Goal: Task Accomplishment & Management: Manage account settings

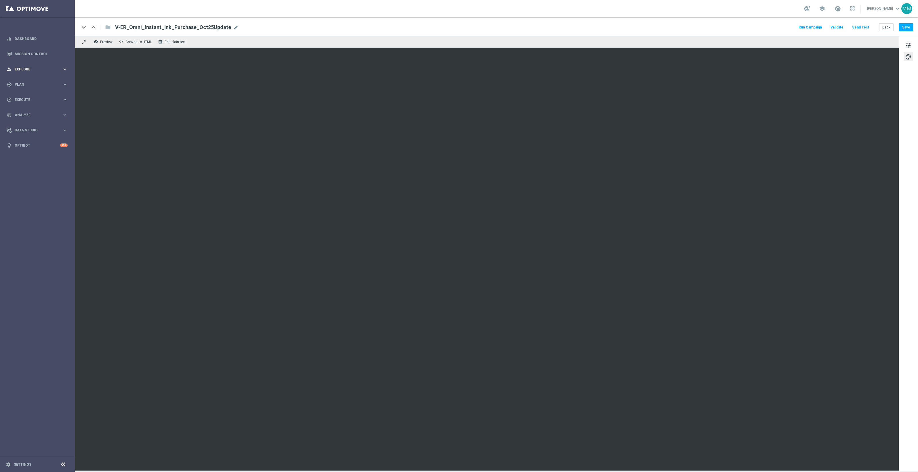
click at [45, 73] on div "person_search Explore keyboard_arrow_right" at bounding box center [37, 69] width 74 height 15
click at [27, 156] on div "gps_fixed Plan keyboard_arrow_right" at bounding box center [37, 153] width 74 height 15
click at [22, 113] on span "Templates" at bounding box center [35, 113] width 41 height 3
click at [26, 123] on link "Optimail" at bounding box center [39, 122] width 42 height 5
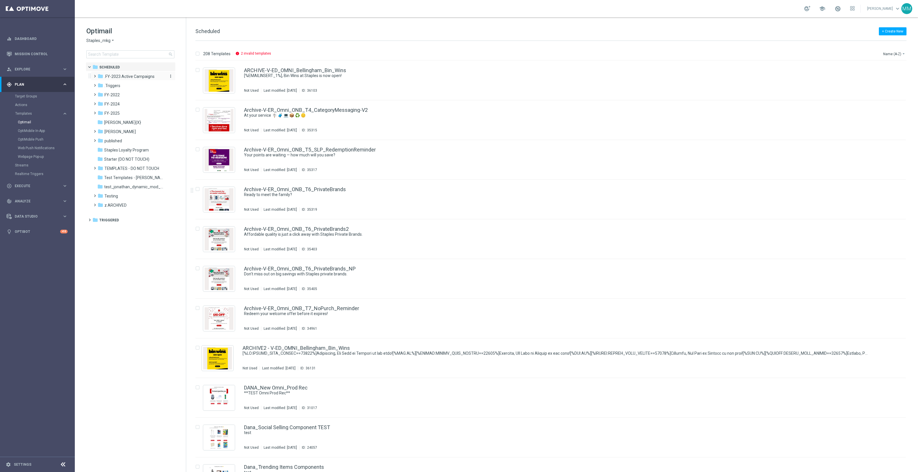
click at [127, 79] on span ".FY-2023 Active Campaigns" at bounding box center [129, 76] width 50 height 5
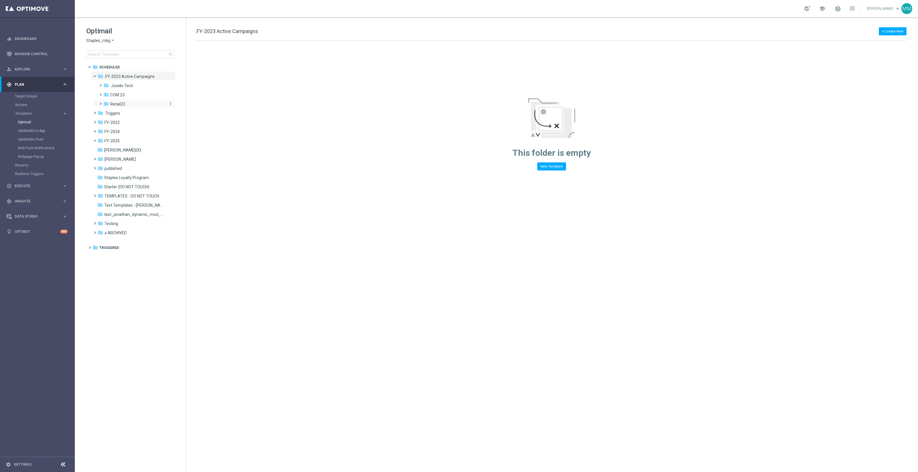
click at [125, 104] on span "Retail23" at bounding box center [117, 104] width 15 height 5
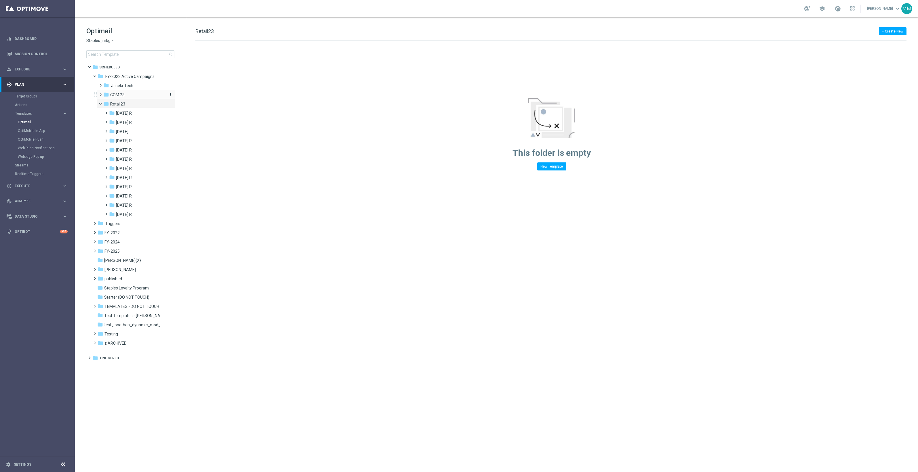
click at [127, 95] on div "folder COM 23" at bounding box center [133, 95] width 61 height 7
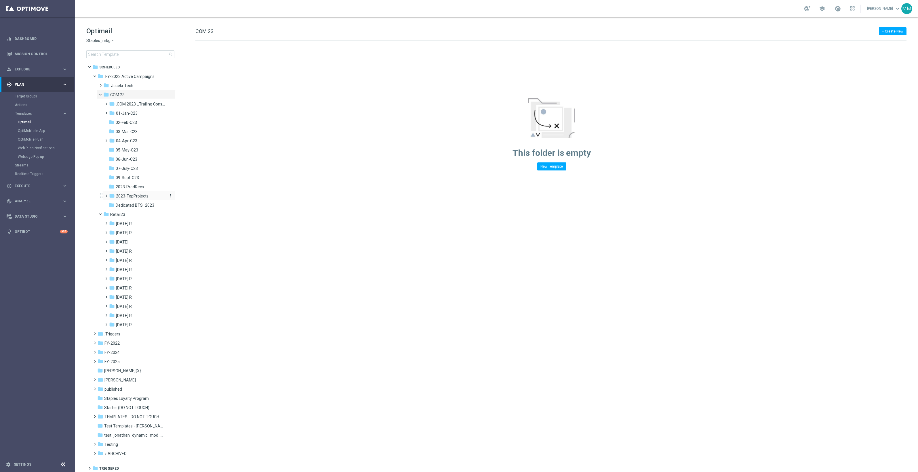
click at [141, 197] on span "2023-TopProjects" at bounding box center [132, 196] width 33 height 5
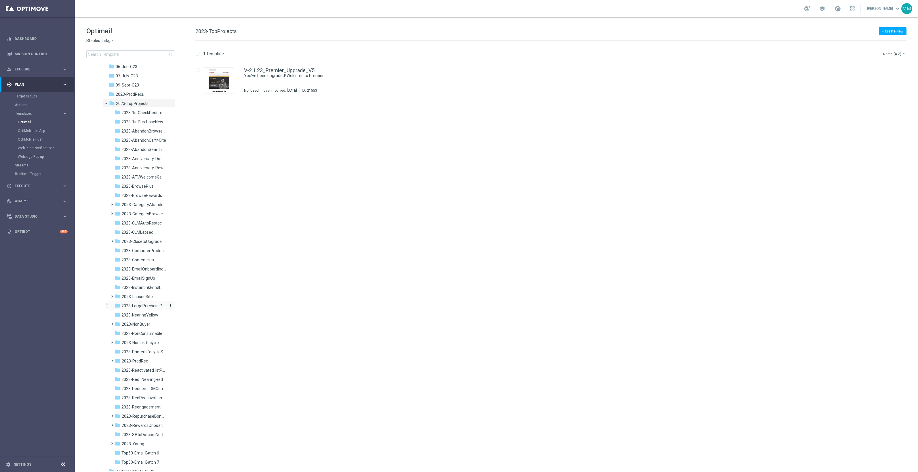
scroll to position [252, 0]
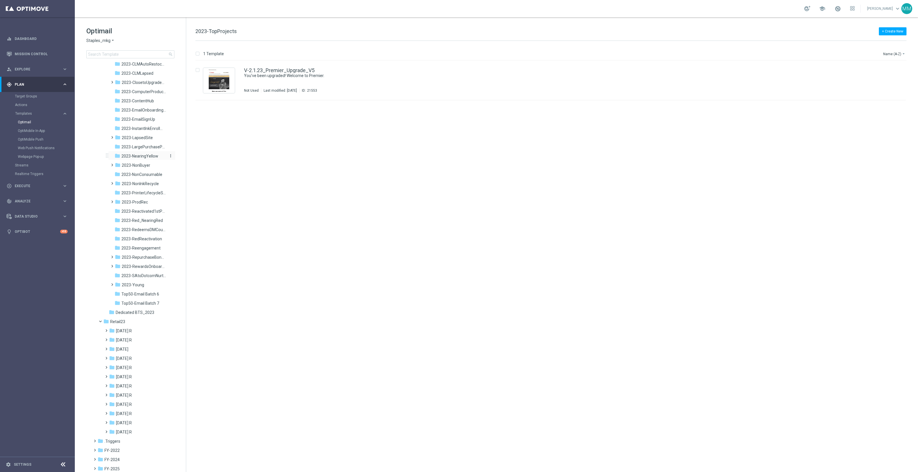
click at [143, 155] on span "2023-NearingYellow" at bounding box center [139, 156] width 37 height 5
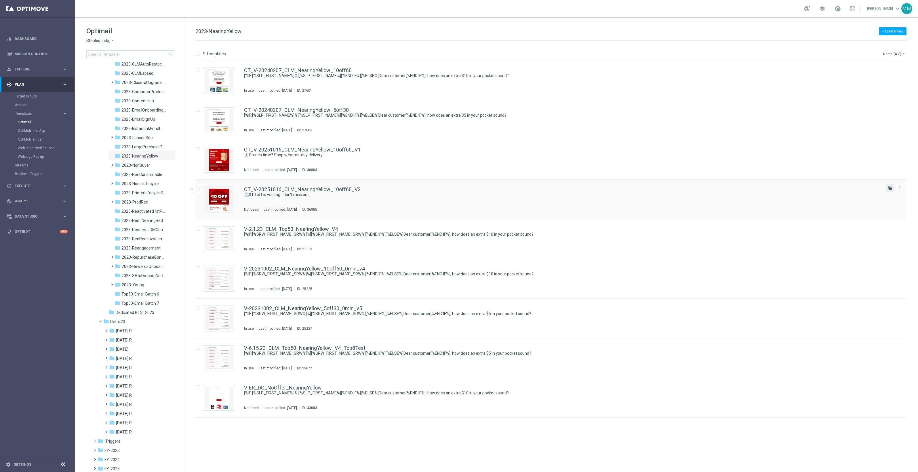
click at [891, 188] on icon "file_copy" at bounding box center [890, 188] width 5 height 5
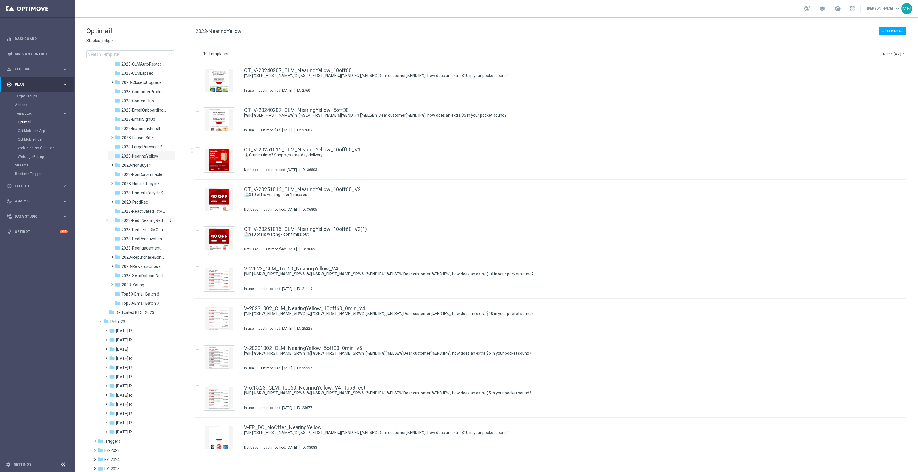
click at [150, 221] on span "2023-Red_NearingRed" at bounding box center [141, 220] width 41 height 5
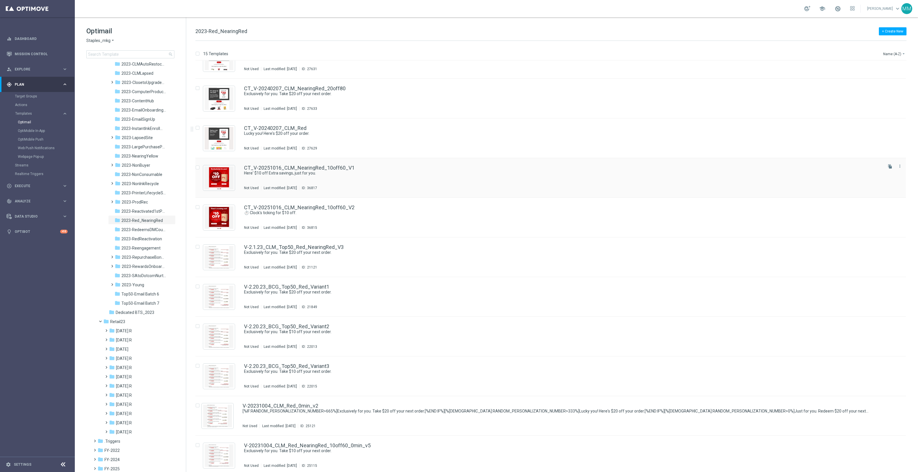
scroll to position [36, 0]
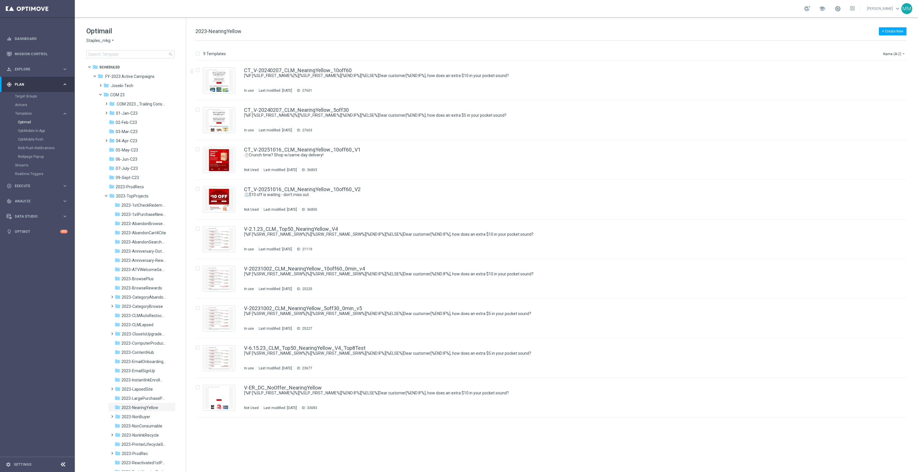
scroll to position [180, 0]
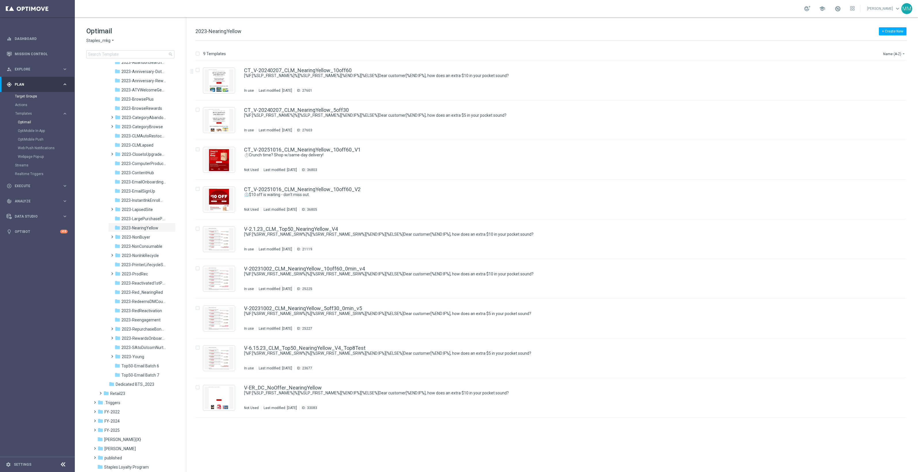
click at [31, 94] on link "Target Groups" at bounding box center [37, 96] width 45 height 5
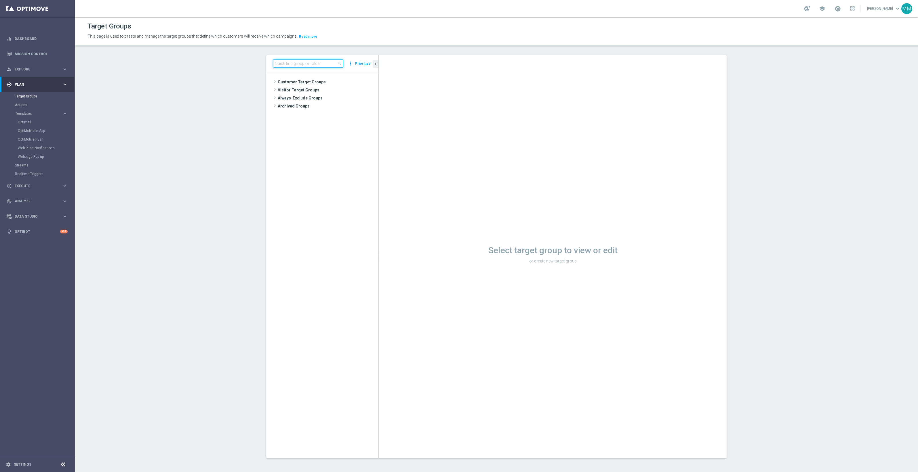
click at [283, 65] on input at bounding box center [308, 64] width 70 height 8
click at [281, 62] on input at bounding box center [308, 64] width 70 height 8
paste input "ER_DC_20240925_CLM_NearingRed"
type input "ER_DC_20240925_CLM_NearingRed"
click at [310, 92] on span "ER_DC_20240925_CLM_NearingRed" at bounding box center [326, 90] width 75 height 5
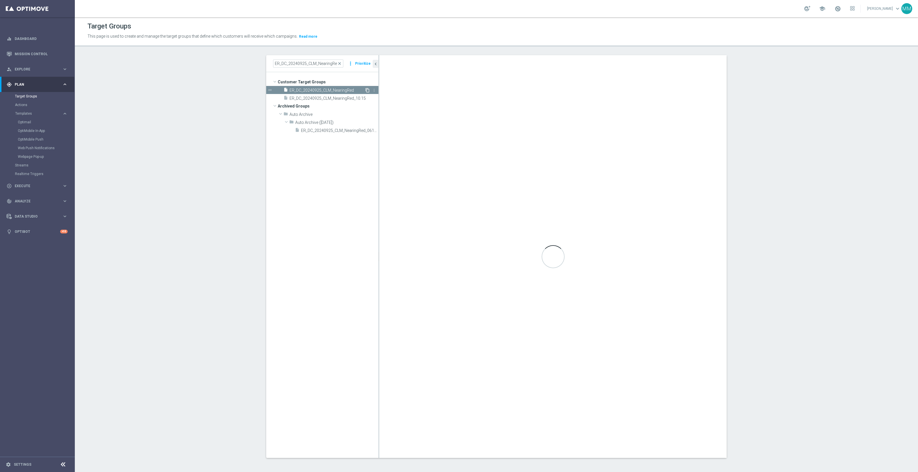
click at [365, 91] on icon "content_copy" at bounding box center [367, 90] width 5 height 5
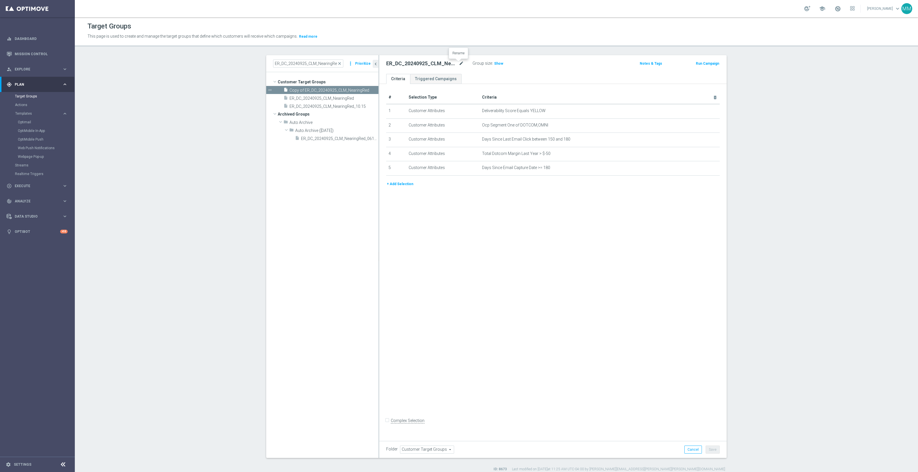
click at [459, 62] on icon "mode_edit" at bounding box center [461, 63] width 5 height 7
click at [397, 64] on input "ER_DC_20240925_CLM_NearingRed" at bounding box center [425, 64] width 78 height 8
drag, startPoint x: 416, startPoint y: 64, endPoint x: 392, endPoint y: 67, distance: 24.7
click at [392, 67] on input "ER_DC_20240925_CLM_NearingRed" at bounding box center [425, 64] width 78 height 8
type input "ER_Omni_CLM_NearingRed"
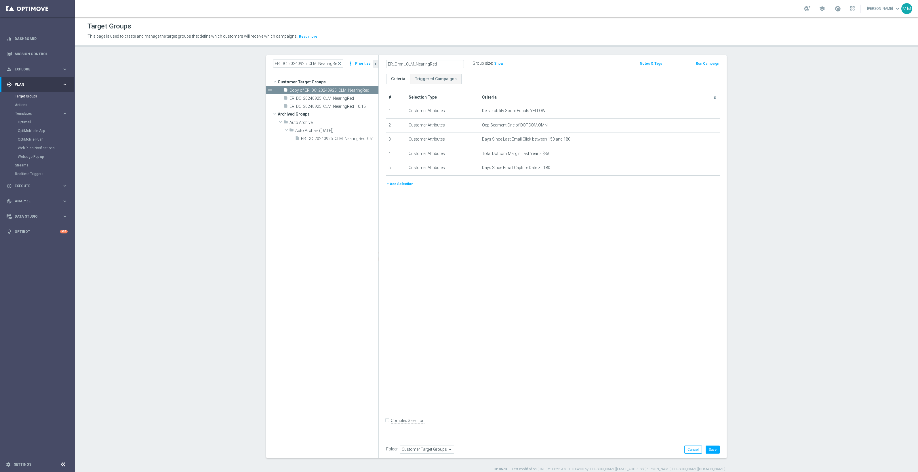
click at [468, 270] on div "# Selection Type Criteria delete_forever 1 Customer Attributes Deliverability S…" at bounding box center [552, 261] width 347 height 354
click at [699, 125] on icon "mode_edit" at bounding box center [701, 125] width 5 height 5
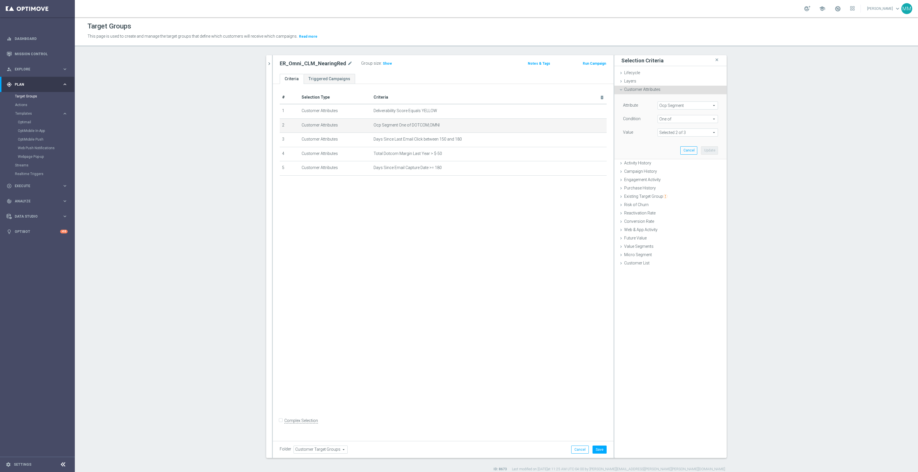
click at [691, 131] on span at bounding box center [688, 132] width 60 height 7
click at [680, 161] on label "RETAIL" at bounding box center [691, 163] width 52 height 7
click at [665, 162] on input "RETAIL" at bounding box center [664, 164] width 4 height 4
checkbox input "true"
type input "Selected 3 of 3"
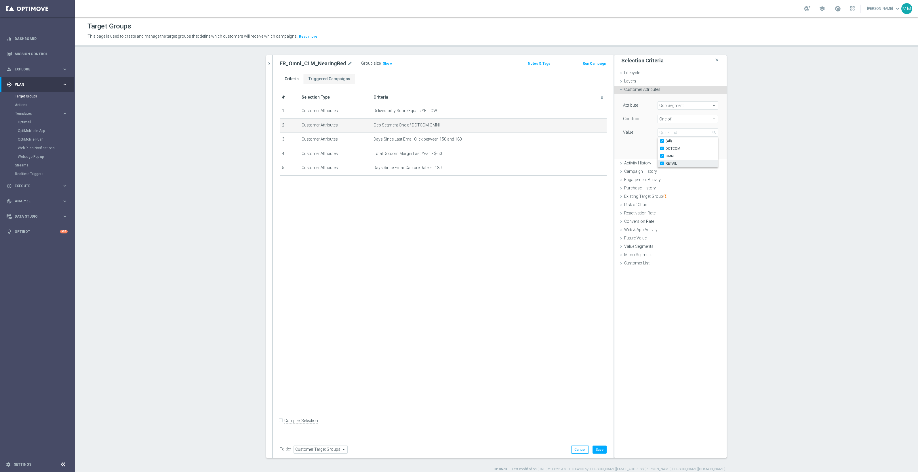
checkbox input "true"
click at [634, 145] on div "Attribute Ocp Segment Ocp Segment arrow_drop_down search Condition One of One o…" at bounding box center [671, 126] width 104 height 64
click at [707, 150] on button "Update" at bounding box center [709, 150] width 17 height 8
click at [266, 58] on button "chevron_right" at bounding box center [269, 63] width 6 height 17
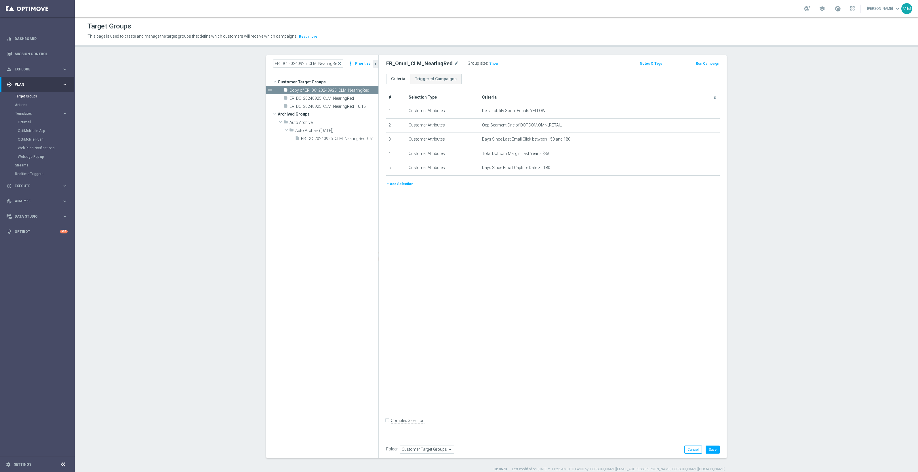
click at [530, 296] on div "# Selection Type Criteria delete_forever 1 Customer Attributes Deliverability S…" at bounding box center [552, 261] width 347 height 354
click at [403, 187] on button "+ Add Selection" at bounding box center [400, 184] width 28 height 6
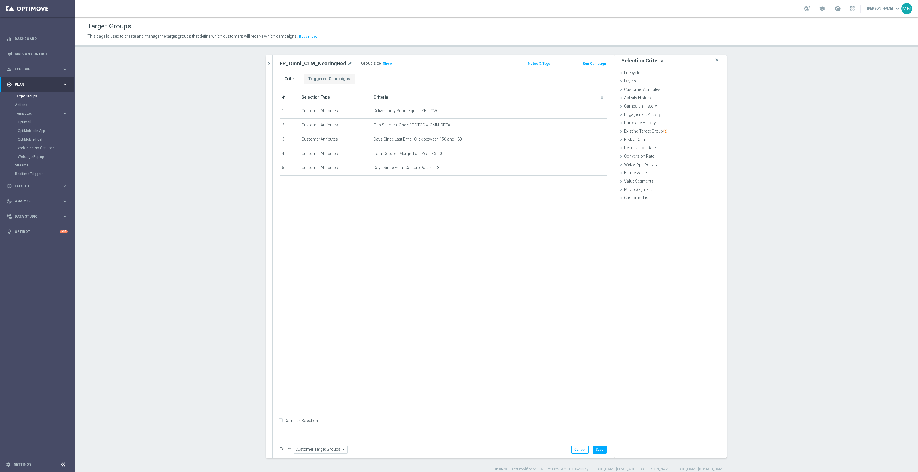
click at [273, 63] on div "ER_Omni_CLM_NearingRed mode_edit Group size : Show Notes & Tags Run Campaign" at bounding box center [443, 64] width 341 height 19
click at [268, 63] on icon "chevron_right" at bounding box center [268, 63] width 5 height 5
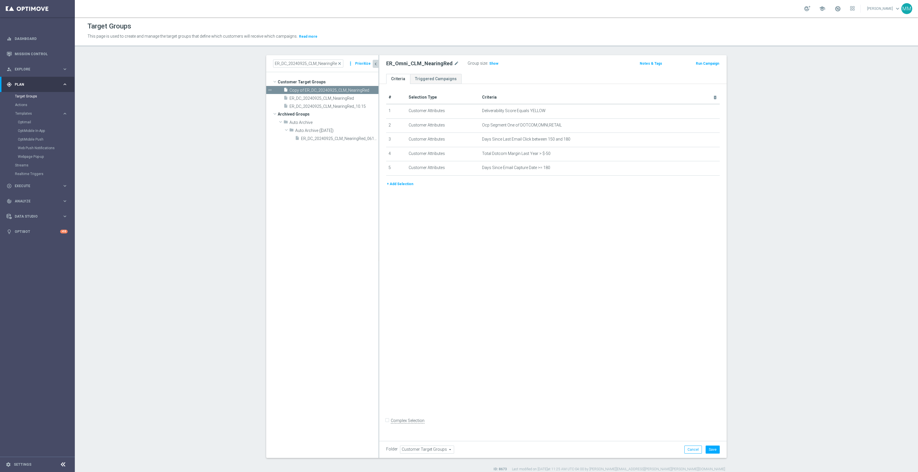
click at [394, 183] on button "+ Add Selection" at bounding box center [400, 184] width 28 height 6
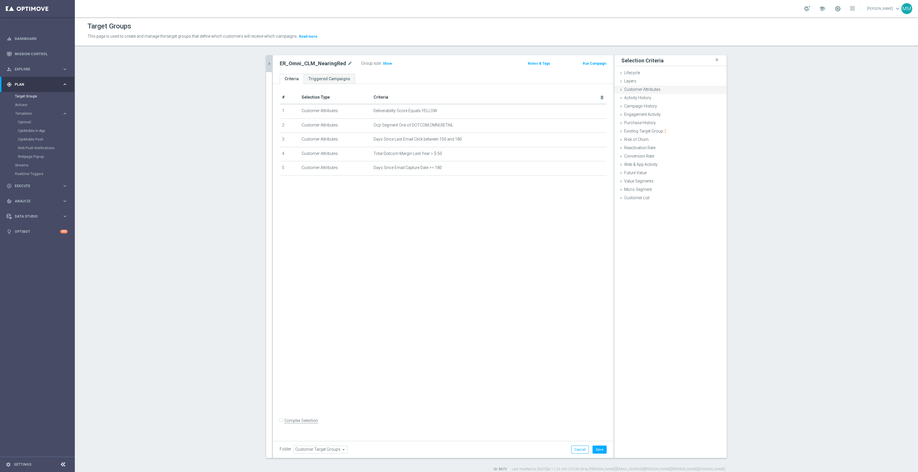
drag, startPoint x: 649, startPoint y: 91, endPoint x: 646, endPoint y: 91, distance: 2.9
click at [649, 91] on span "Customer Attributes" at bounding box center [642, 89] width 36 height 5
click at [667, 106] on span at bounding box center [688, 105] width 60 height 7
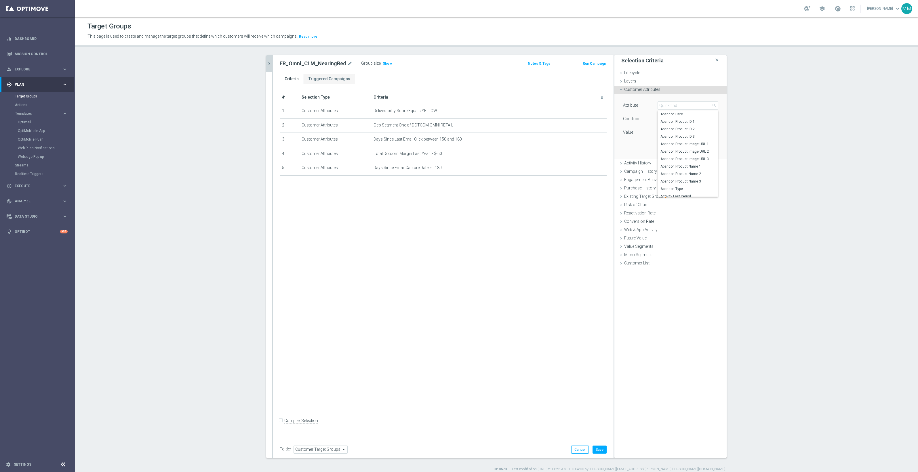
click at [656, 91] on span "Customer Attributes" at bounding box center [642, 89] width 36 height 5
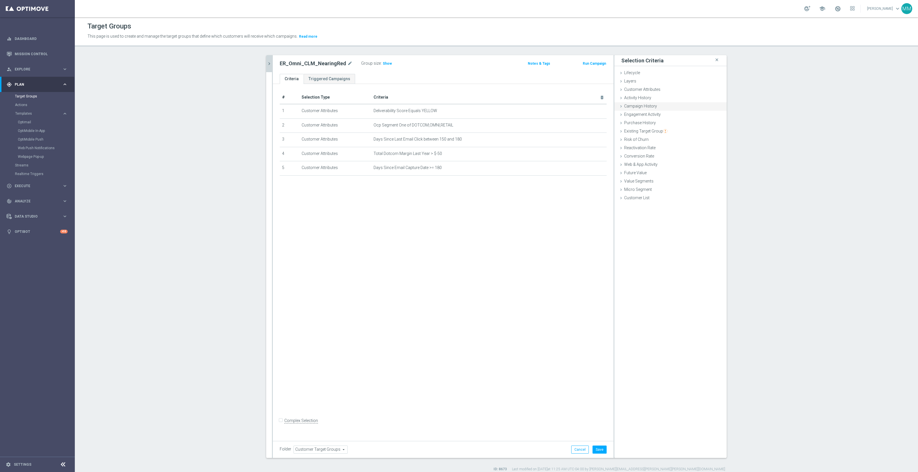
click at [649, 109] on div "Campaign History done" at bounding box center [670, 106] width 112 height 9
click at [686, 122] on span "Under-exposure" at bounding box center [688, 122] width 60 height 7
click at [675, 161] on span "Custom" at bounding box center [688, 160] width 54 height 5
type input "Custom"
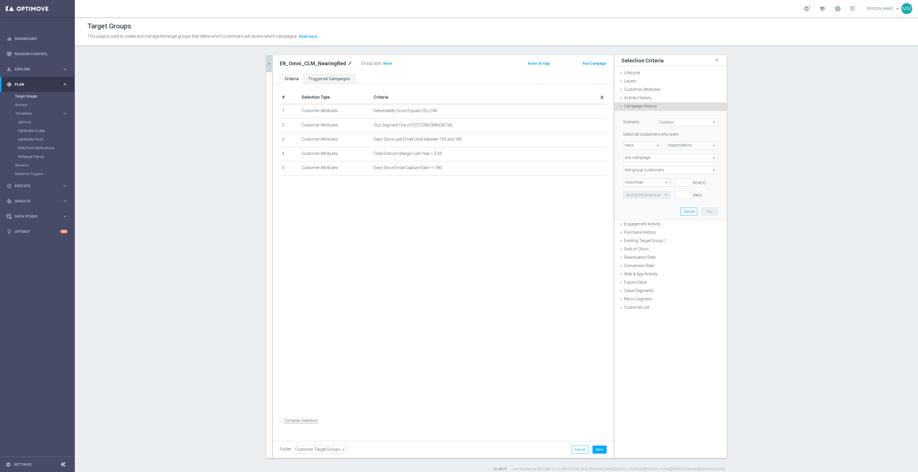
click at [645, 148] on span "have" at bounding box center [642, 145] width 38 height 7
click at [642, 159] on label "have not" at bounding box center [642, 161] width 38 height 7
type input "have not"
click at [678, 142] on div "responded to responded to arrow_drop_down search" at bounding box center [692, 146] width 52 height 8
click at [679, 158] on label "been targeted with" at bounding box center [691, 161] width 51 height 7
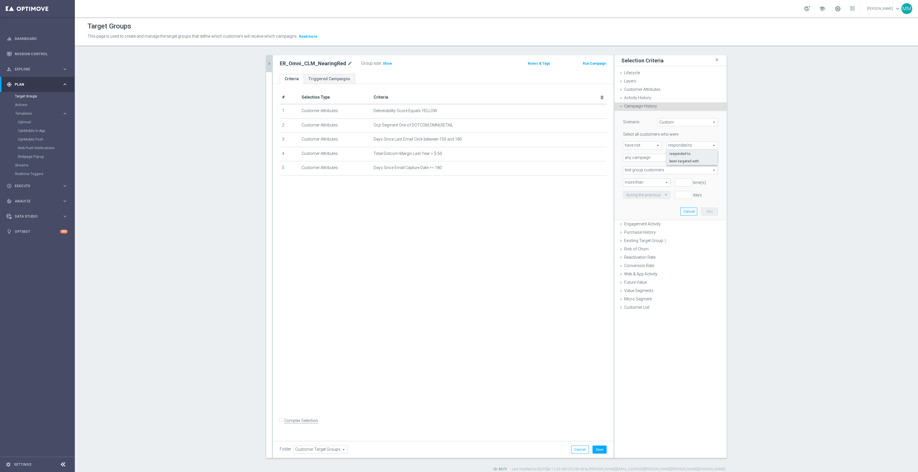
type input "been targeted with"
click at [644, 160] on span "any campaign" at bounding box center [670, 157] width 94 height 7
click at [654, 173] on span "any campaign while a member of the specified target group(s)" at bounding box center [670, 173] width 89 height 5
type input "any campaign while a member of the specified target group(s)"
click at [646, 182] on span at bounding box center [670, 182] width 94 height 7
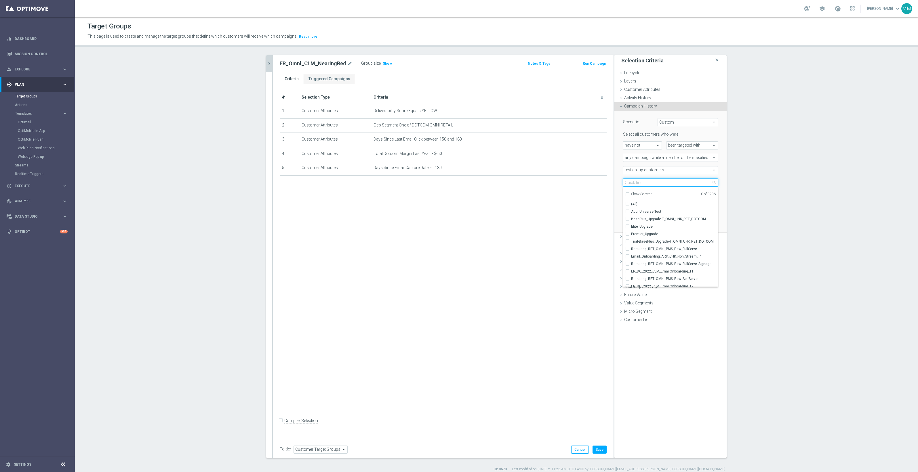
click at [646, 182] on input "search" at bounding box center [670, 183] width 95 height 8
type input "er_omni_clm"
click at [676, 218] on span "ER_Omni_CLM_NearingRed" at bounding box center [674, 219] width 87 height 5
click at [631, 218] on input "ER_Omni_CLM_NearingRed" at bounding box center [629, 219] width 4 height 4
checkbox input "true"
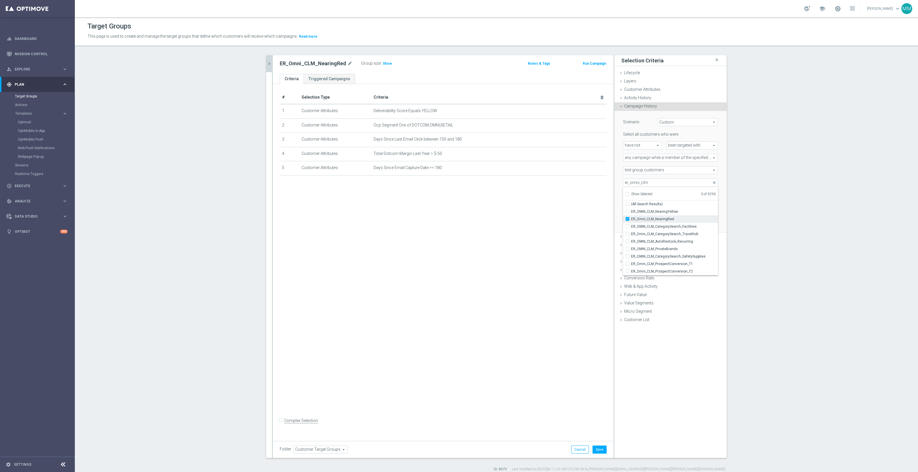
type input "ER_Omni_CLM_NearingRed"
click at [563, 206] on div "# Selection Type Criteria delete_forever 1 Customer Attributes Deliverability S…" at bounding box center [443, 261] width 341 height 354
click at [680, 197] on input "number" at bounding box center [683, 195] width 17 height 8
type input "0"
click at [681, 209] on input "1" at bounding box center [683, 207] width 17 height 8
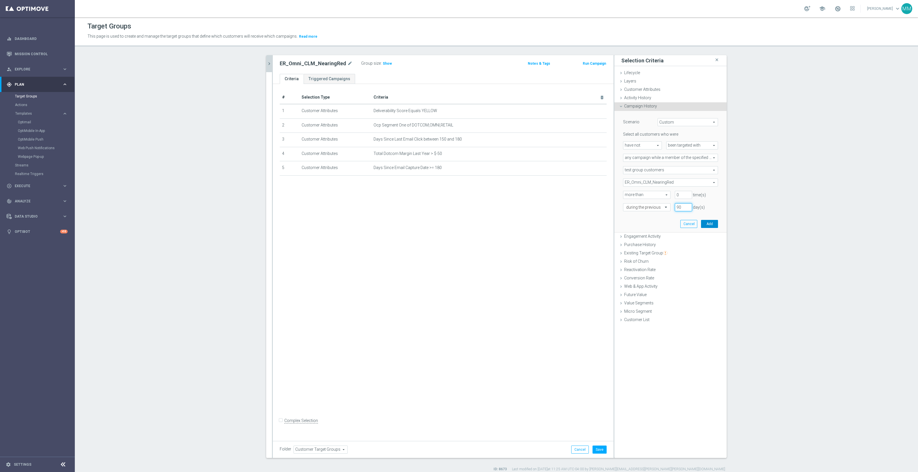
type input "90"
click at [712, 222] on button "Add" at bounding box center [709, 224] width 17 height 8
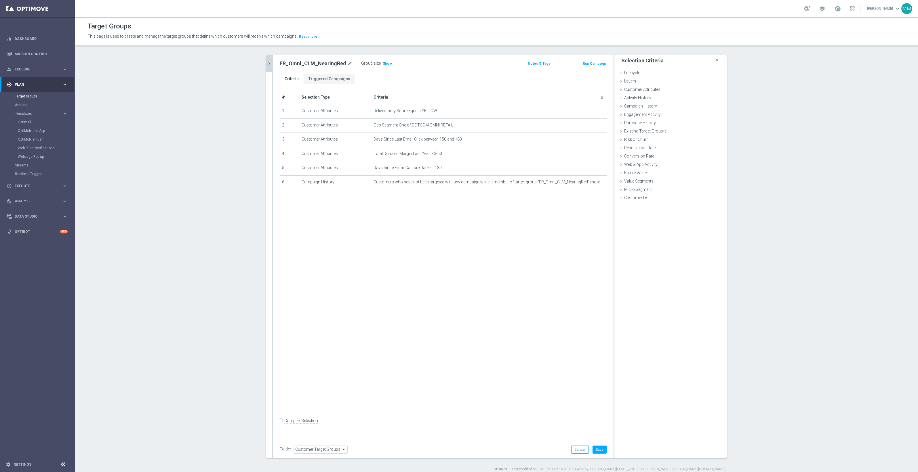
click at [466, 301] on div "# Selection Type Criteria delete_forever 1 Customer Attributes Deliverability S…" at bounding box center [443, 261] width 341 height 354
click at [594, 451] on button "Save" at bounding box center [599, 450] width 14 height 8
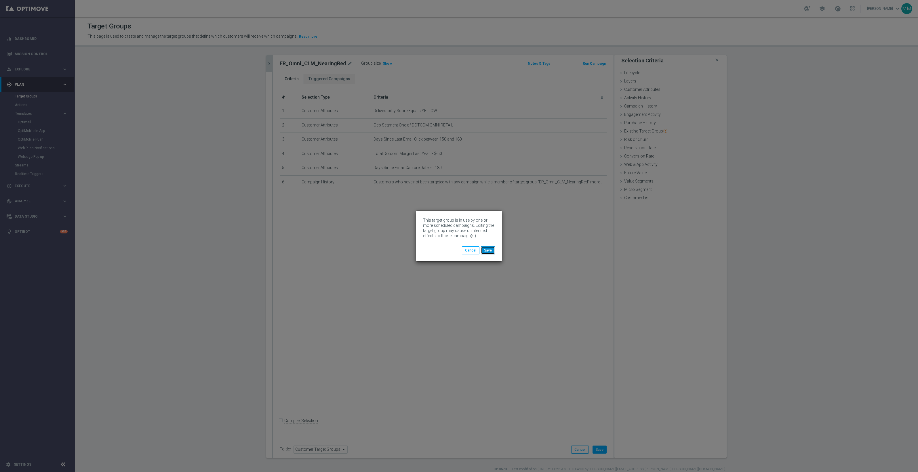
click at [486, 249] on button "Save" at bounding box center [488, 251] width 14 height 8
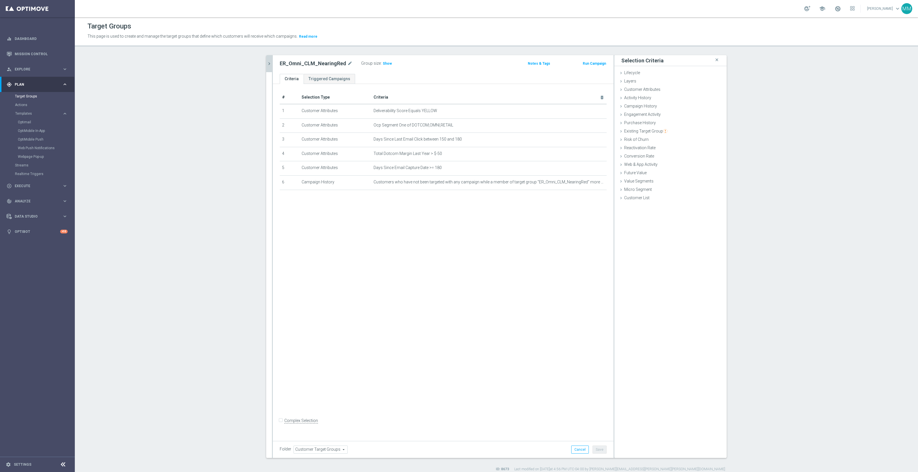
click at [266, 58] on button "chevron_right" at bounding box center [269, 63] width 6 height 17
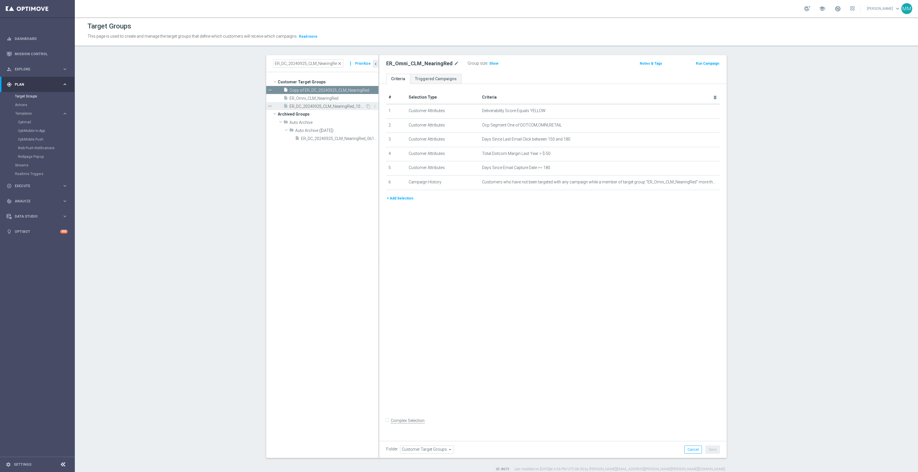
click at [325, 104] on span "ER_DC_20240925_CLM_NearingRed_10.15" at bounding box center [327, 106] width 76 height 5
click at [327, 100] on span "ER_Omni_CLM_NearingRed" at bounding box center [326, 98] width 75 height 5
click at [328, 89] on span "Copy of ER_DC_20240925_CLM_NearingRed" at bounding box center [327, 90] width 76 height 5
click at [335, 97] on span "ER_Omni_CLM_NearingRed" at bounding box center [326, 98] width 75 height 5
click at [705, 185] on icon "delete_forever" at bounding box center [707, 182] width 5 height 5
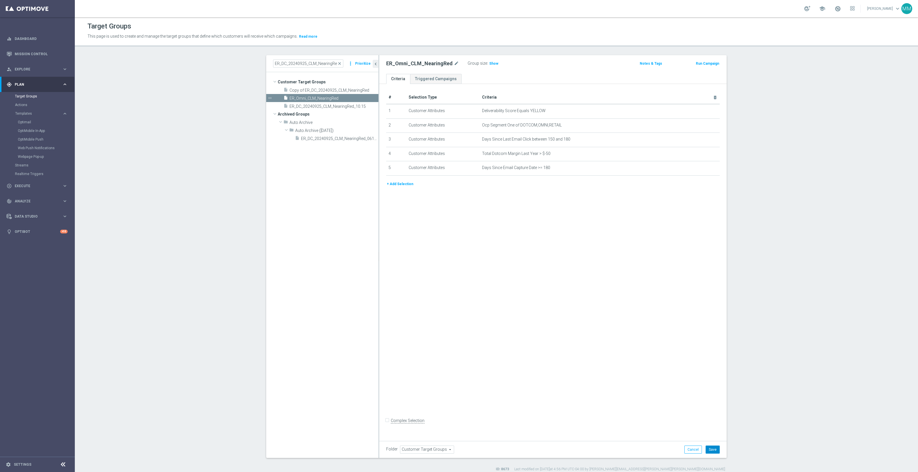
click at [709, 453] on button "Save" at bounding box center [712, 450] width 14 height 8
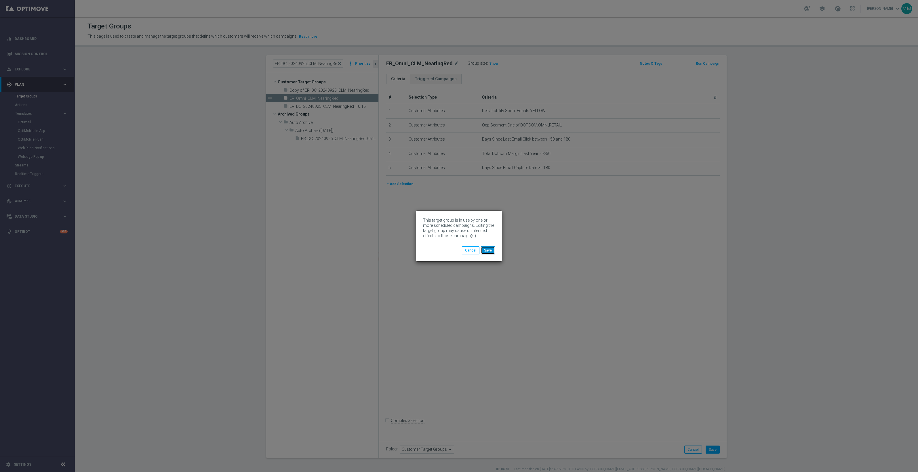
click at [489, 252] on button "Save" at bounding box center [488, 251] width 14 height 8
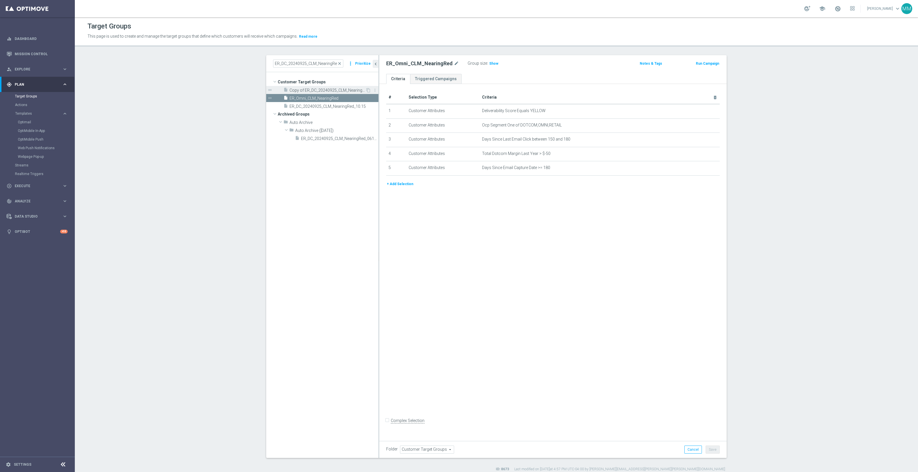
click at [305, 90] on span "Copy of ER_DC_20240925_CLM_NearingRed" at bounding box center [327, 90] width 76 height 5
click at [401, 186] on button "+ Add Selection" at bounding box center [400, 184] width 28 height 6
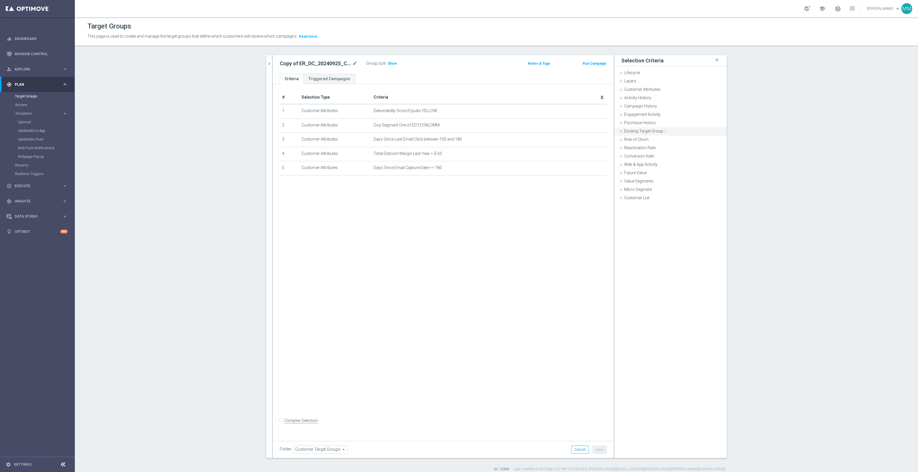
click at [645, 131] on span "Existing Target Group" at bounding box center [645, 131] width 43 height 5
click at [654, 117] on span "Engagement Activity" at bounding box center [642, 114] width 37 height 5
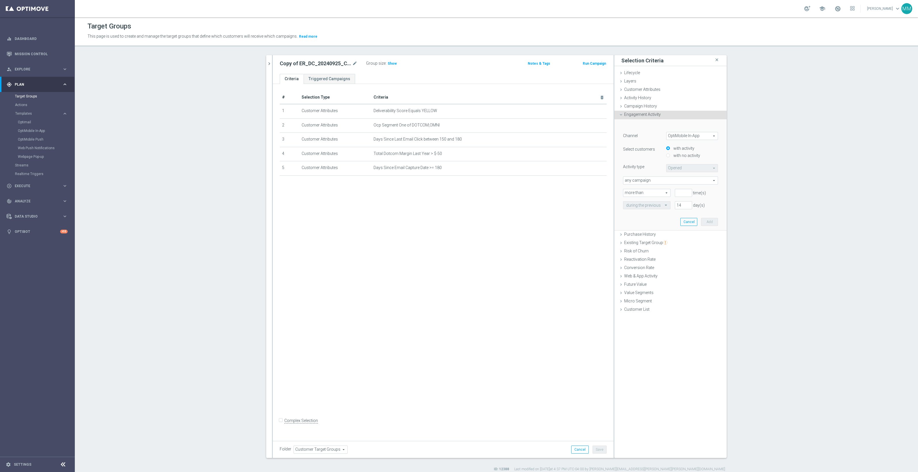
click at [647, 116] on span "Engagement Activity" at bounding box center [642, 114] width 37 height 5
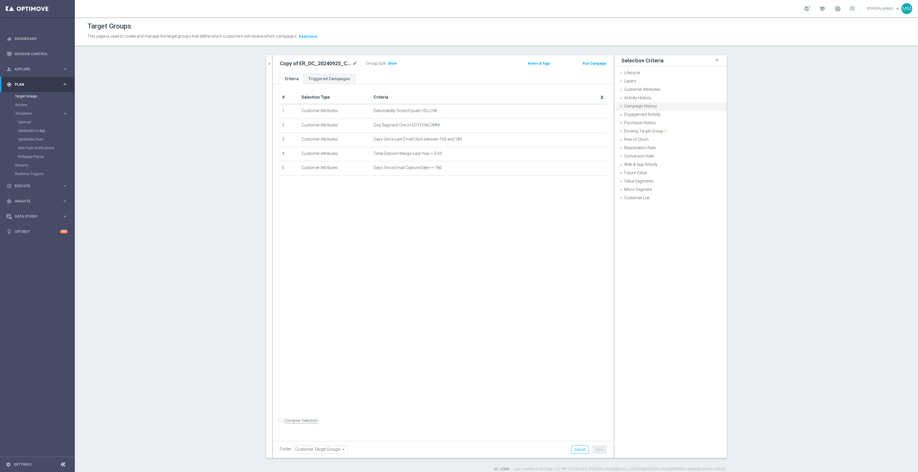
click at [641, 105] on span "Campaign History" at bounding box center [640, 106] width 33 height 5
click at [680, 123] on span "Under-exposure" at bounding box center [688, 122] width 60 height 7
click at [671, 161] on span "Custom" at bounding box center [688, 160] width 54 height 5
type input "Custom"
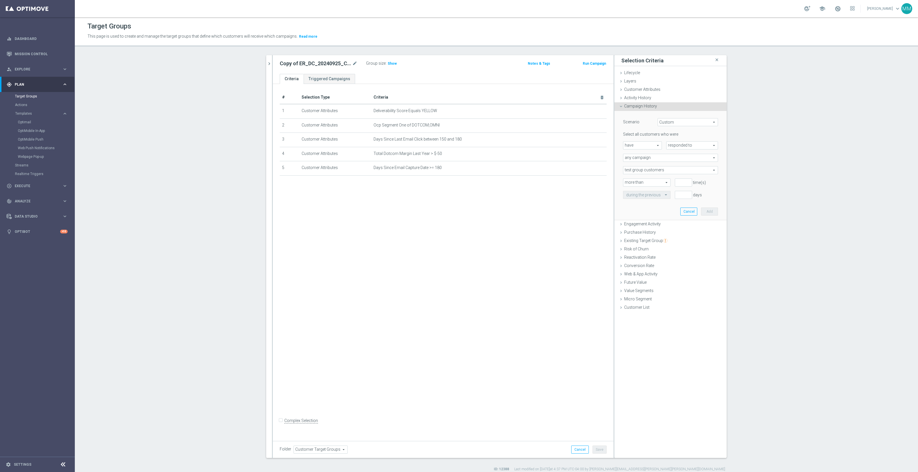
click at [648, 145] on span "have" at bounding box center [642, 145] width 38 height 7
click at [645, 160] on span "have not" at bounding box center [642, 161] width 33 height 5
type input "have not"
click at [676, 146] on span "responded to" at bounding box center [691, 145] width 51 height 7
click at [689, 163] on span "been targeted with" at bounding box center [691, 161] width 45 height 5
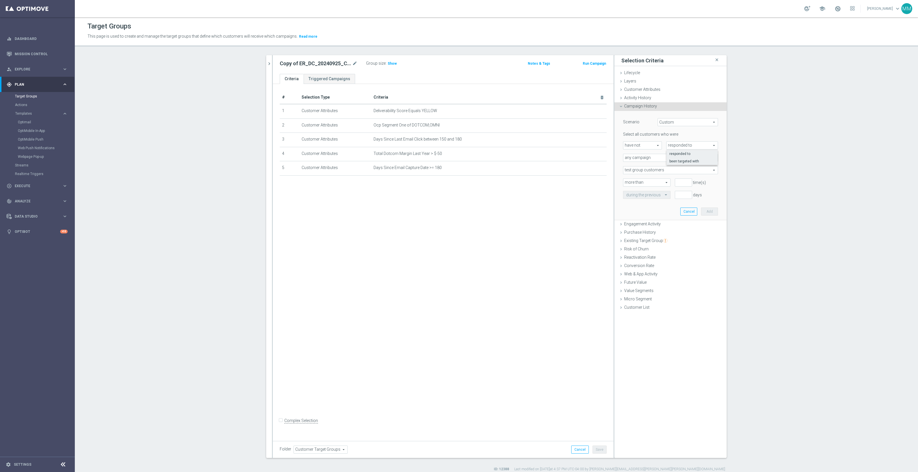
type input "been targeted with"
click at [659, 158] on span "any campaign" at bounding box center [670, 157] width 94 height 7
click at [663, 172] on span "any campaign while a member of the specified target group(s)" at bounding box center [670, 173] width 89 height 5
type input "any campaign while a member of the specified target group(s)"
click at [655, 170] on span "test group customers" at bounding box center [670, 170] width 94 height 7
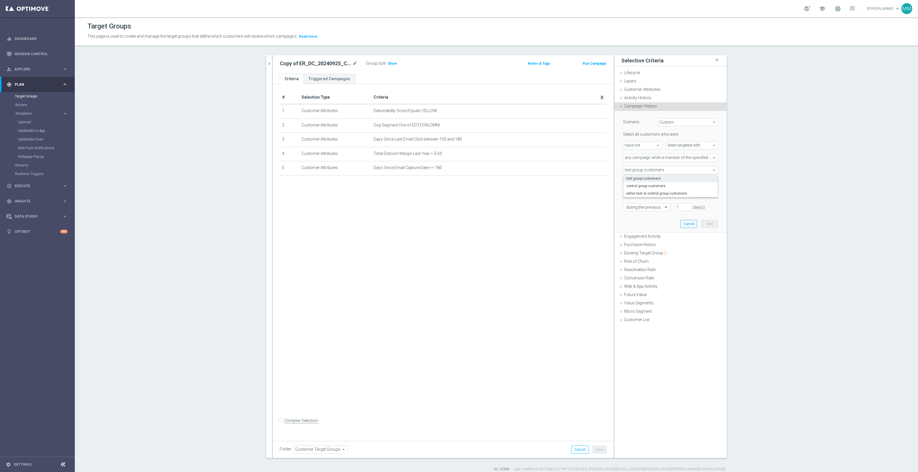
click at [650, 168] on span "test group customers" at bounding box center [670, 170] width 94 height 7
click at [653, 183] on span at bounding box center [670, 182] width 94 height 7
click at [658, 183] on input "search" at bounding box center [670, 183] width 95 height 8
drag, startPoint x: 329, startPoint y: 317, endPoint x: 327, endPoint y: 286, distance: 31.4
click at [329, 314] on div "# Selection Type Criteria delete_forever 1 Customer Attributes Deliverability S…" at bounding box center [443, 261] width 341 height 354
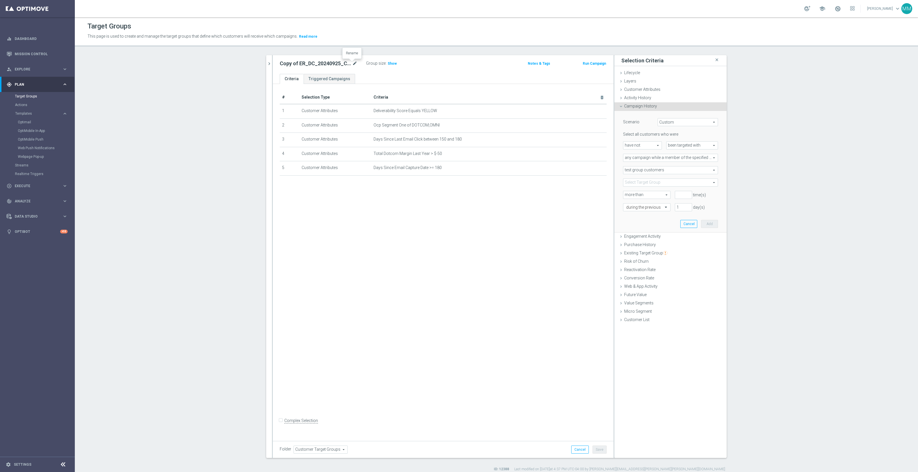
click at [352, 63] on icon "mode_edit" at bounding box center [354, 63] width 5 height 7
click at [303, 60] on input "Copy of ER_DC_20240925_CLM_NearingRed" at bounding box center [319, 64] width 78 height 8
drag, startPoint x: 289, startPoint y: 64, endPoint x: 245, endPoint y: 63, distance: 44.0
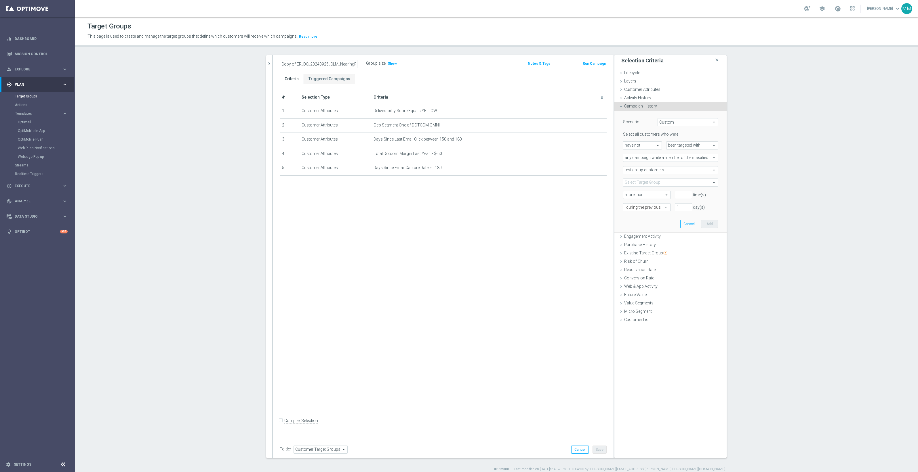
click at [245, 63] on section "ER_DC_20240925_CLM_NearingRed close more_vert Prioritize Customer Target Groups…" at bounding box center [496, 263] width 843 height 417
drag, startPoint x: 310, startPoint y: 64, endPoint x: 271, endPoint y: 65, distance: 39.4
click at [273, 65] on div "ER_DC_20240925_CLM_NearingRed Group size : Show Notes & Tags Run Campaign" at bounding box center [443, 64] width 341 height 19
type input "ER_DC_20240925_CLM_NearingRed"
click at [266, 58] on button "chevron_right" at bounding box center [269, 63] width 6 height 17
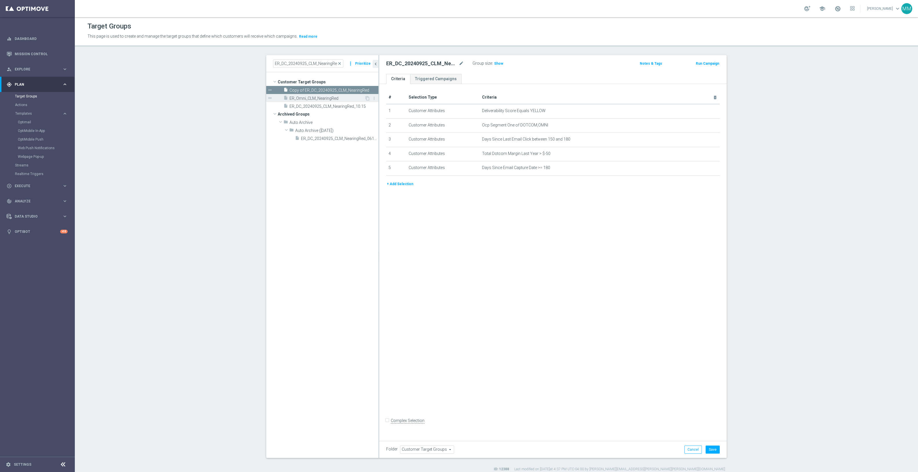
click at [328, 98] on span "ER_Omni_CLM_NearingRed" at bounding box center [326, 98] width 75 height 5
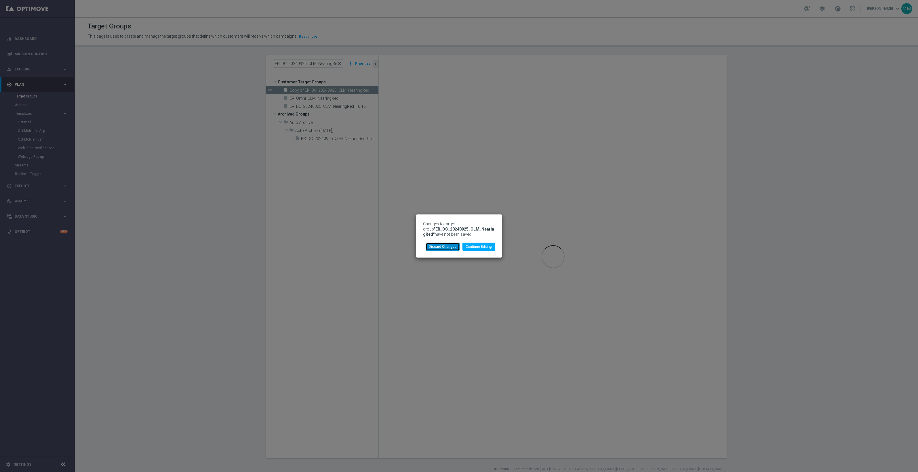
click at [450, 247] on button "Discard Changes" at bounding box center [443, 247] width 34 height 8
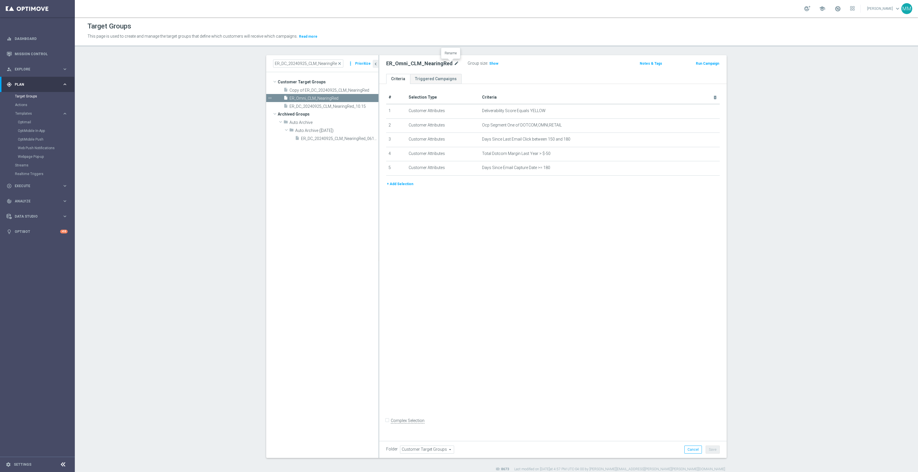
click at [454, 63] on icon "mode_edit" at bounding box center [456, 63] width 5 height 7
type input "ER_DC_20240925_CLM_NearingRed"
click at [580, 217] on div "# Selection Type Criteria delete_forever 1 Customer Attributes Deliverability S…" at bounding box center [552, 261] width 347 height 354
click at [711, 451] on button "Save" at bounding box center [712, 450] width 14 height 8
click at [698, 400] on div "# Selection Type Criteria delete_forever 1 Customer Attributes Deliverability S…" at bounding box center [552, 261] width 347 height 354
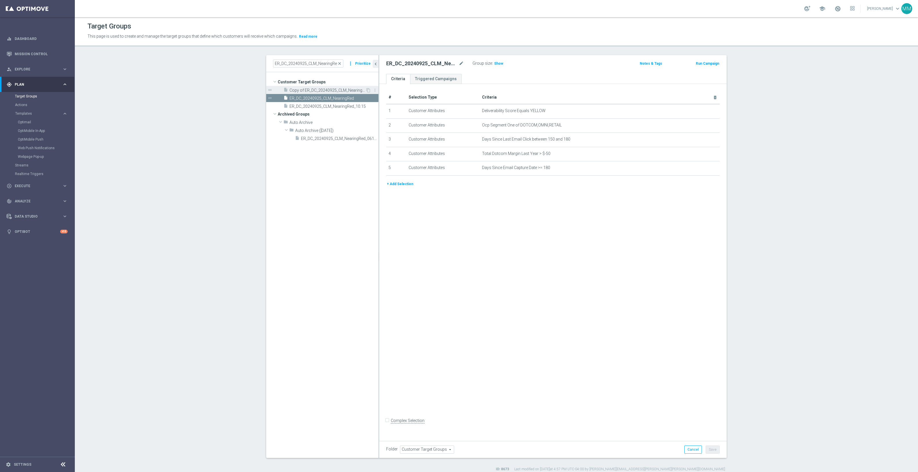
click at [332, 92] on span "Copy of ER_DC_20240925_CLM_NearingRed" at bounding box center [327, 90] width 76 height 5
click at [459, 64] on icon "mode_edit" at bounding box center [461, 63] width 5 height 7
click at [411, 65] on input "Copy of ER_DC_20240925_CLM_NearingRed" at bounding box center [425, 64] width 78 height 8
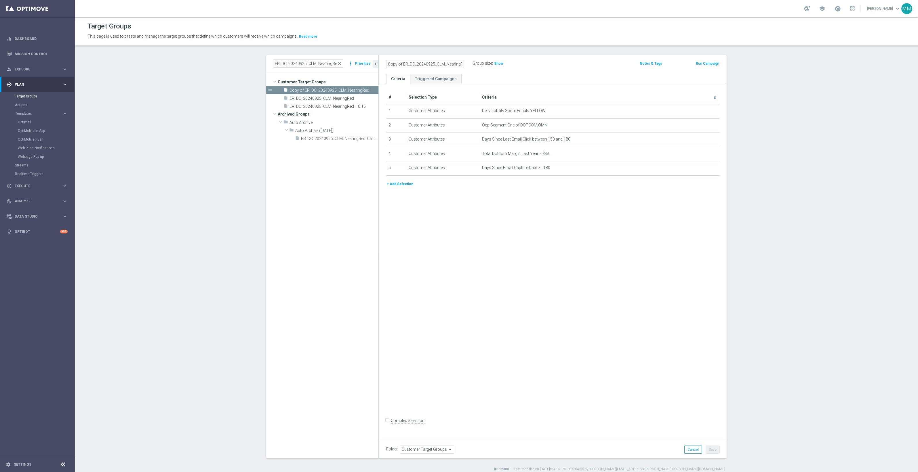
drag, startPoint x: 396, startPoint y: 64, endPoint x: 317, endPoint y: 67, distance: 79.2
click at [317, 67] on as-split "ER_DC_20240925_CLM_NearingRed close more_vert Prioritize Customer Target Groups…" at bounding box center [496, 256] width 460 height 403
drag, startPoint x: 413, startPoint y: 62, endPoint x: 393, endPoint y: 63, distance: 20.2
click at [393, 63] on input "ER_DC_20240925_CLM_NearingRed" at bounding box center [425, 64] width 78 height 8
type input "ER_Omni_CLM_NearingRed"
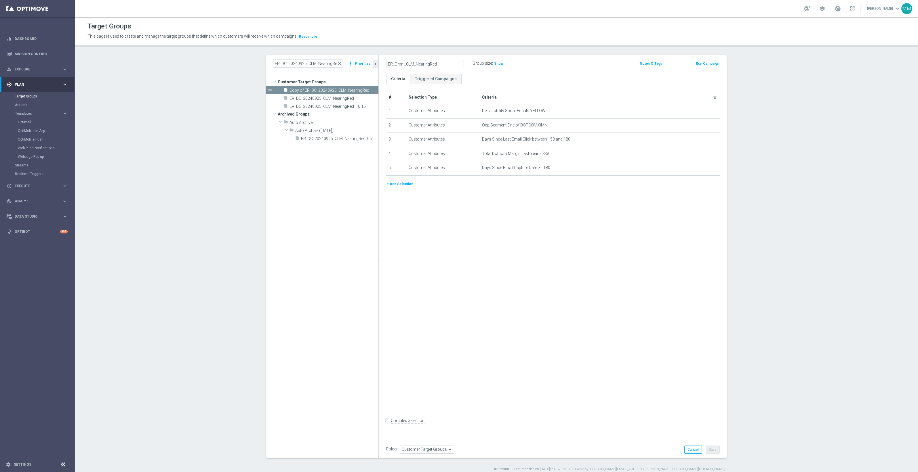
click at [485, 268] on div "# Selection Type Criteria delete_forever 1 Customer Attributes Deliverability S…" at bounding box center [552, 261] width 347 height 354
click at [406, 186] on button "+ Add Selection" at bounding box center [400, 184] width 28 height 6
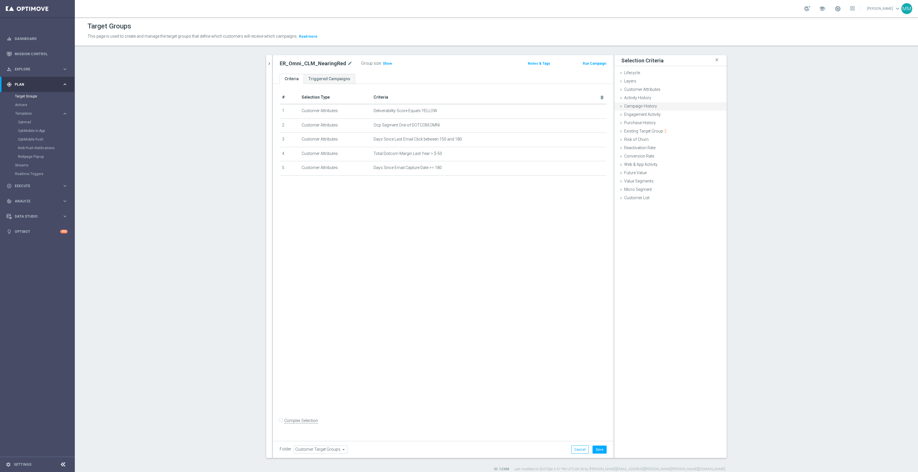
click at [662, 104] on div "Campaign History done selection saved" at bounding box center [670, 106] width 112 height 9
click at [678, 125] on span "Under-exposure" at bounding box center [688, 122] width 60 height 7
click at [679, 159] on span "Custom" at bounding box center [688, 160] width 54 height 5
type input "Custom"
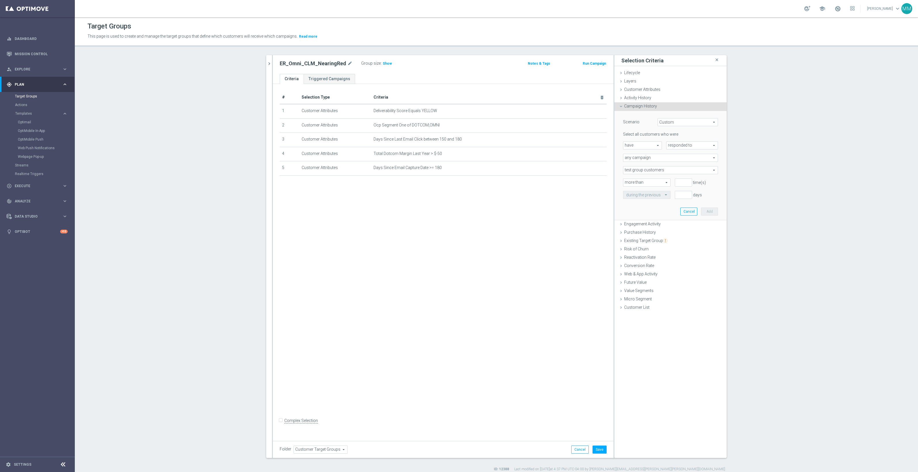
click at [653, 146] on span "have" at bounding box center [642, 145] width 38 height 7
click at [649, 163] on span "have not" at bounding box center [642, 161] width 33 height 5
type input "have not"
click at [690, 143] on span "responded to" at bounding box center [691, 145] width 51 height 7
click at [691, 161] on span "been targeted with" at bounding box center [691, 161] width 45 height 5
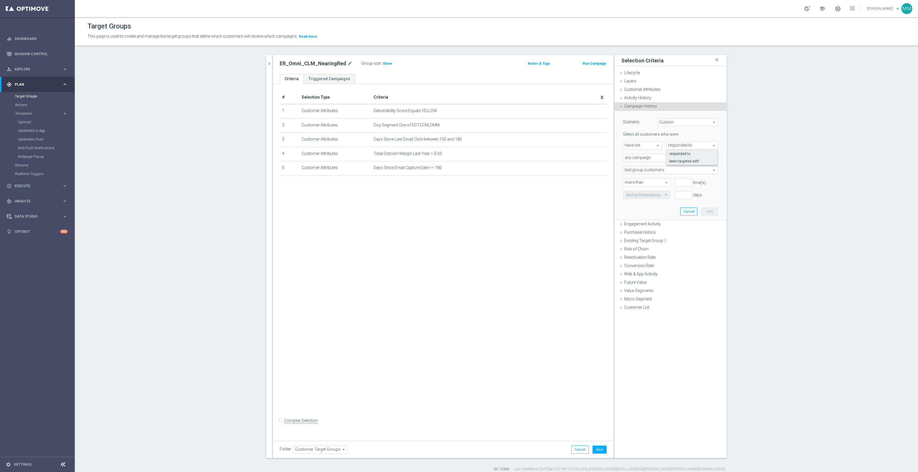
type input "been targeted with"
click at [667, 159] on span "any campaign" at bounding box center [670, 157] width 94 height 7
click at [665, 174] on span "any campaign while a member of the specified target group(s)" at bounding box center [670, 173] width 89 height 5
type input "any campaign while a member of the specified target group(s)"
click at [643, 185] on span at bounding box center [670, 182] width 94 height 7
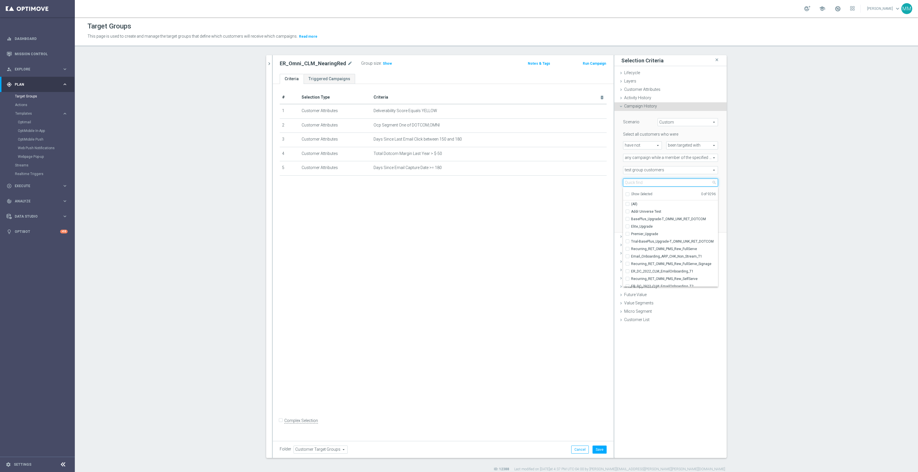
click at [643, 185] on input "search" at bounding box center [670, 183] width 95 height 8
type input "er_omni_clm_nearing"
click at [654, 221] on span "ER_Omni_CLM_NearingRed" at bounding box center [674, 219] width 87 height 5
click at [631, 221] on input "ER_Omni_CLM_NearingRed" at bounding box center [629, 219] width 4 height 4
checkbox input "true"
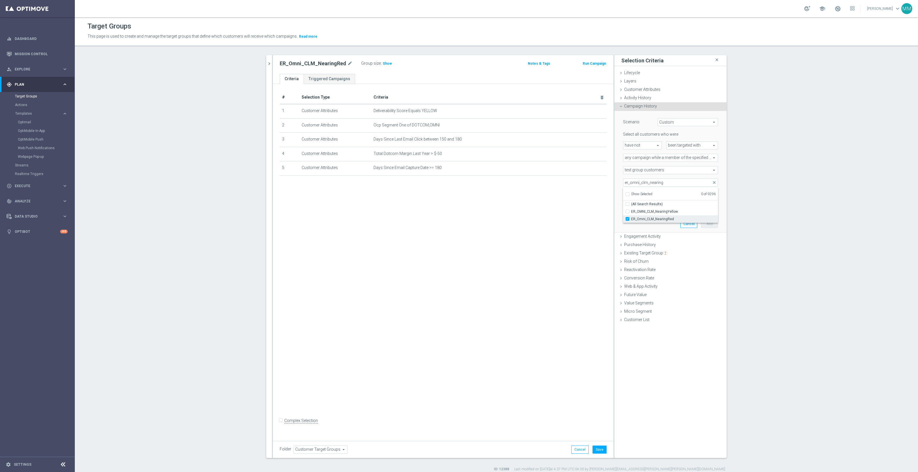
type input "ER_Omni_CLM_NearingRed"
click at [550, 195] on div "# Selection Type Criteria delete_forever 1 Customer Attributes Deliverability S…" at bounding box center [443, 261] width 341 height 354
click at [681, 194] on input "number" at bounding box center [683, 195] width 17 height 8
type input "0"
drag, startPoint x: 680, startPoint y: 205, endPoint x: 668, endPoint y: 206, distance: 11.6
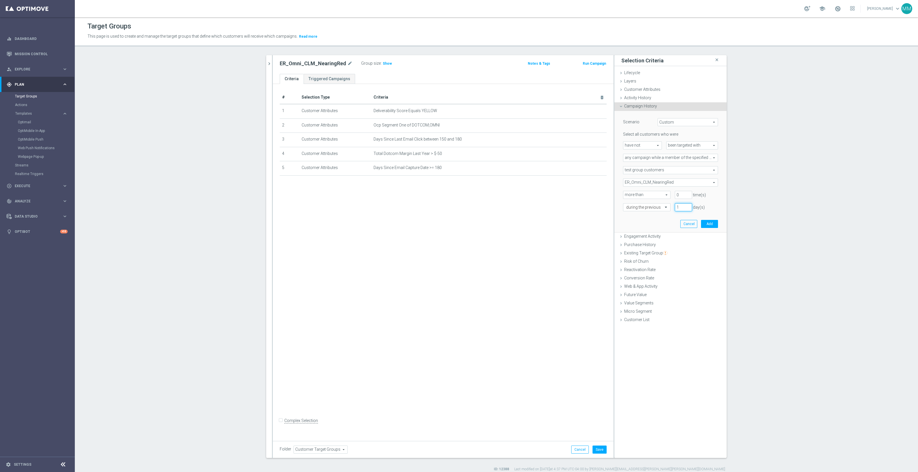
click at [670, 206] on div "1 day(s)" at bounding box center [683, 207] width 26 height 8
type input "90"
click at [708, 224] on button "Add" at bounding box center [709, 224] width 17 height 8
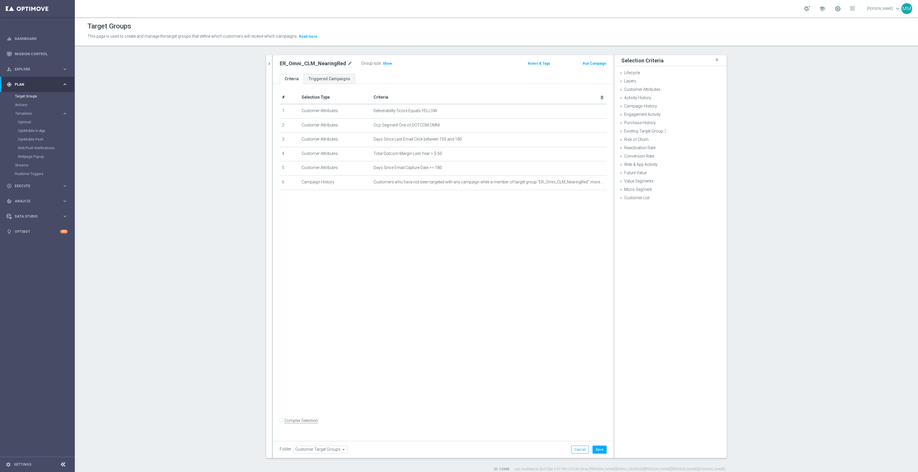
click at [527, 312] on div "# Selection Type Criteria delete_forever 1 Customer Attributes Deliverability S…" at bounding box center [443, 261] width 341 height 354
click at [597, 449] on button "Save" at bounding box center [599, 450] width 14 height 8
click at [266, 68] on button "chevron_right" at bounding box center [269, 63] width 6 height 17
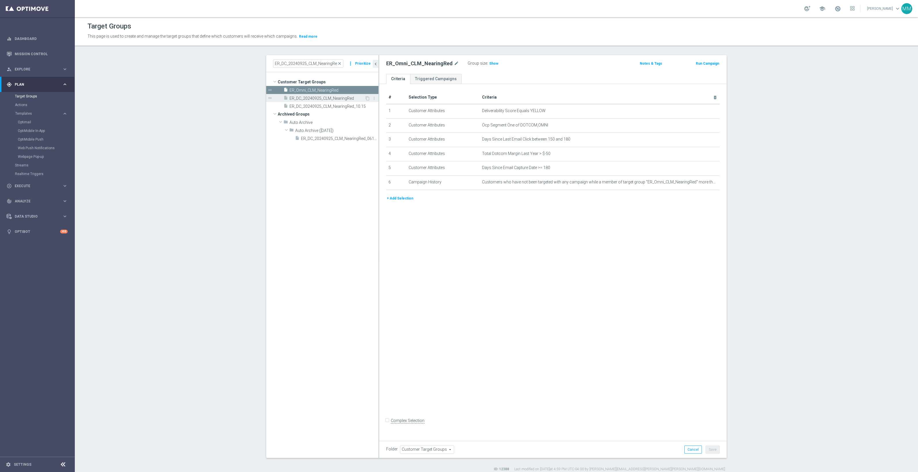
click at [329, 100] on span "ER_DC_20240925_CLM_NearingRed" at bounding box center [326, 98] width 75 height 5
click at [666, 343] on div "# Selection Type Criteria delete_forever 1 Customer Attributes Deliverability S…" at bounding box center [552, 261] width 347 height 354
click at [324, 89] on span "ER_Omni_CLM_NearingRed" at bounding box center [326, 90] width 75 height 5
click at [365, 91] on icon "content_copy" at bounding box center [367, 90] width 5 height 5
click at [459, 62] on icon "mode_edit" at bounding box center [461, 63] width 5 height 7
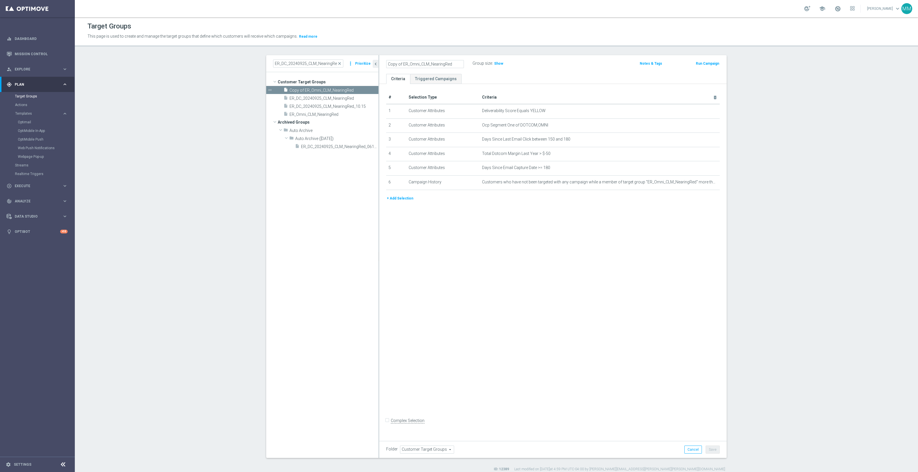
drag, startPoint x: 400, startPoint y: 65, endPoint x: 327, endPoint y: 71, distance: 73.0
click at [327, 71] on as-split "ER_DC_20240925_CLM_NearingRed close more_vert Prioritize Customer Target Groups…" at bounding box center [496, 256] width 460 height 403
type input "ER_Omni_CLM_NearingRed_T1"
click at [562, 331] on div "# Selection Type Criteria delete_forever 1 Customer Attributes Deliverability S…" at bounding box center [552, 261] width 347 height 354
click at [705, 111] on icon "delete_forever" at bounding box center [707, 111] width 5 height 5
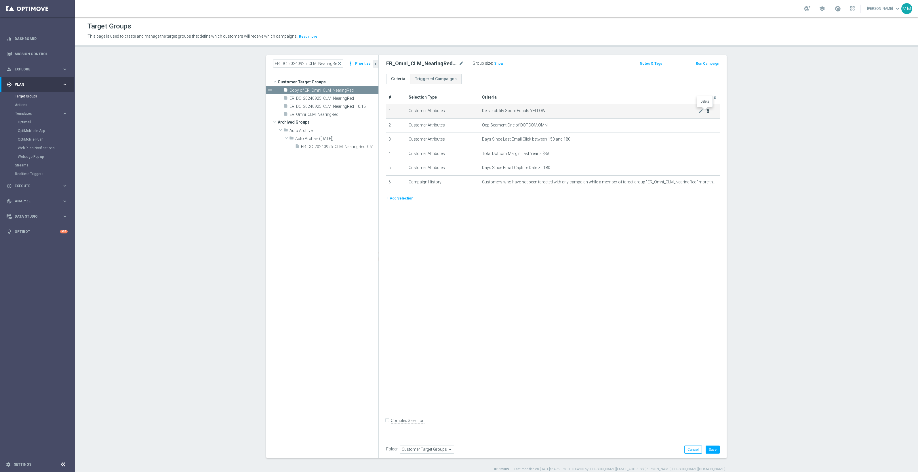
click at [705, 111] on icon "delete_forever" at bounding box center [707, 111] width 5 height 5
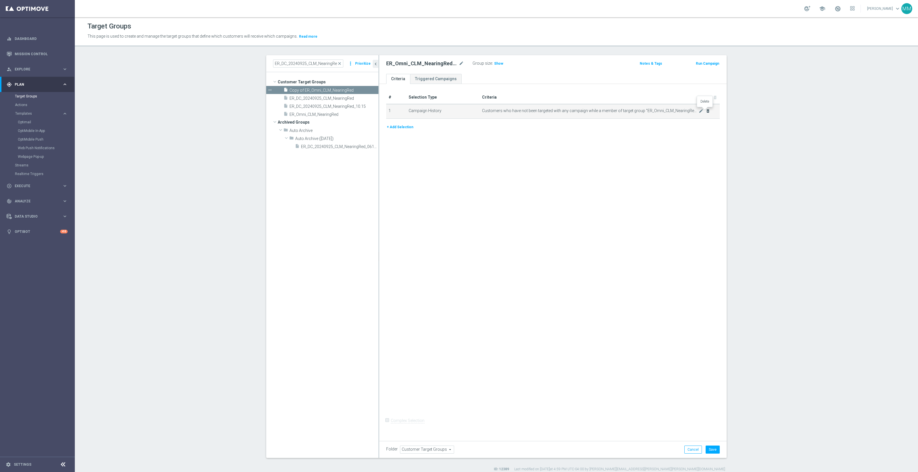
click at [705, 111] on icon "delete_forever" at bounding box center [707, 111] width 5 height 5
click at [404, 95] on button "+ Add Selection" at bounding box center [400, 94] width 28 height 6
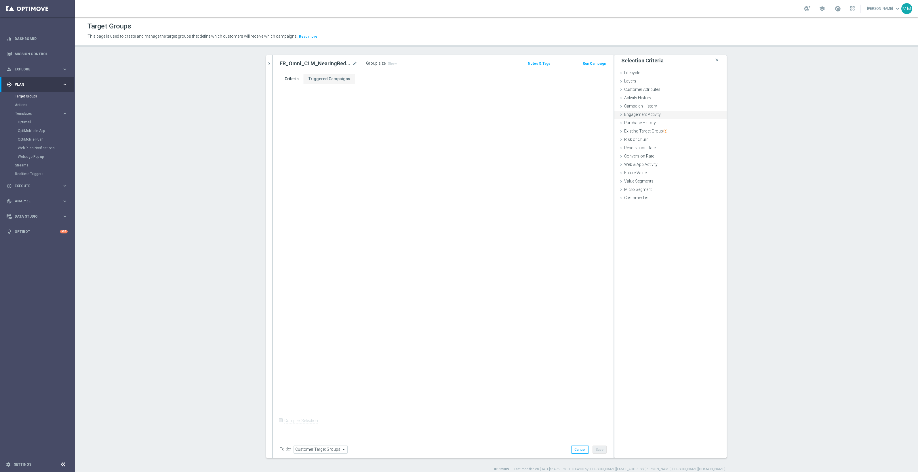
click at [661, 112] on div "Engagement Activity done" at bounding box center [670, 115] width 112 height 9
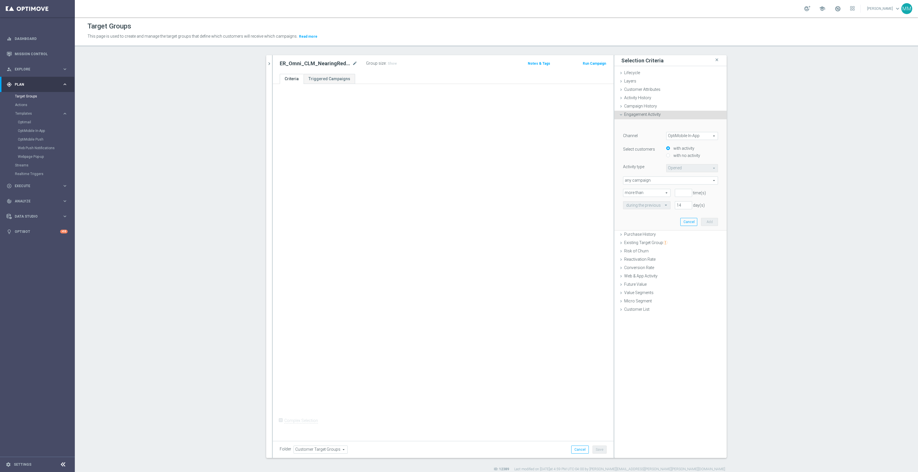
click at [680, 137] on span "OptiMobile In-App" at bounding box center [691, 135] width 51 height 7
click at [686, 152] on span "Optimail" at bounding box center [691, 152] width 45 height 5
type input "Optimail"
type input "Bounced"
click at [676, 156] on label "with no activity" at bounding box center [686, 155] width 28 height 5
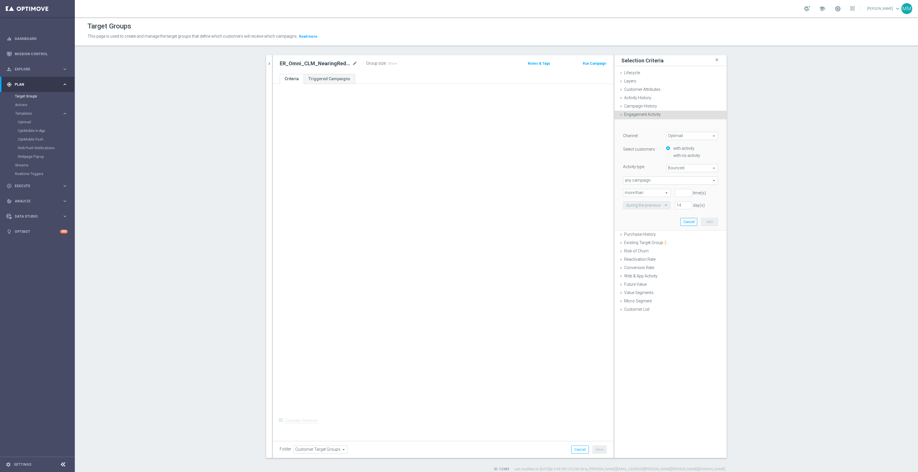
click at [670, 156] on input "with no activity" at bounding box center [668, 156] width 4 height 4
radio input "true"
click at [677, 169] on span "Bounced" at bounding box center [691, 168] width 51 height 7
click at [686, 198] on span "Opened" at bounding box center [691, 199] width 45 height 5
type input "Opened"
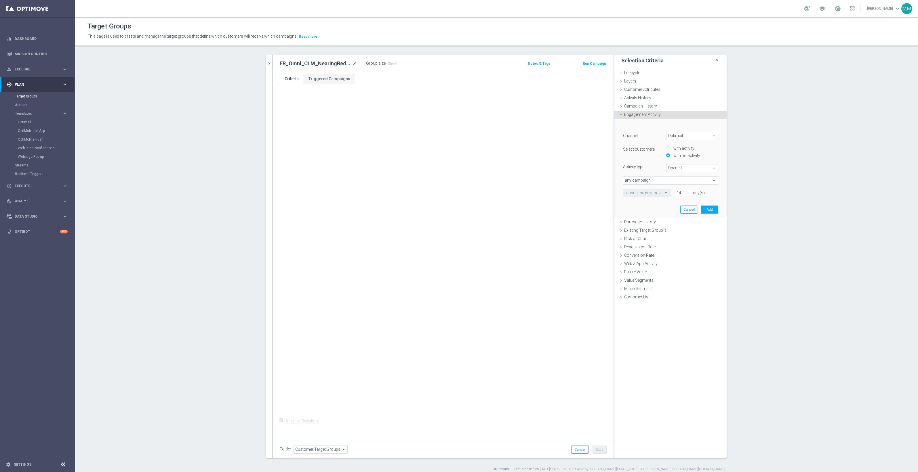
click at [662, 182] on span "any campaign" at bounding box center [670, 180] width 94 height 7
click at [677, 193] on label "any campaign while a member of the specified target group(s)" at bounding box center [670, 196] width 94 height 7
type input "any campaign while a member of the specified target group(s)"
click at [670, 194] on span at bounding box center [670, 192] width 94 height 7
click at [672, 194] on input "search" at bounding box center [670, 193] width 95 height 8
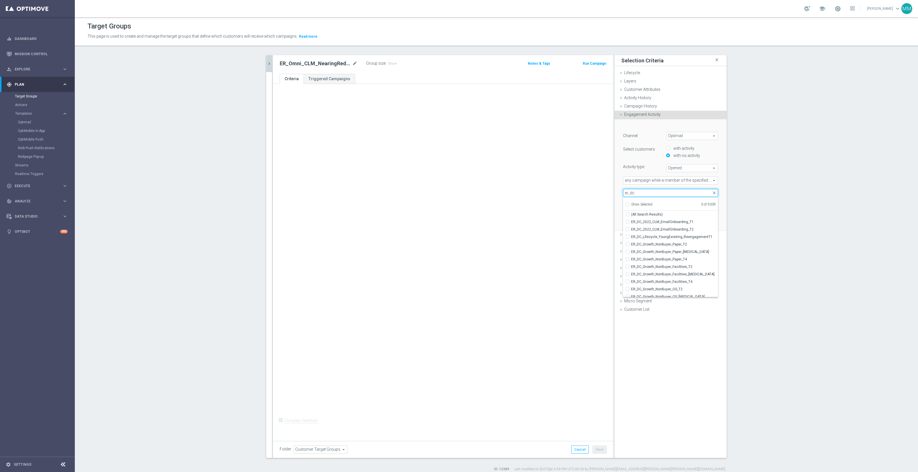
type input "er_dc"
click at [267, 66] on icon "chevron_right" at bounding box center [268, 63] width 5 height 5
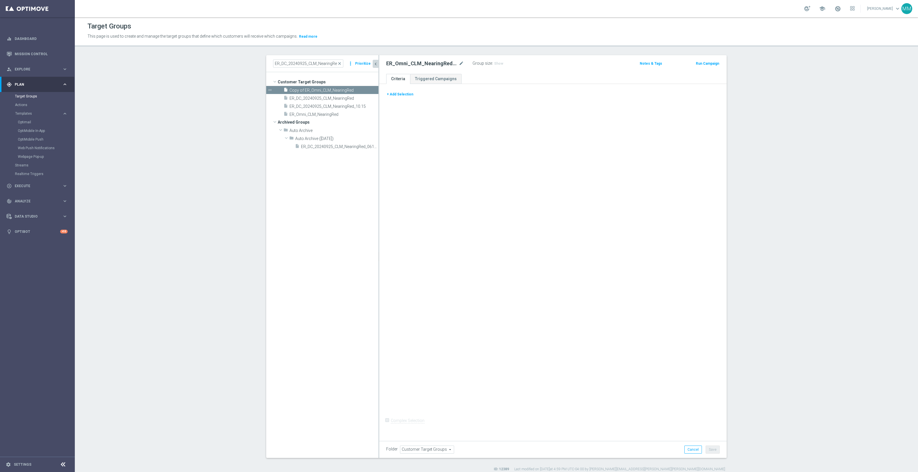
click at [401, 96] on button "+ Add Selection" at bounding box center [400, 94] width 28 height 6
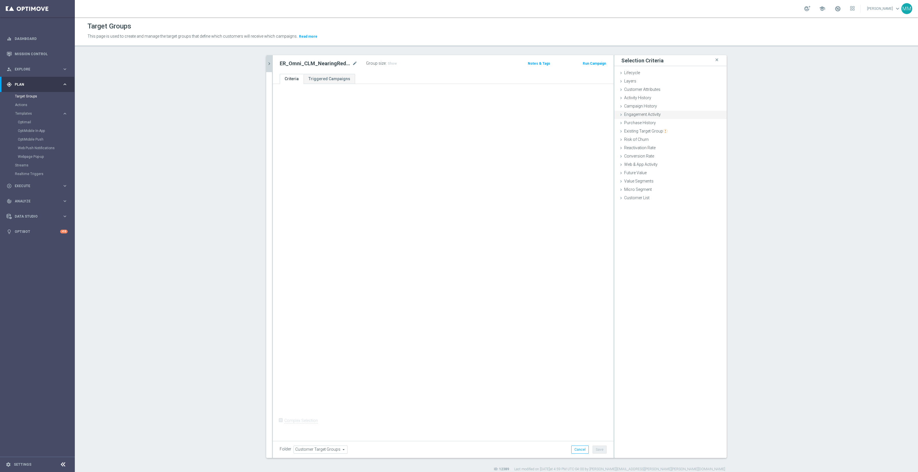
click at [659, 118] on div "Engagement Activity done" at bounding box center [670, 115] width 112 height 9
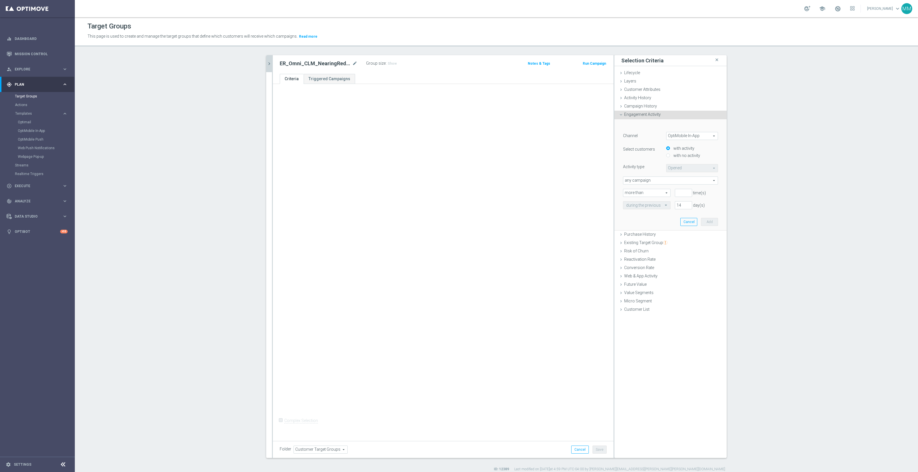
click at [690, 156] on label "with no activity" at bounding box center [686, 155] width 28 height 5
click at [670, 156] on input "with no activity" at bounding box center [668, 156] width 4 height 4
radio input "true"
click at [695, 131] on form "﻿ Channel OptiMobile In-App OptiMobile In-App arrow_drop_down search Select cus…" at bounding box center [670, 162] width 95 height 70
click at [695, 136] on span "OptiMobile In-App" at bounding box center [691, 135] width 51 height 7
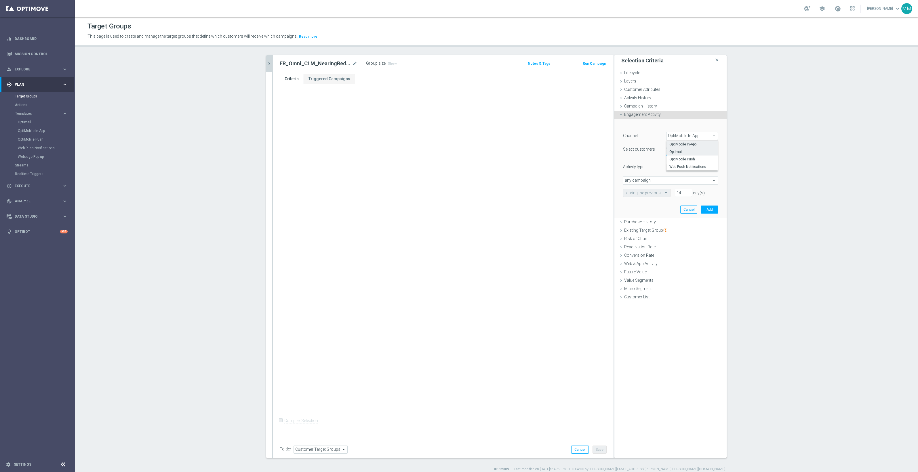
click at [693, 150] on span "Optimail" at bounding box center [691, 152] width 45 height 5
type input "Optimail"
click at [683, 168] on span "Bounced" at bounding box center [691, 168] width 51 height 7
click at [684, 196] on label "Opened" at bounding box center [691, 198] width 51 height 7
type input "Opened"
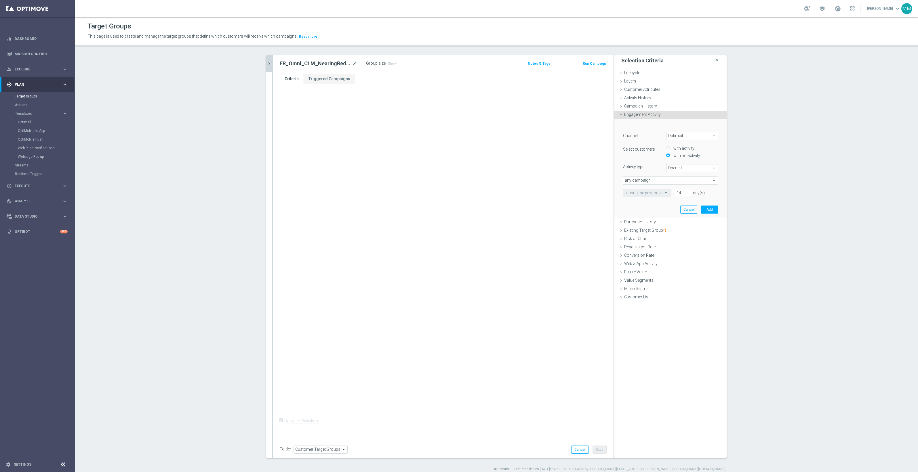
click at [658, 180] on span "any campaign" at bounding box center [670, 180] width 94 height 7
click at [657, 195] on span "any campaign while a member of the specified target group(s)" at bounding box center [670, 196] width 89 height 5
type input "any campaign while a member of the specified target group(s)"
click at [637, 195] on span at bounding box center [670, 192] width 94 height 7
click at [641, 193] on input "search" at bounding box center [670, 193] width 95 height 8
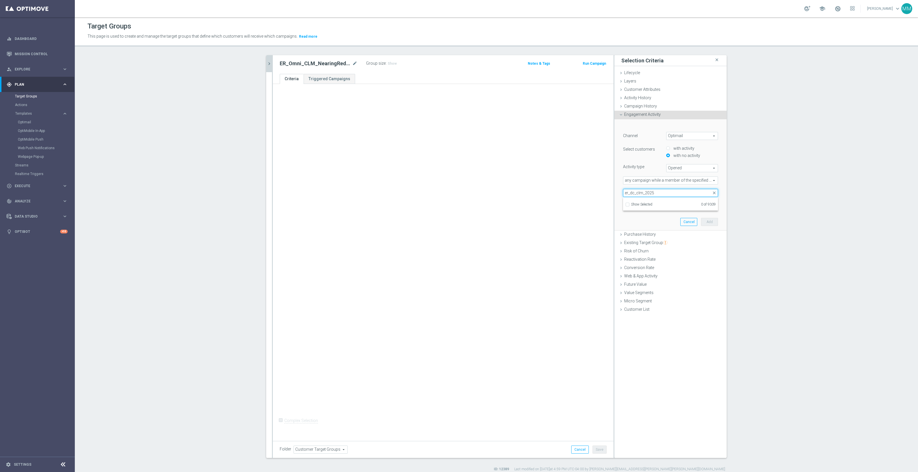
click at [652, 194] on input "er_dc_clm_2025" at bounding box center [670, 193] width 95 height 8
type input "er_dc_clm_202"
click at [266, 63] on icon "chevron_right" at bounding box center [268, 63] width 5 height 5
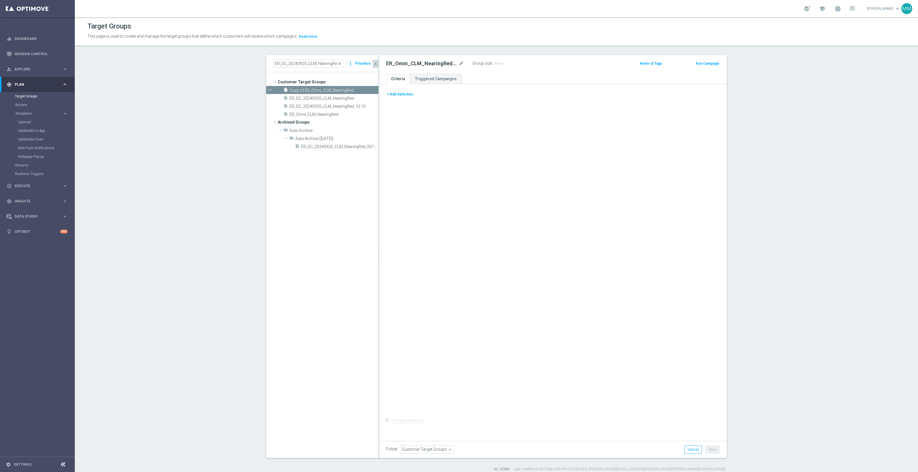
click at [402, 94] on button "+ Add Selection" at bounding box center [400, 94] width 28 height 6
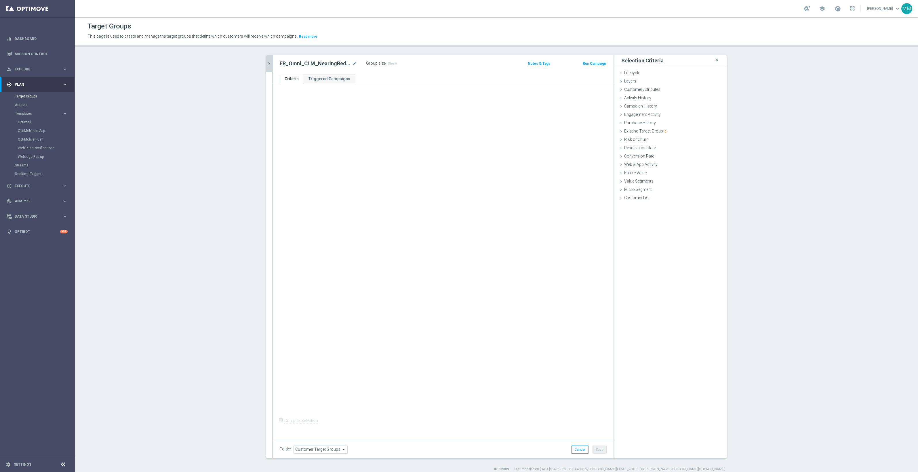
click at [269, 62] on icon "chevron_right" at bounding box center [268, 63] width 5 height 5
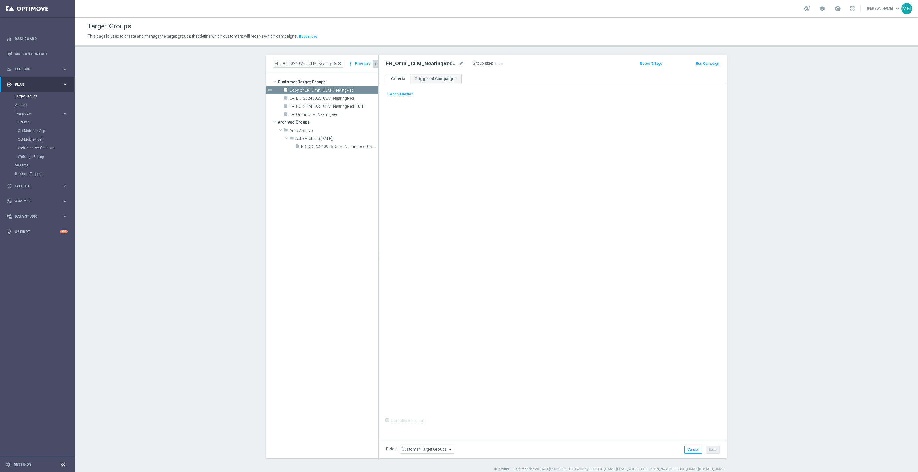
click at [406, 95] on button "+ Add Selection" at bounding box center [400, 94] width 28 height 6
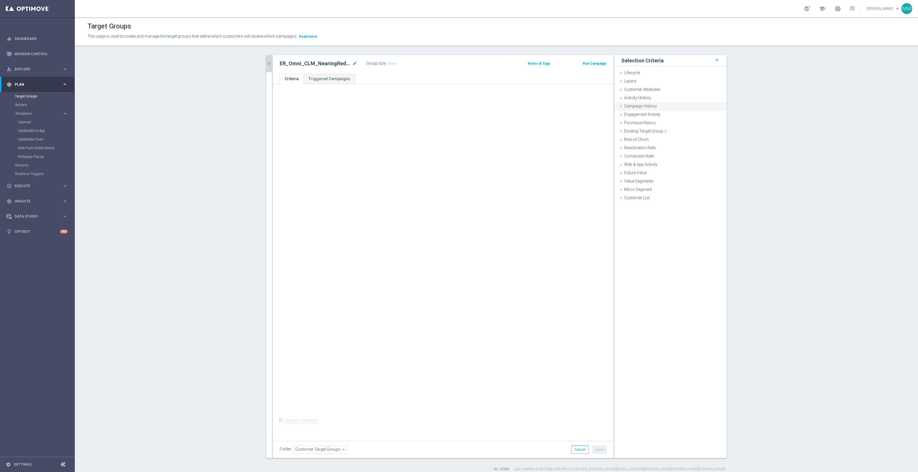
click at [657, 107] on div "Campaign History done selection saved" at bounding box center [670, 106] width 112 height 9
click at [654, 187] on span "Engagement Activity" at bounding box center [642, 187] width 37 height 5
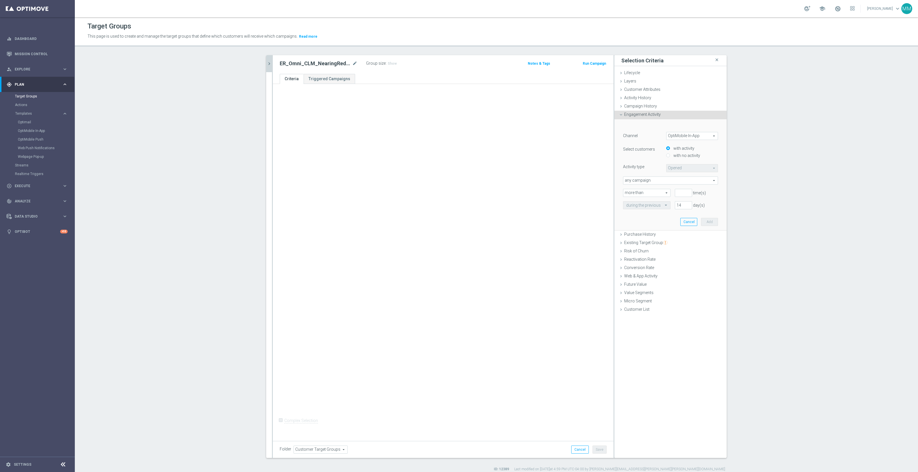
click at [685, 135] on span "OptiMobile In-App" at bounding box center [691, 135] width 51 height 7
click at [686, 151] on span "Optimail" at bounding box center [691, 152] width 45 height 5
type input "Optimail"
type input "Bounced"
click at [690, 155] on label "with no activity" at bounding box center [686, 155] width 28 height 5
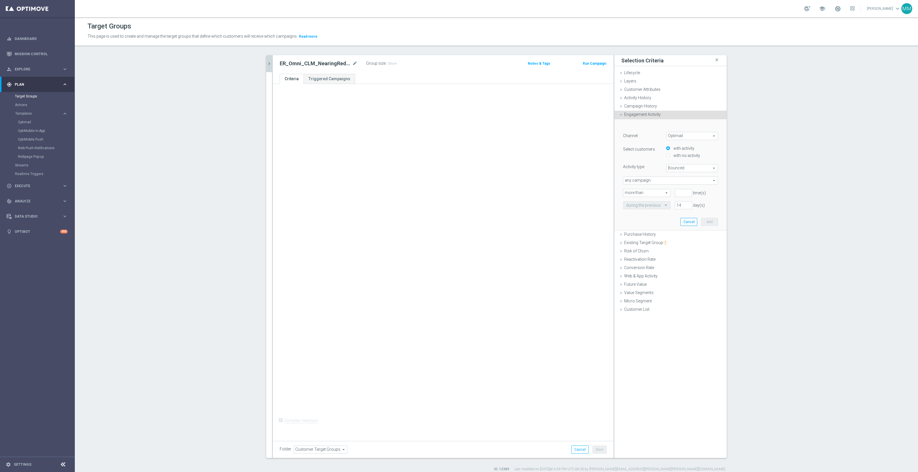
click at [670, 155] on input "with no activity" at bounding box center [668, 156] width 4 height 4
radio input "true"
click at [685, 169] on span "Bounced" at bounding box center [691, 168] width 51 height 7
click at [686, 197] on span "Opened" at bounding box center [691, 199] width 45 height 5
type input "Opened"
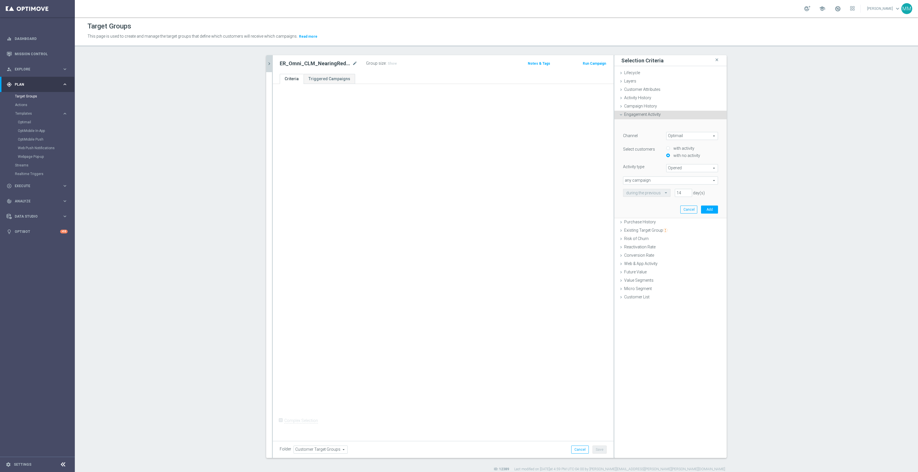
click at [652, 183] on span "any campaign" at bounding box center [670, 180] width 94 height 7
click at [656, 196] on span "any campaign while a member of the specified target group(s)" at bounding box center [670, 196] width 89 height 5
type input "any campaign while a member of the specified target group(s)"
click at [649, 194] on span at bounding box center [670, 192] width 94 height 7
click at [648, 191] on input "search" at bounding box center [670, 193] width 95 height 8
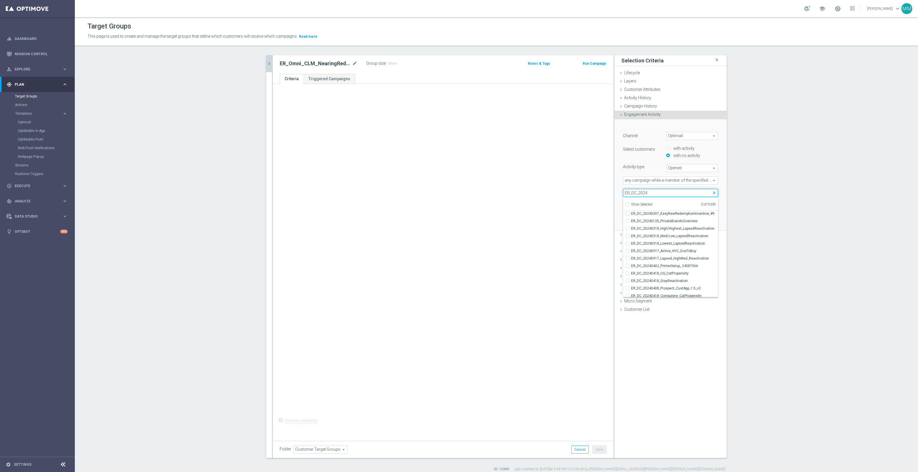
scroll to position [36, 0]
type input "ER_DC_2024"
drag, startPoint x: 651, startPoint y: 194, endPoint x: 597, endPoint y: 193, distance: 53.8
click at [597, 193] on as-split "ER_DC_20240925_CLM_NearingRed close more_vert Prioritize Customer Target Groups…" at bounding box center [496, 256] width 460 height 403
click at [645, 192] on span at bounding box center [670, 192] width 94 height 7
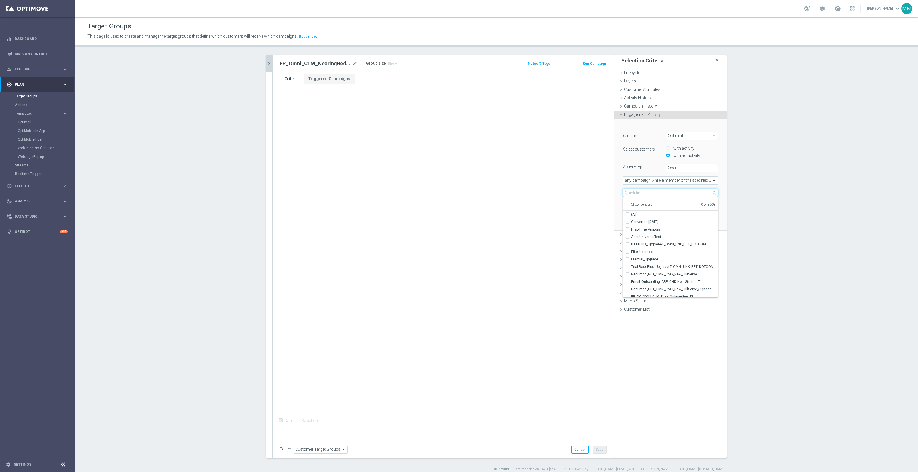
click at [645, 194] on input "search" at bounding box center [670, 193] width 95 height 8
paste input "ER_DC_20240925_CLM_NearingRed"
type input "ER_DC_20240925_CLM_NearingRed"
click at [627, 223] on input "ER_DC_20240925_CLM_NearingRed" at bounding box center [629, 222] width 4 height 4
checkbox input "true"
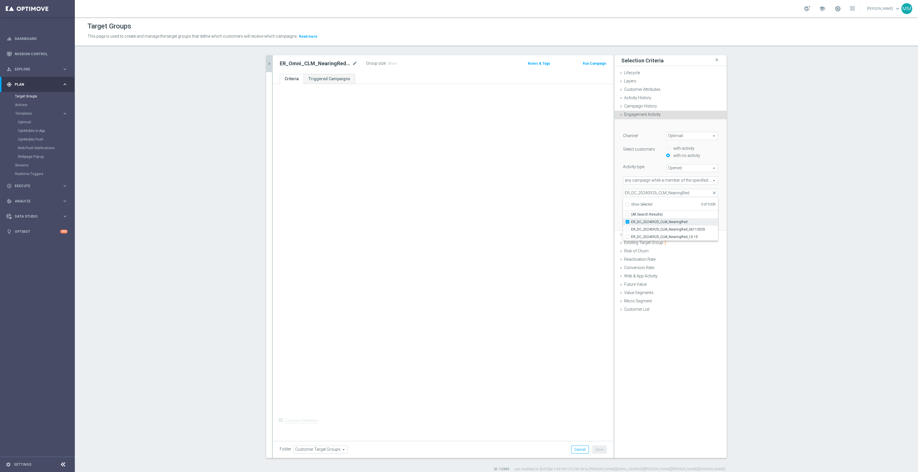
type input "ER_DC_20240925_CLM_NearingRed"
click at [631, 231] on label "ER_DC_20240925_CLM_NearingRed_06112025" at bounding box center [674, 229] width 87 height 7
click at [627, 231] on input "ER_DC_20240925_CLM_NearingRed_06112025" at bounding box center [629, 230] width 4 height 4
checkbox input "true"
type input "Selected 2 of 9309"
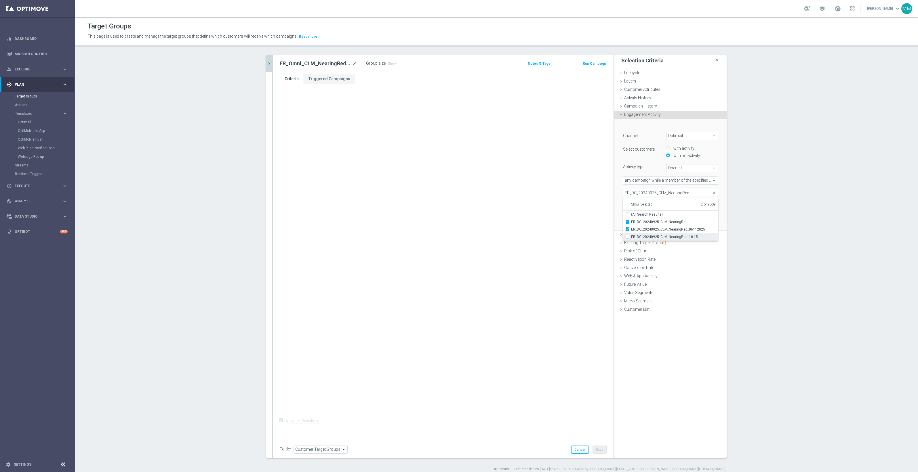
click at [627, 235] on input "ER_DC_20240925_CLM_NearingRed_10.15" at bounding box center [629, 237] width 4 height 4
checkbox input "true"
type input "Selected 3 of 9309"
checkbox input "true"
click at [604, 217] on div "+ Add Selection Complex Selection Invalid Expression" at bounding box center [443, 261] width 341 height 354
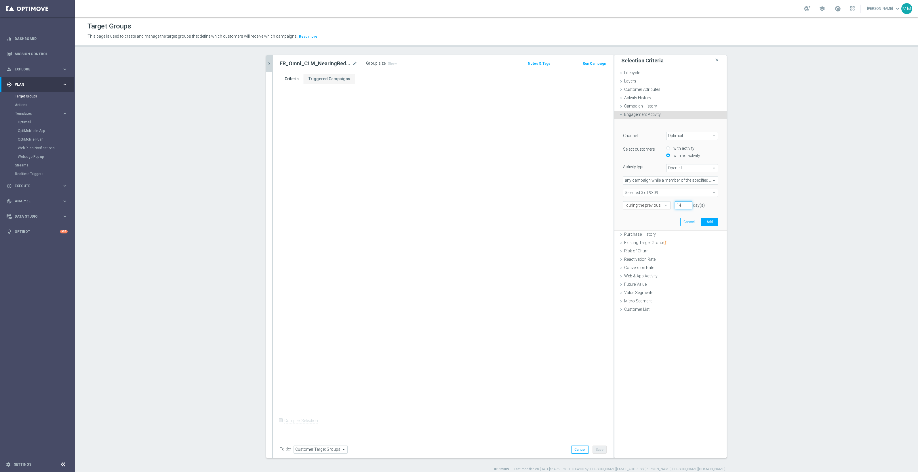
drag, startPoint x: 679, startPoint y: 206, endPoint x: 648, endPoint y: 208, distance: 31.1
click at [648, 208] on div "during the previous 14 day(s)" at bounding box center [671, 205] width 104 height 8
click at [681, 203] on input "14" at bounding box center [683, 205] width 17 height 8
type input "1"
type input "7"
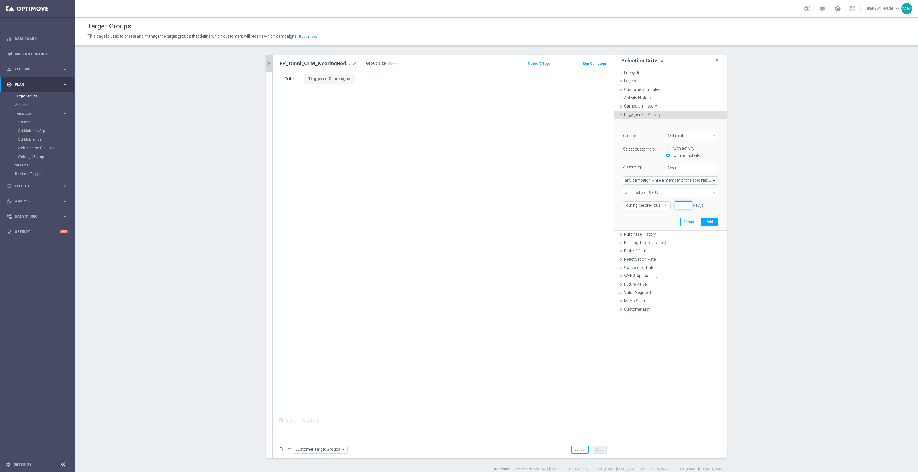
click at [678, 206] on input "7" at bounding box center [683, 205] width 17 height 8
type input "160"
click at [267, 64] on icon "chevron_right" at bounding box center [268, 63] width 5 height 5
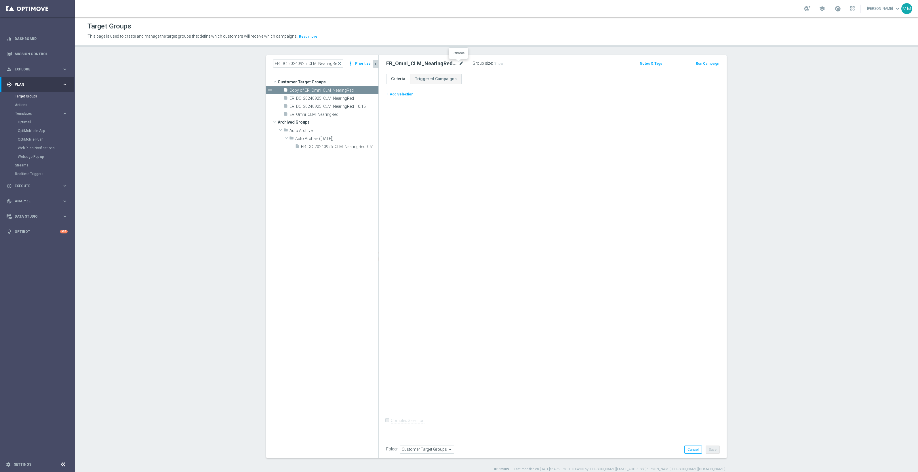
click at [459, 64] on icon "mode_edit" at bounding box center [461, 63] width 5 height 7
click at [449, 63] on input "ER_Omni_CLM_NearingRed_T1" at bounding box center [425, 64] width 78 height 8
type input "ER_Omni_CLM_NearingRed_T1Resend"
click at [440, 119] on div "+ Add Selection Complex Selection Invalid Expression" at bounding box center [552, 261] width 347 height 354
click at [397, 94] on button "+ Add Selection" at bounding box center [400, 94] width 28 height 6
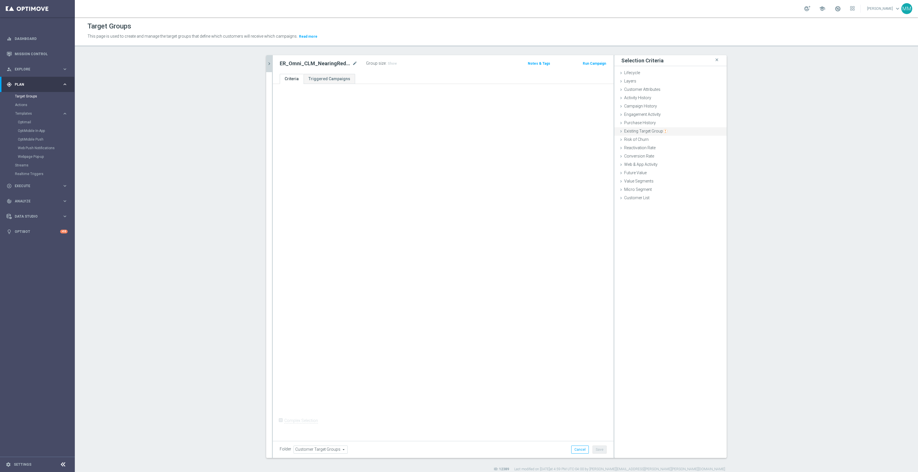
click at [651, 133] on span "Existing Target Group" at bounding box center [645, 131] width 43 height 5
click at [650, 115] on span "Engagement Activity" at bounding box center [642, 114] width 37 height 5
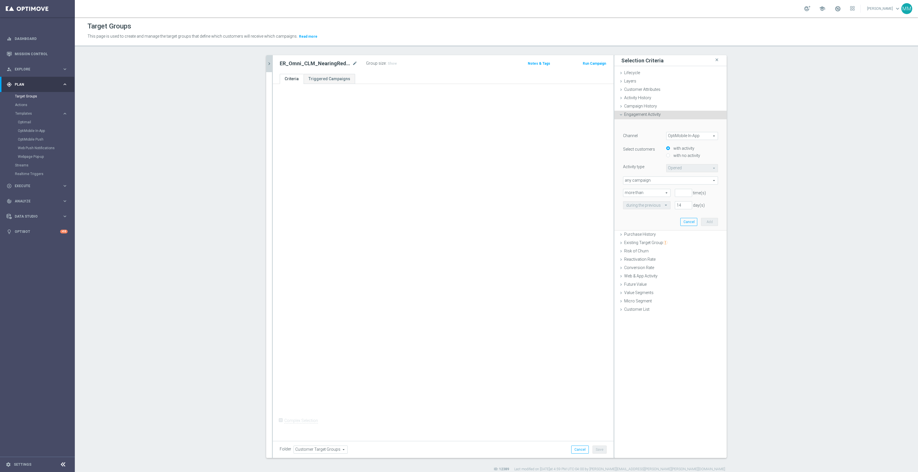
click at [681, 137] on span "OptiMobile In-App" at bounding box center [691, 135] width 51 height 7
click at [685, 154] on span "Optimail" at bounding box center [691, 152] width 45 height 5
type input "Optimail"
type input "Bounced"
click at [683, 157] on label "with no activity" at bounding box center [686, 155] width 28 height 5
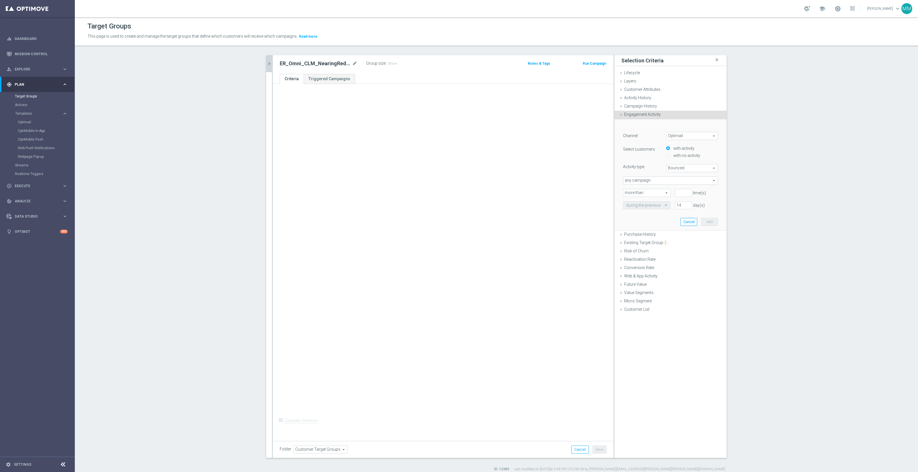
click at [670, 157] on input "with no activity" at bounding box center [668, 156] width 4 height 4
radio input "true"
click at [684, 168] on span "Bounced" at bounding box center [691, 168] width 51 height 7
click at [685, 198] on span "Opened" at bounding box center [691, 199] width 45 height 5
type input "Opened"
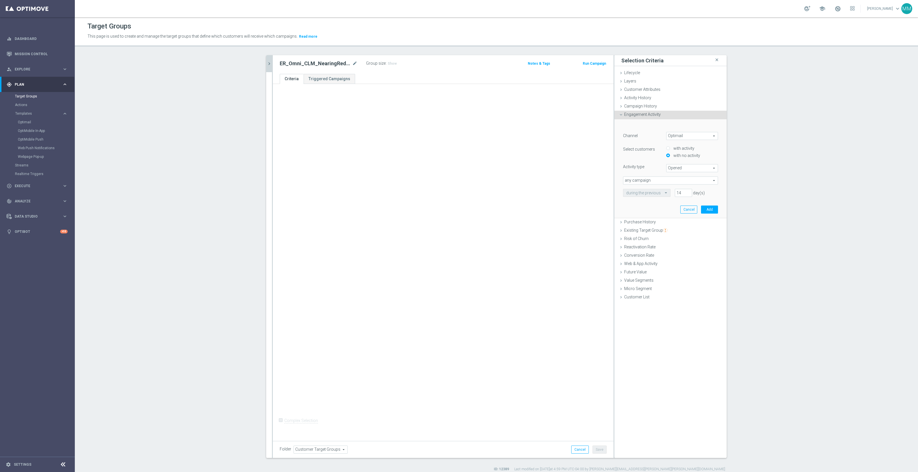
click at [662, 181] on span "any campaign" at bounding box center [670, 180] width 94 height 7
click at [662, 195] on span "any campaign while a member of the specified target group(s)" at bounding box center [670, 196] width 89 height 5
type input "any campaign while a member of the specified target group(s)"
click at [653, 193] on span at bounding box center [670, 192] width 94 height 7
click at [653, 193] on input "search" at bounding box center [670, 193] width 95 height 8
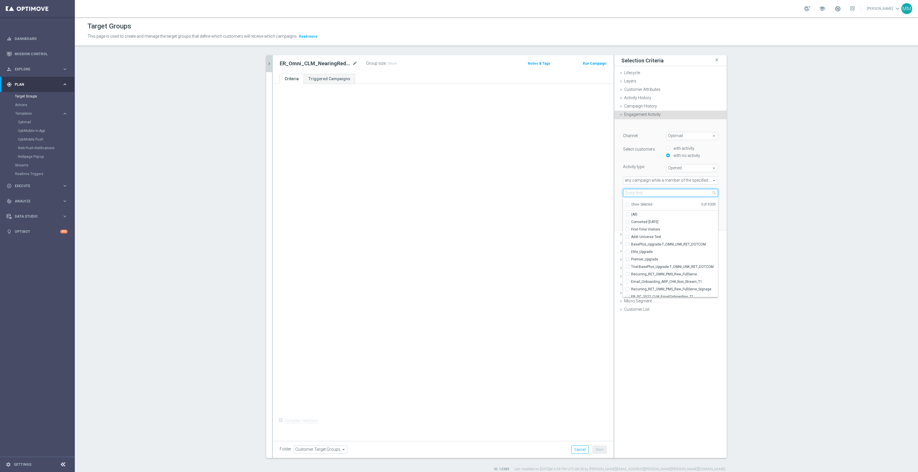
paste input "ER_DC_20240925_CLM_NearingRed"
type input "ER_DC_20240925_CLM_NearingRed"
click at [631, 223] on label "ER_DC_20240925_CLM_NearingRed" at bounding box center [674, 221] width 87 height 7
click at [627, 223] on input "ER_DC_20240925_CLM_NearingRed" at bounding box center [629, 222] width 4 height 4
checkbox input "true"
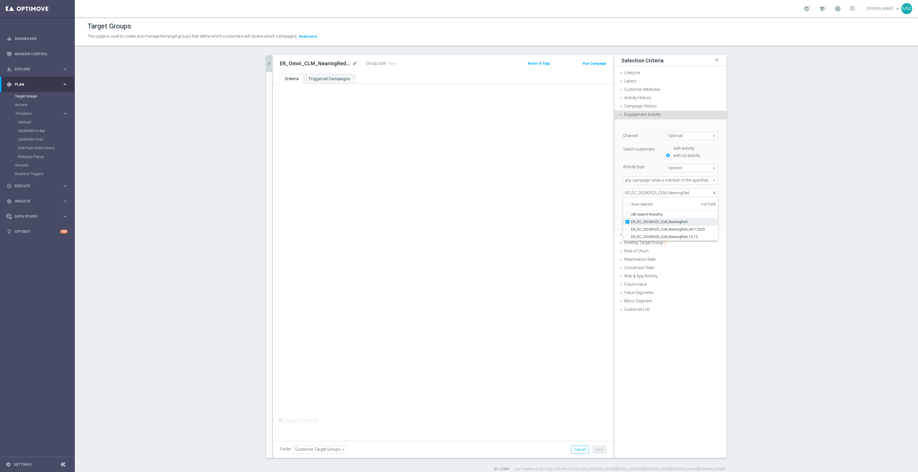
type input "ER_DC_20240925_CLM_NearingRed"
click at [627, 231] on input "ER_DC_20240925_CLM_NearingRed_06112025" at bounding box center [629, 230] width 4 height 4
checkbox input "true"
type input "Selected 2 of 9309"
click at [627, 236] on input "ER_DC_20240925_CLM_NearingRed_10.15" at bounding box center [629, 237] width 4 height 4
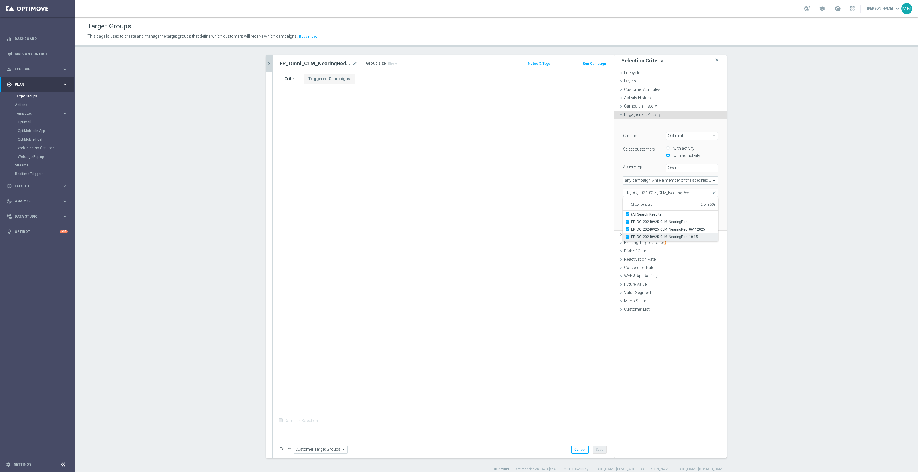
checkbox input "true"
type input "Selected 3 of 9309"
checkbox input "true"
drag, startPoint x: 688, startPoint y: 190, endPoint x: 629, endPoint y: 194, distance: 59.1
click at [629, 194] on input "ER_DC_20240925_CLM_NearingRed" at bounding box center [670, 193] width 95 height 8
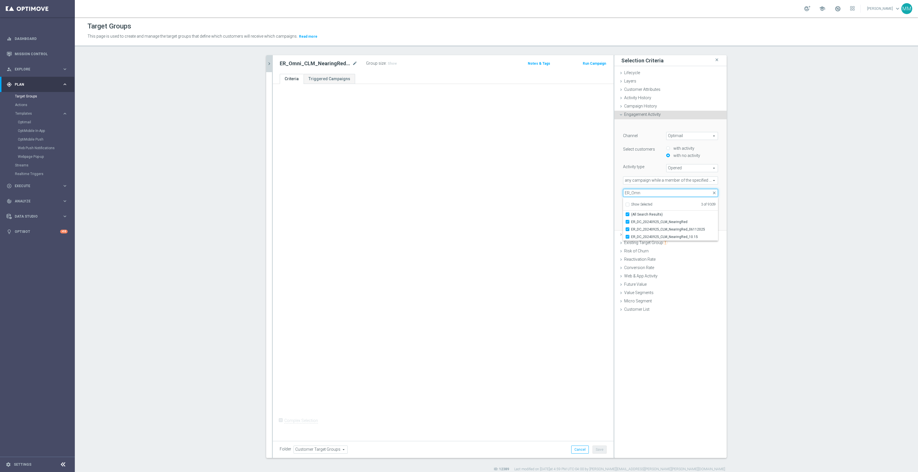
type input "ER_Omni"
checkbox input "false"
type input "ER_Omni_CLM_nE"
checkbox input "true"
type input "ER_Omni_CLM_nE"
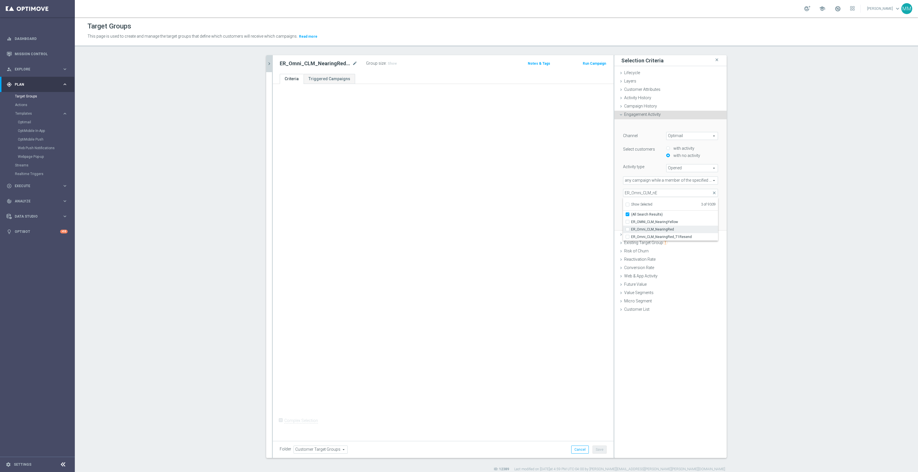
click at [627, 229] on input "ER_Omni_CLM_NearingRed" at bounding box center [629, 230] width 4 height 4
checkbox input "true"
type input "Selected 4 of 9309"
checkbox input "false"
click at [609, 199] on div "+ Add Selection Complex Selection Invalid Expression" at bounding box center [443, 261] width 341 height 354
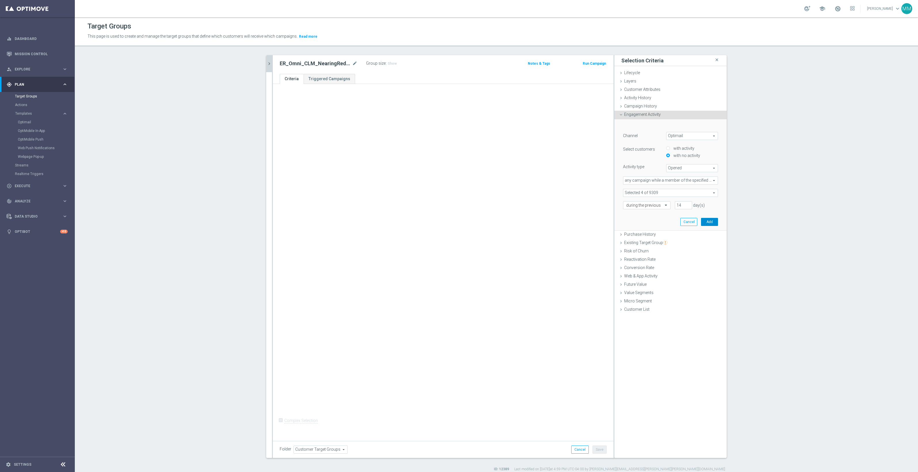
click at [711, 223] on button "Add" at bounding box center [709, 222] width 17 height 8
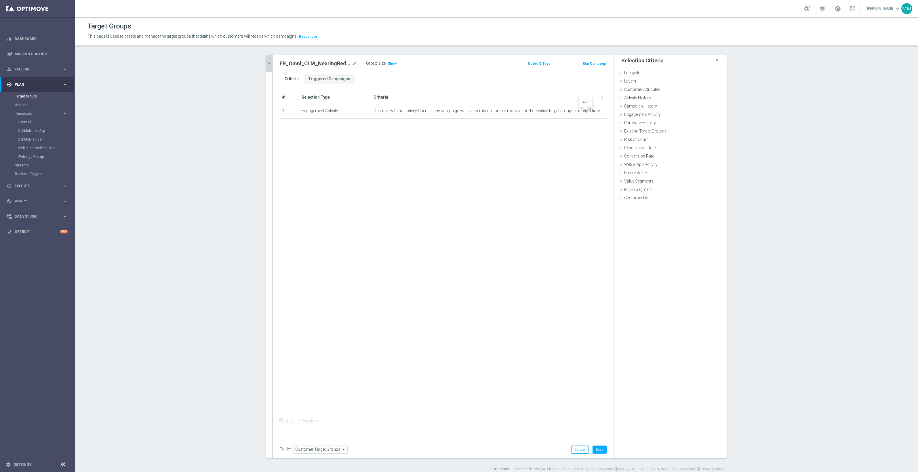
drag, startPoint x: 585, startPoint y: 112, endPoint x: 598, endPoint y: 123, distance: 16.9
click at [0, 0] on icon "mode_edit" at bounding box center [0, 0] width 0 height 0
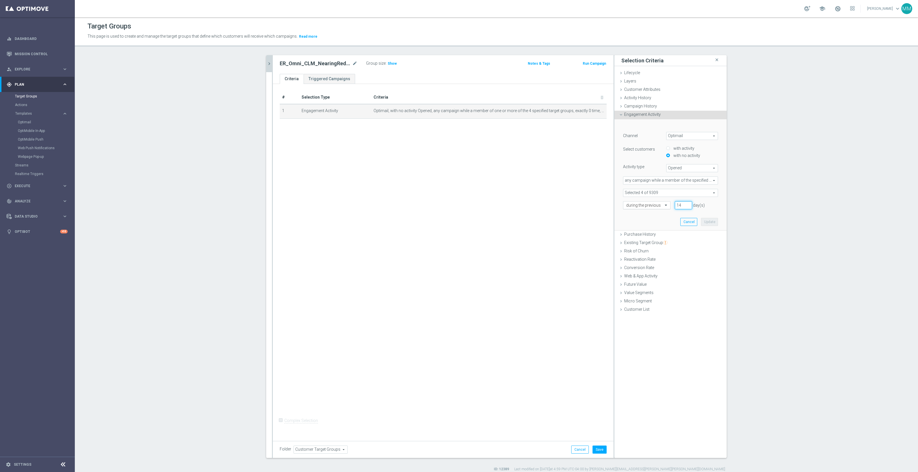
drag, startPoint x: 682, startPoint y: 204, endPoint x: 667, endPoint y: 203, distance: 15.3
click at [667, 203] on div "during the previous 14 day(s)" at bounding box center [671, 205] width 104 height 8
type input "7"
click at [705, 222] on button "Update" at bounding box center [709, 222] width 17 height 8
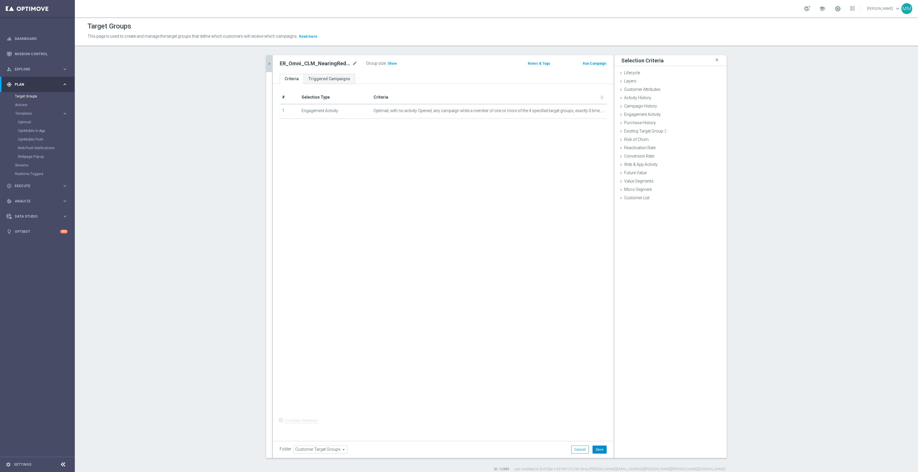
click at [601, 449] on button "Save" at bounding box center [599, 450] width 14 height 8
click at [266, 63] on icon "chevron_right" at bounding box center [268, 63] width 5 height 5
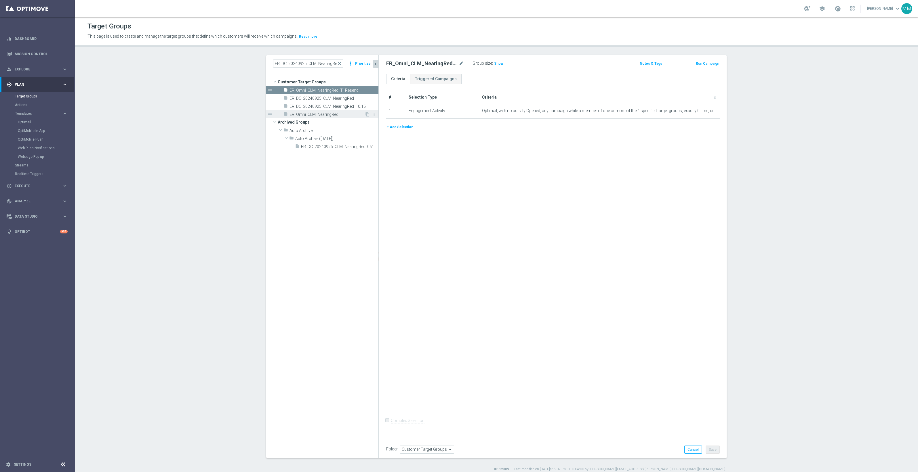
click at [325, 115] on span "ER_Omni_CLM_NearingRed" at bounding box center [326, 114] width 75 height 5
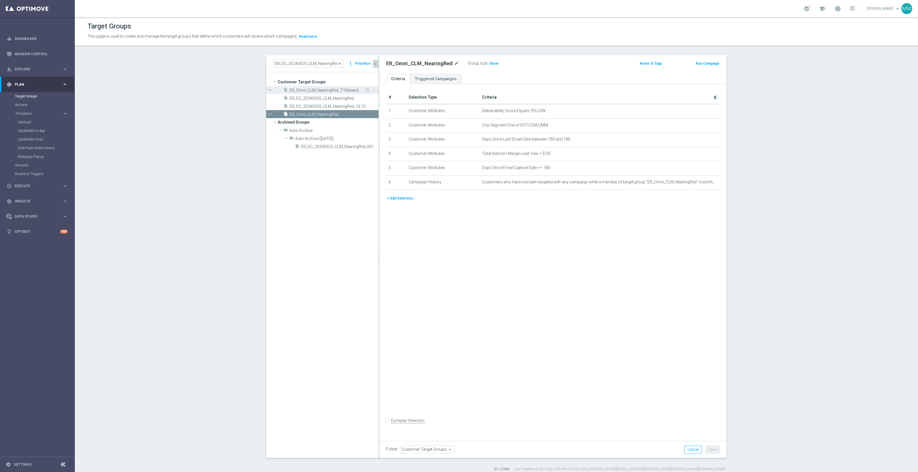
click at [346, 89] on span "ER_Omni_CLM_NearingRed_T1Resend" at bounding box center [326, 90] width 75 height 5
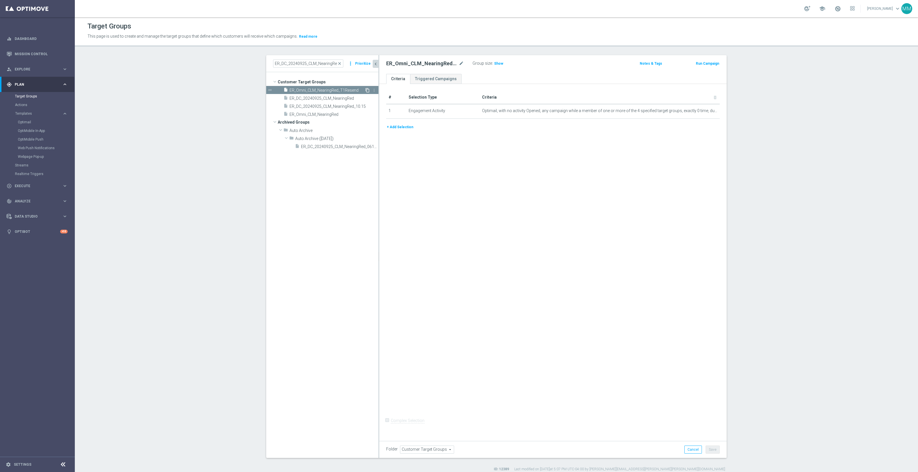
click at [365, 89] on icon "content_copy" at bounding box center [367, 90] width 5 height 5
click at [459, 62] on icon "mode_edit" at bounding box center [461, 63] width 5 height 7
click at [411, 66] on input "Copy of ER_Omni_CLM_NearingRed_T1Resend" at bounding box center [425, 64] width 78 height 8
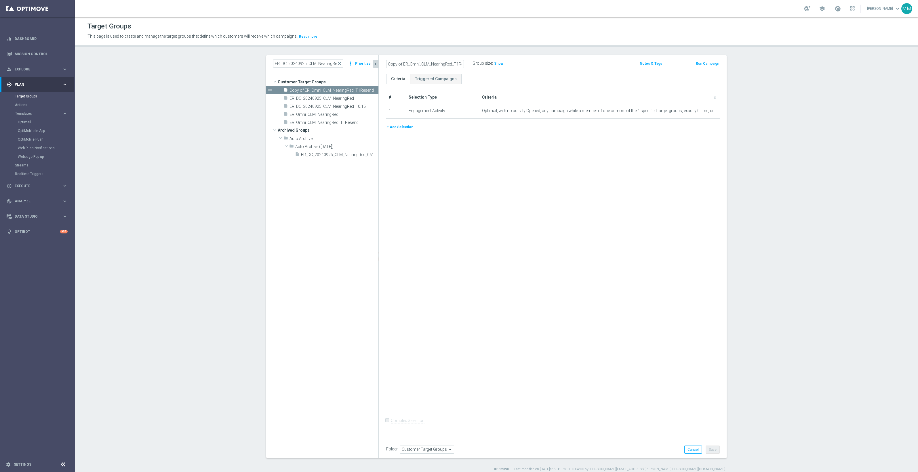
drag, startPoint x: 391, startPoint y: 64, endPoint x: 294, endPoint y: 69, distance: 97.1
click at [294, 69] on as-split "ER_DC_20240925_CLM_NearingRed close more_vert Prioritize Customer Target Groups…" at bounding box center [496, 256] width 460 height 403
drag, startPoint x: 445, startPoint y: 64, endPoint x: 438, endPoint y: 63, distance: 7.5
click at [438, 63] on input "ER_Omni_CLM_NearingRed_T1Resend" at bounding box center [425, 64] width 78 height 8
type input "ER_Omni_CLM_NearingRed_T2"
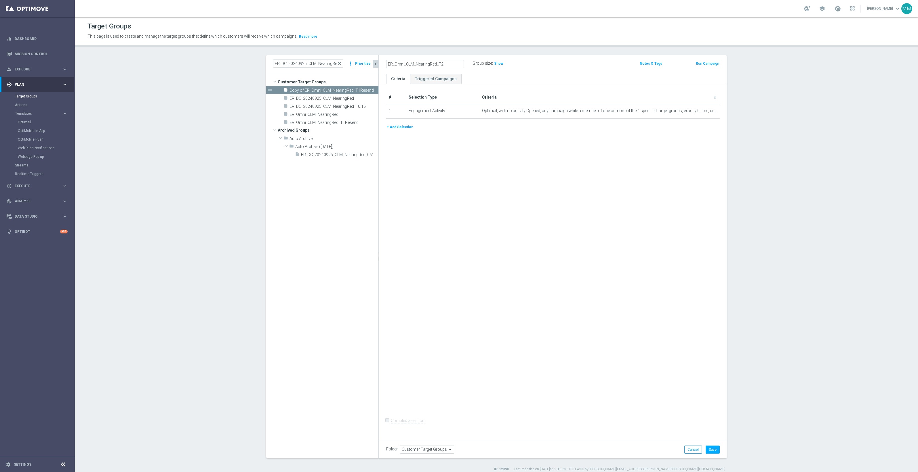
click at [486, 192] on div "# Selection Type Criteria delete_forever 1 Engagement Activity Optimail, with n…" at bounding box center [552, 261] width 347 height 354
click at [699, 112] on icon "mode_edit" at bounding box center [701, 111] width 5 height 5
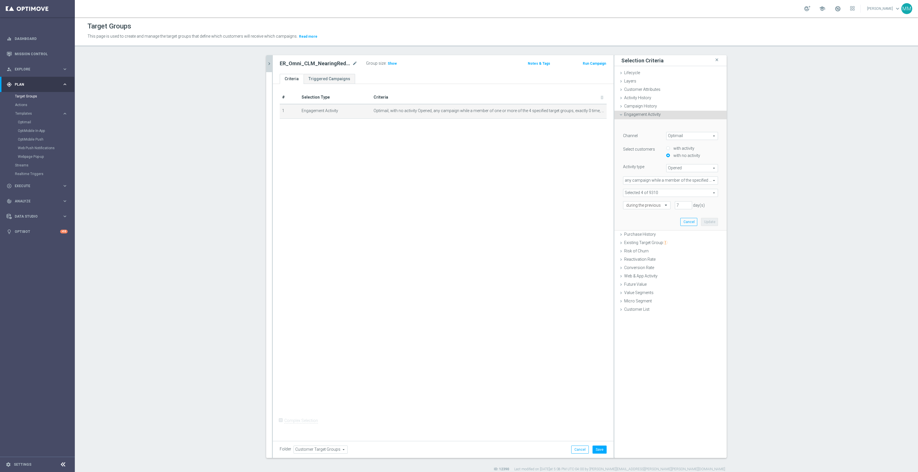
click at [537, 201] on div "# Selection Type Criteria delete_forever 1 Engagement Activity Optimail, with n…" at bounding box center [443, 261] width 341 height 354
click at [267, 63] on icon "chevron_right" at bounding box center [268, 63] width 5 height 5
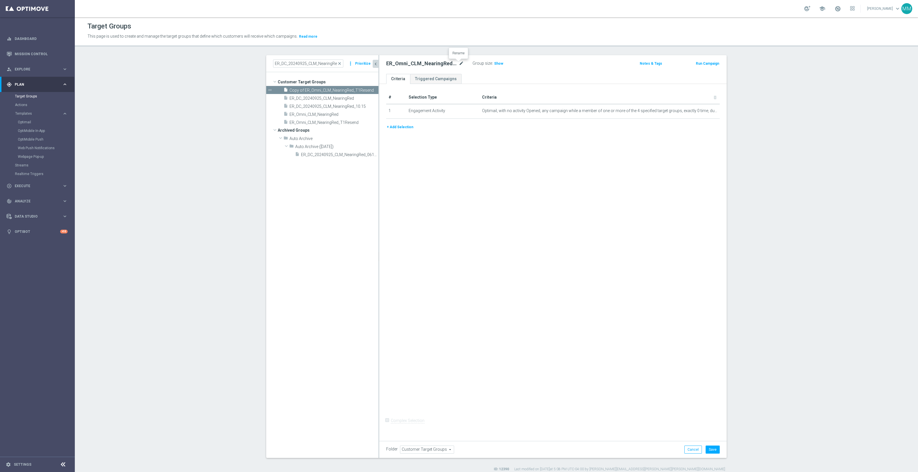
click at [459, 64] on icon "mode_edit" at bounding box center [461, 63] width 5 height 7
click at [477, 125] on div "+ Add Selection" at bounding box center [553, 127] width 342 height 6
click at [407, 125] on button "+ Add Selection" at bounding box center [400, 127] width 28 height 6
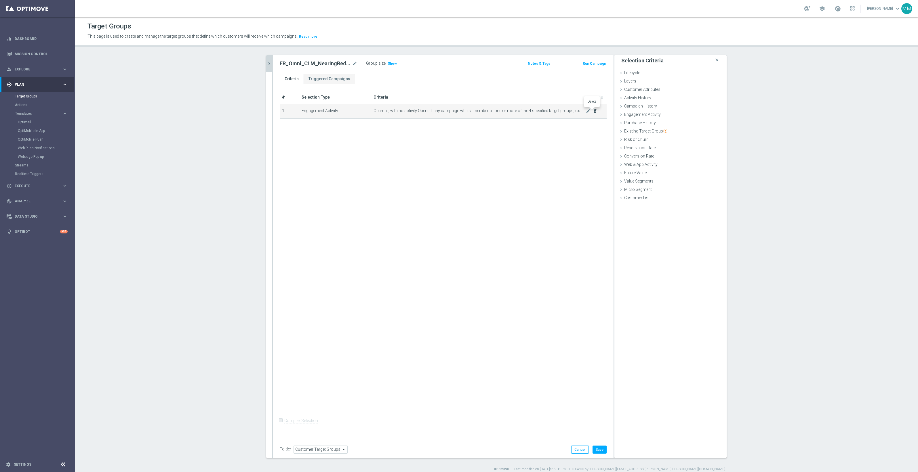
click at [593, 112] on icon "delete_forever" at bounding box center [595, 111] width 5 height 5
click at [365, 110] on div "+ Add Selection Complex Selection Invalid Expression" at bounding box center [443, 261] width 341 height 354
click at [366, 182] on div "+ Add Selection Complex Selection Invalid Expression" at bounding box center [443, 261] width 341 height 354
click at [648, 114] on span "Engagement Activity" at bounding box center [642, 114] width 37 height 5
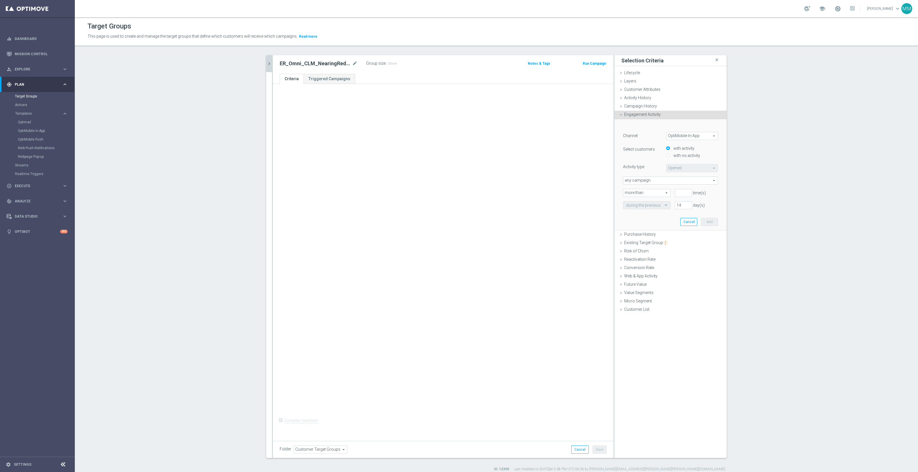
click at [679, 139] on span "OptiMobile In-App" at bounding box center [691, 135] width 51 height 7
click at [682, 150] on span "Optimail" at bounding box center [691, 152] width 45 height 5
type input "Optimail"
type input "Bounced"
click at [681, 156] on label "with no activity" at bounding box center [686, 155] width 28 height 5
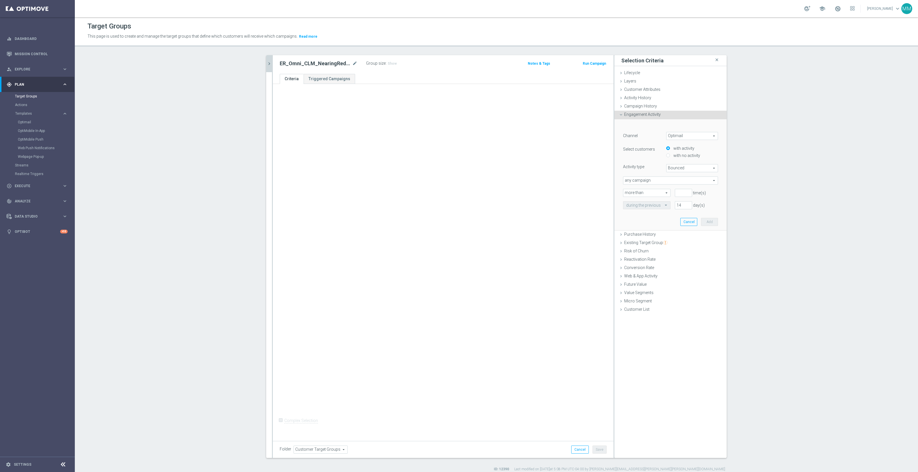
click at [670, 156] on input "with no activity" at bounding box center [668, 156] width 4 height 4
radio input "true"
click at [680, 167] on span "Bounced" at bounding box center [691, 168] width 51 height 7
click at [680, 196] on label "Opened" at bounding box center [691, 198] width 51 height 7
type input "Opened"
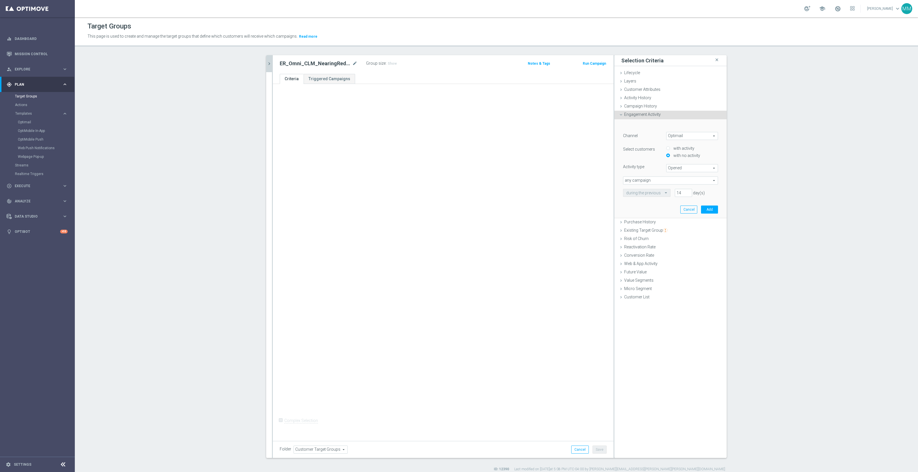
click at [661, 184] on span "any campaign" at bounding box center [670, 180] width 94 height 7
click at [662, 196] on span "any campaign while a member of the specified target group(s)" at bounding box center [670, 196] width 89 height 5
type input "any campaign while a member of the specified target group(s)"
click at [655, 192] on span at bounding box center [670, 192] width 94 height 7
click at [655, 195] on input "search" at bounding box center [670, 193] width 95 height 8
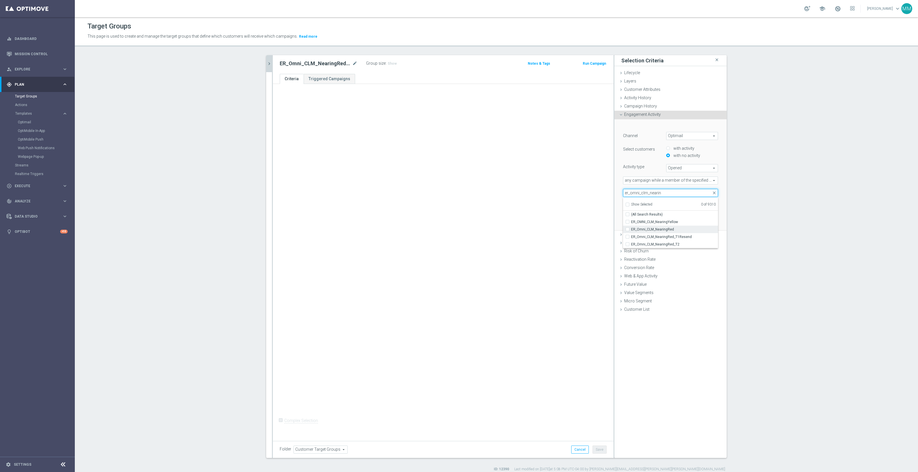
type input "er_omni_clm_nearin"
click at [672, 230] on span "ER_Omni_CLM_NearingRed" at bounding box center [674, 229] width 87 height 5
click at [631, 230] on input "ER_Omni_CLM_NearingRed" at bounding box center [629, 230] width 4 height 4
checkbox input "true"
type input "ER_Omni_CLM_NearingRed"
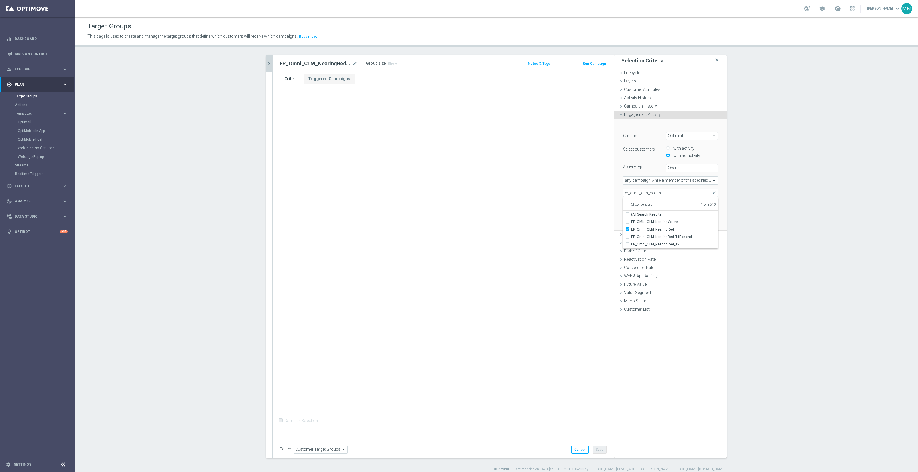
click at [609, 197] on div "+ Add Selection Complex Selection Invalid Expression" at bounding box center [443, 261] width 341 height 354
drag, startPoint x: 677, startPoint y: 203, endPoint x: 672, endPoint y: 203, distance: 4.3
click at [675, 203] on input "14" at bounding box center [683, 205] width 17 height 8
type input "7"
click at [705, 222] on button "Add" at bounding box center [709, 222] width 17 height 8
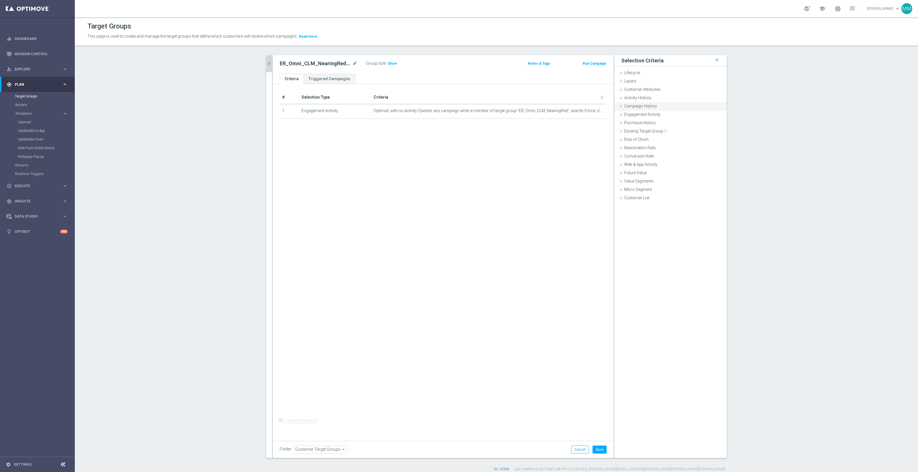
click at [672, 108] on div "Campaign History done selection saved" at bounding box center [670, 106] width 112 height 9
click at [683, 124] on span "Under-exposure" at bounding box center [688, 122] width 60 height 7
click at [633, 111] on div "Scenario Under-exposure Under-exposure arrow_drop_down search Under-exposure In…" at bounding box center [671, 147] width 104 height 72
click at [664, 121] on span "Under-exposure" at bounding box center [688, 122] width 60 height 7
click at [668, 161] on span "Custom" at bounding box center [688, 160] width 54 height 5
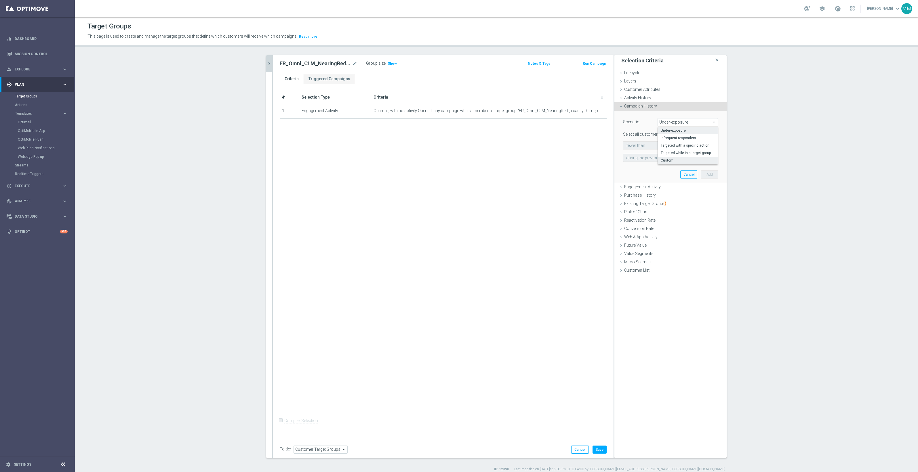
type input "Custom"
click at [682, 146] on span "responded to" at bounding box center [691, 145] width 51 height 7
click at [686, 159] on span "been targeted with" at bounding box center [691, 161] width 45 height 5
type input "been targeted with"
click at [635, 157] on span "any campaign" at bounding box center [670, 157] width 94 height 7
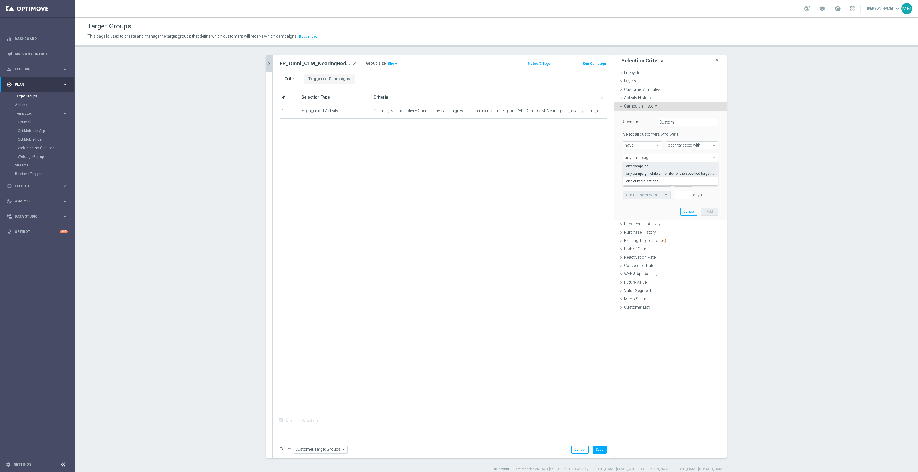
click at [643, 170] on label "any campaign while a member of the specified target group(s)" at bounding box center [670, 173] width 94 height 7
type input "any campaign while a member of the specified target group(s)"
click at [636, 183] on span at bounding box center [670, 182] width 94 height 7
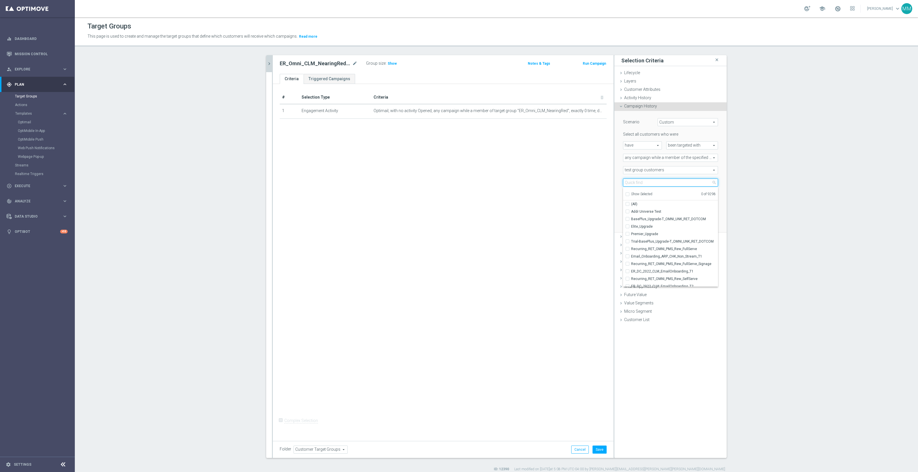
click at [643, 181] on input "search" at bounding box center [670, 183] width 95 height 8
type input "er_omni_clm_nearing"
click at [670, 218] on span "ER_Omni_CLM_NearingRed" at bounding box center [674, 219] width 87 height 5
click at [631, 218] on input "ER_Omni_CLM_NearingRed" at bounding box center [629, 219] width 4 height 4
checkbox input "true"
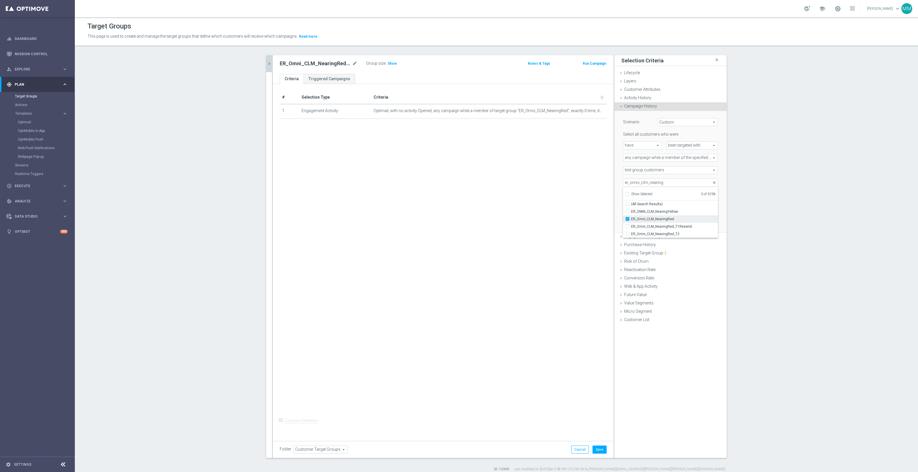
type input "ER_Omni_CLM_NearingRed"
click at [614, 192] on div "Scenario Custom Custom arrow_drop_down search Select all customers who were hav…" at bounding box center [670, 172] width 112 height 122
click at [675, 194] on input "number" at bounding box center [683, 195] width 17 height 8
type input "0"
drag, startPoint x: 679, startPoint y: 206, endPoint x: 672, endPoint y: 205, distance: 7.0
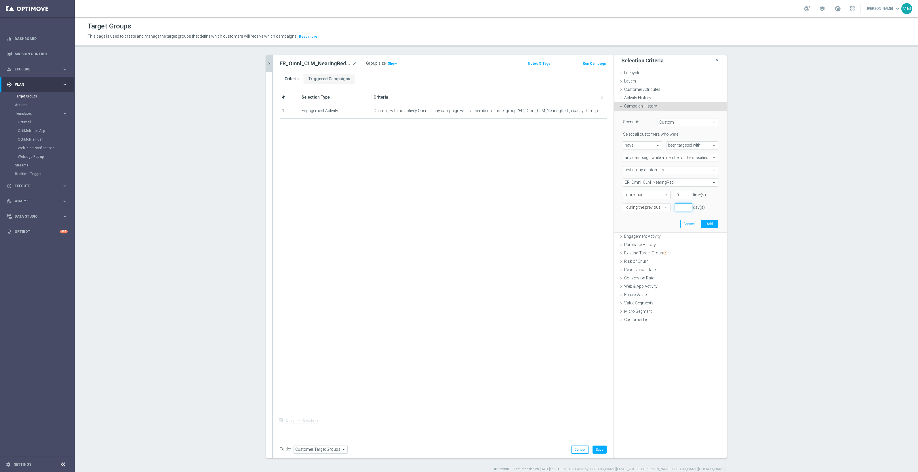
click at [675, 205] on input "1" at bounding box center [683, 207] width 17 height 8
click at [678, 197] on input "0" at bounding box center [683, 195] width 17 height 8
type input "1"
click at [680, 206] on input "1" at bounding box center [683, 207] width 17 height 8
type input "7"
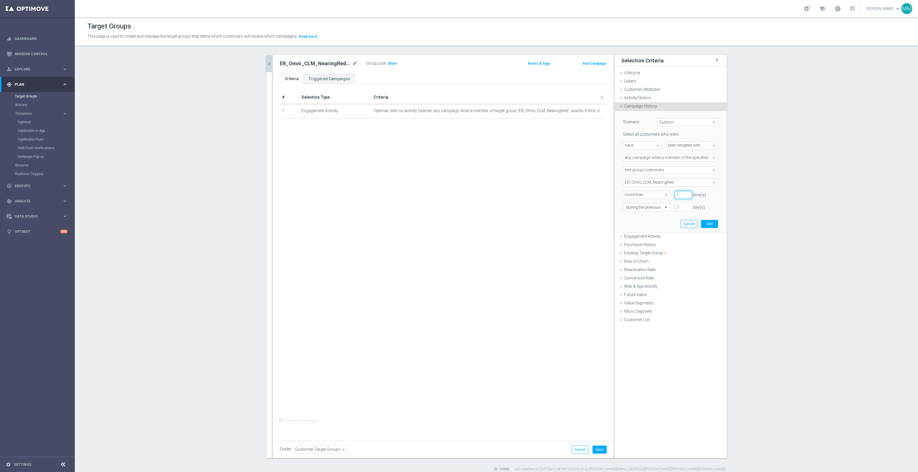
click at [678, 194] on input "1" at bounding box center [683, 195] width 17 height 8
type input "0"
click at [709, 224] on button "Add" at bounding box center [709, 224] width 17 height 8
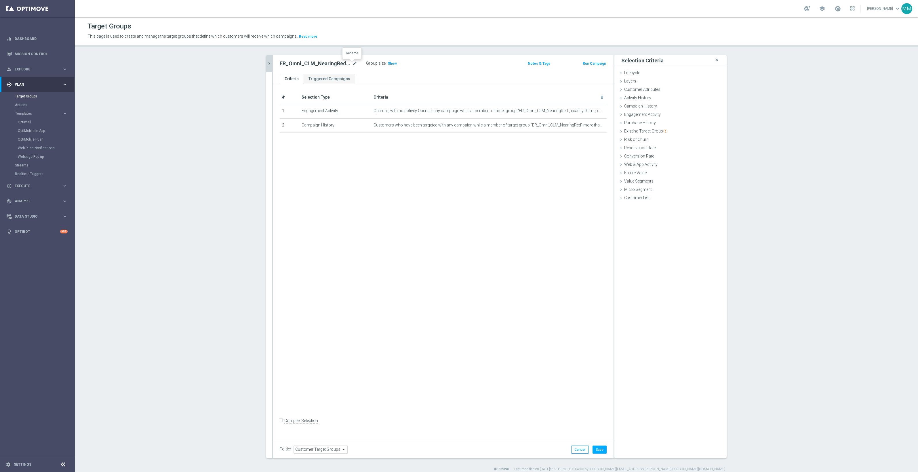
click at [352, 66] on icon "mode_edit" at bounding box center [354, 63] width 5 height 7
click at [267, 61] on icon "chevron_right" at bounding box center [268, 63] width 5 height 5
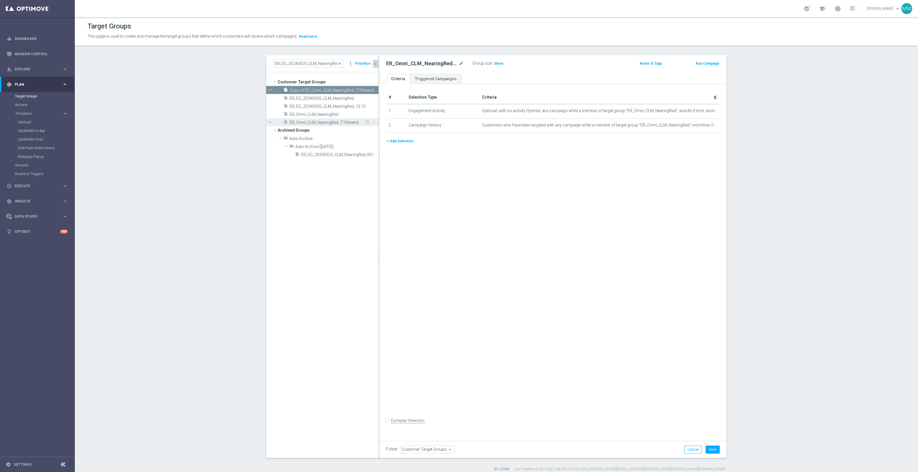
click at [346, 125] on span "ER_Omni_CLM_NearingRed_T1Resend" at bounding box center [326, 122] width 75 height 5
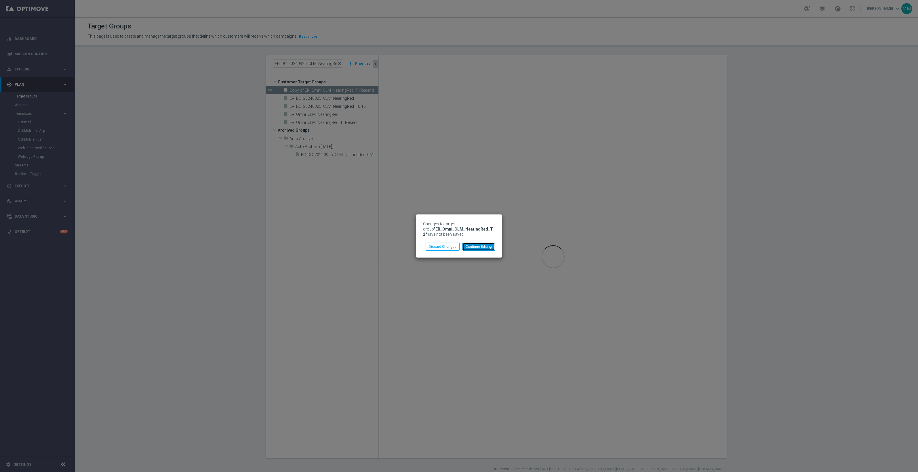
click at [480, 246] on button "Continue Editing" at bounding box center [478, 247] width 33 height 8
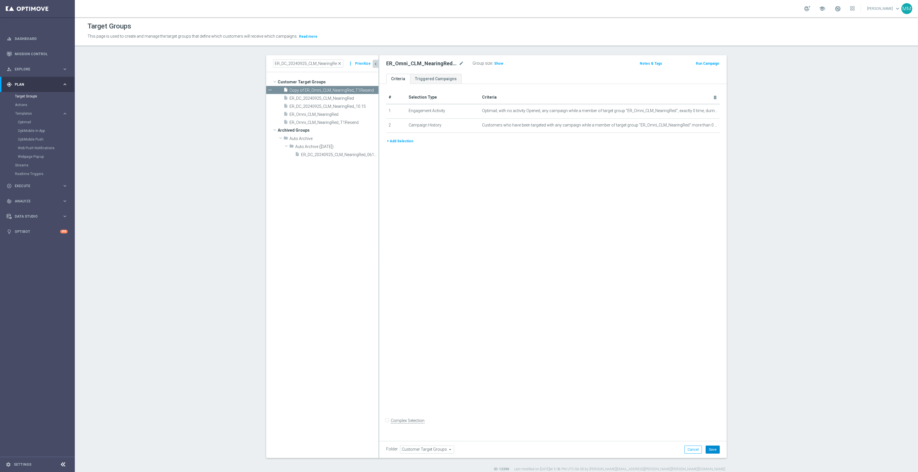
click at [705, 451] on button "Save" at bounding box center [712, 450] width 14 height 8
click at [336, 122] on span "ER_Omni_CLM_NearingRed_T1Resend" at bounding box center [326, 122] width 75 height 5
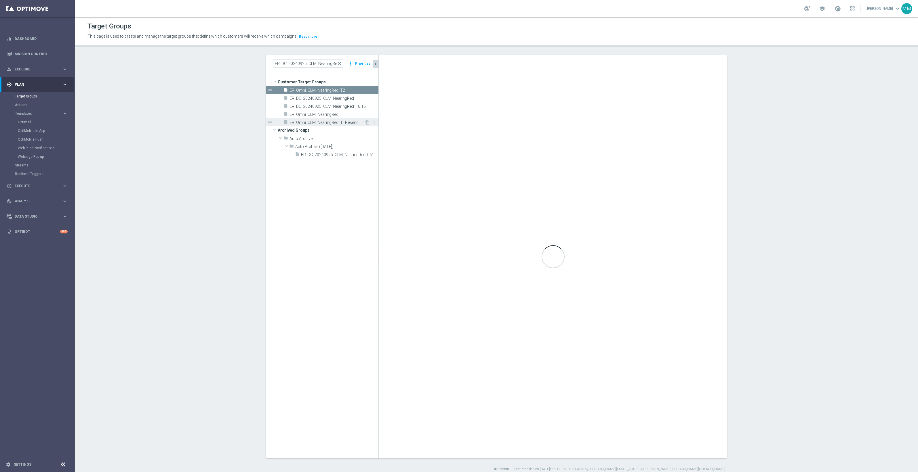
click at [341, 123] on span "ER_Omni_CLM_NearingRed_T1Resend" at bounding box center [326, 122] width 75 height 5
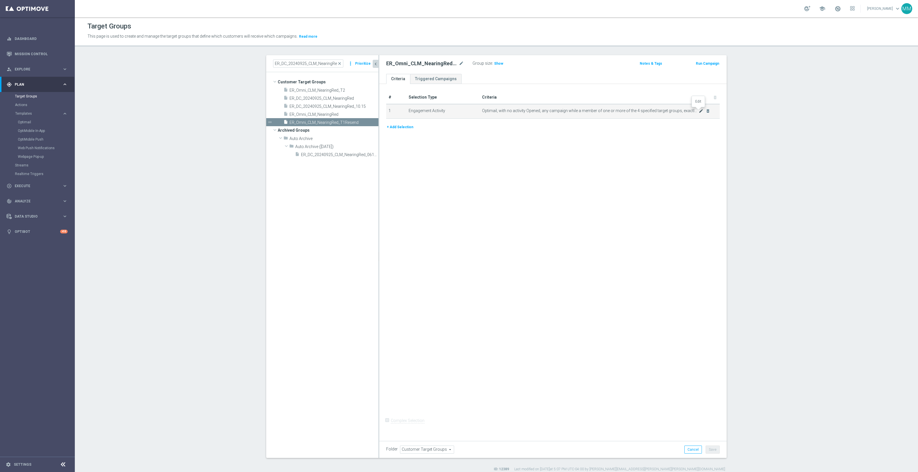
click at [699, 111] on icon "mode_edit" at bounding box center [701, 111] width 5 height 5
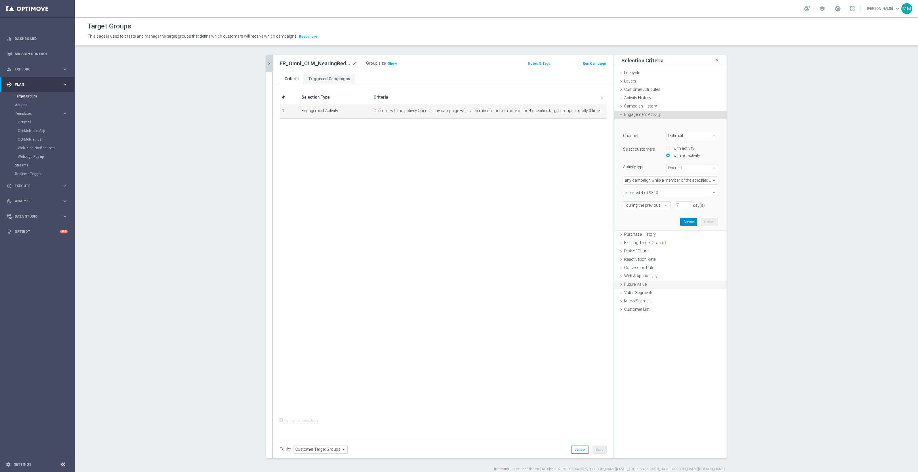
drag, startPoint x: 688, startPoint y: 224, endPoint x: 675, endPoint y: 219, distance: 13.7
click at [688, 223] on button "Cancel" at bounding box center [688, 222] width 17 height 8
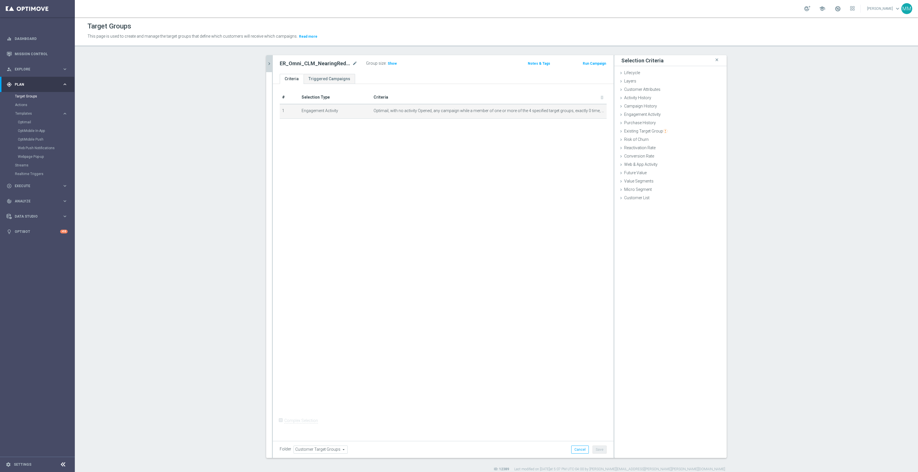
click at [346, 62] on h2 "ER_Omni_CLM_NearingRed_T1Resend" at bounding box center [315, 63] width 71 height 7
click at [353, 64] on icon "mode_edit" at bounding box center [354, 63] width 5 height 7
drag, startPoint x: 485, startPoint y: 242, endPoint x: 402, endPoint y: 134, distance: 136.0
click at [487, 241] on div "# Selection Type Criteria delete_forever 1 Engagement Activity Optimail, with n…" at bounding box center [443, 261] width 341 height 354
click at [266, 61] on button "chevron_right" at bounding box center [269, 63] width 6 height 17
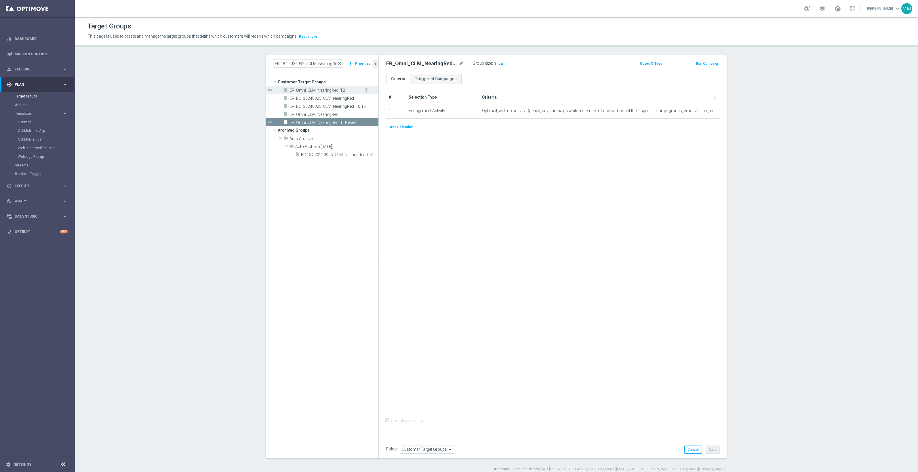
click at [334, 91] on span "ER_Omni_CLM_NearingRed_T2" at bounding box center [326, 90] width 75 height 5
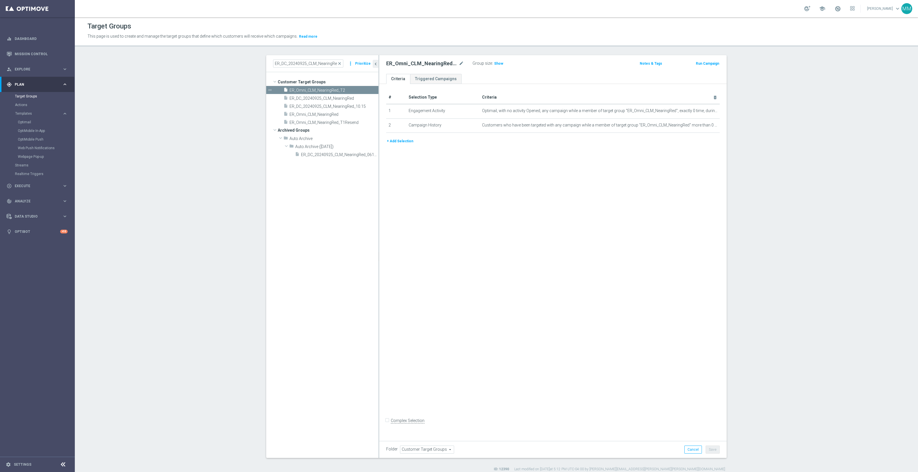
click at [455, 64] on div "ER_Omni_CLM_NearingRed_T2 mode_edit" at bounding box center [425, 63] width 78 height 7
click at [459, 64] on icon "mode_edit" at bounding box center [461, 63] width 5 height 7
type input "ER_Omni_CLM_NearingRed_T1Resend"
click at [480, 218] on div "# Selection Type Criteria delete_forever 1 Engagement Activity Optimail, with n…" at bounding box center [552, 261] width 347 height 354
click at [372, 122] on icon "more_vert" at bounding box center [374, 122] width 5 height 5
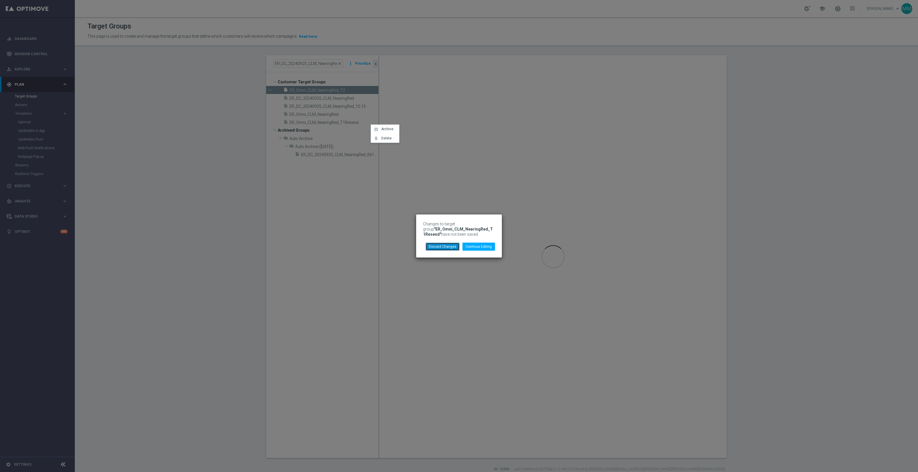
click at [445, 247] on button "Discard Changes" at bounding box center [443, 247] width 34 height 8
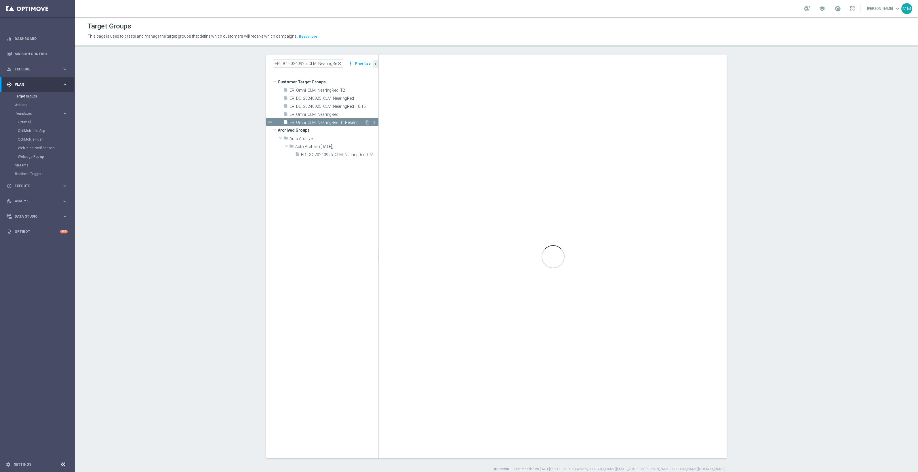
click at [372, 124] on icon "more_vert" at bounding box center [374, 122] width 5 height 5
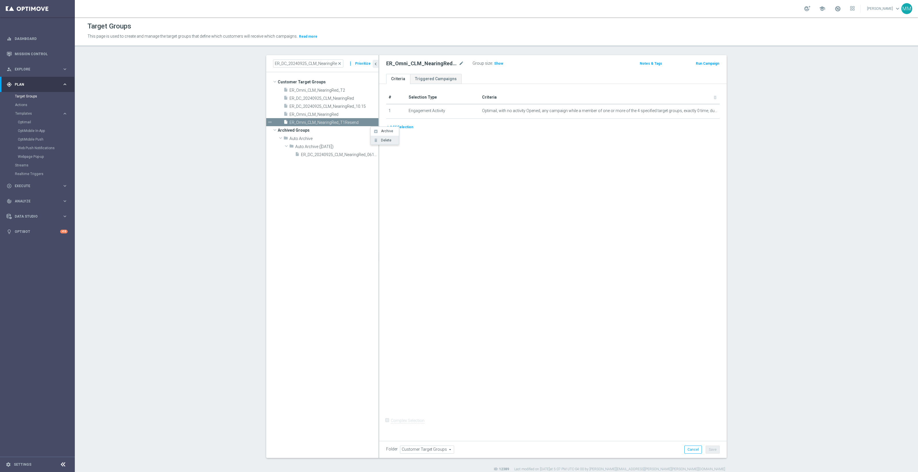
click at [383, 141] on span "Delete" at bounding box center [385, 140] width 12 height 4
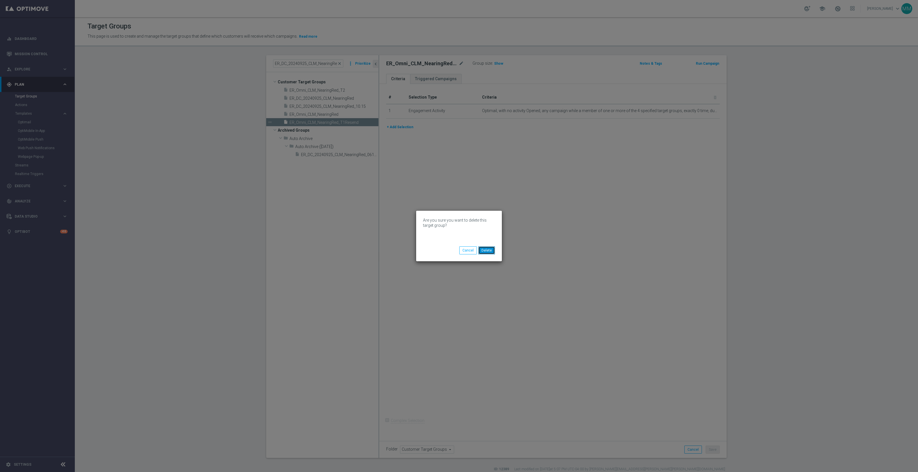
click at [490, 250] on button "Delete" at bounding box center [486, 251] width 17 height 8
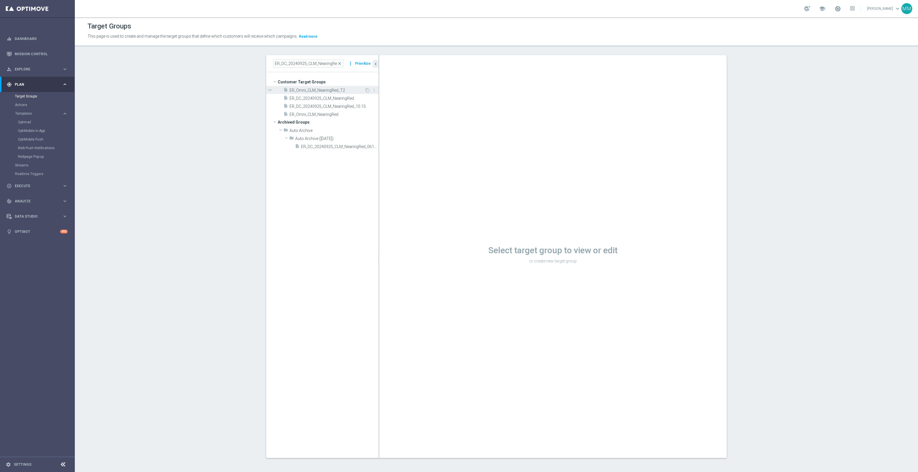
click at [339, 90] on span "ER_Omni_CLM_NearingRed_T2" at bounding box center [326, 90] width 75 height 5
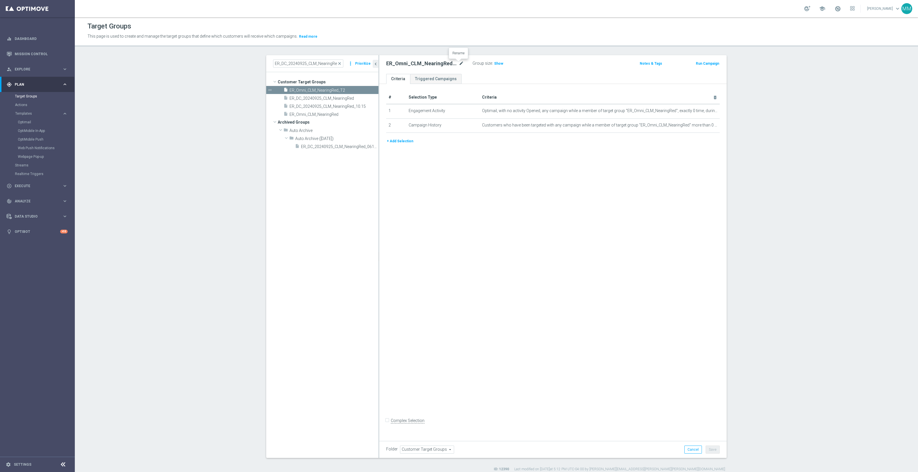
click at [459, 63] on icon "mode_edit" at bounding box center [461, 63] width 5 height 7
type input "ER_Omni_CLM_NearingRed_T1Resend"
click at [548, 279] on div "# Selection Type Criteria delete_forever 1 Engagement Activity Optimail, with n…" at bounding box center [552, 261] width 347 height 354
click at [707, 448] on button "Save" at bounding box center [712, 450] width 14 height 8
click at [365, 90] on icon "content_copy" at bounding box center [367, 90] width 5 height 5
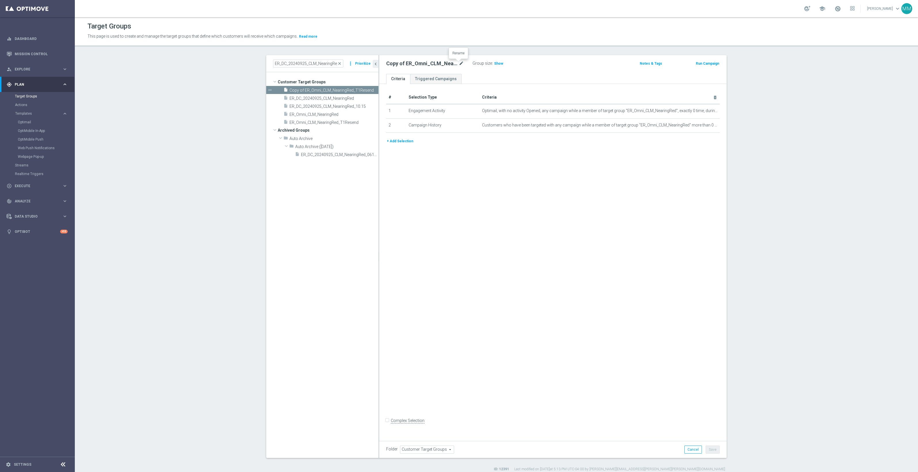
click at [459, 63] on icon "mode_edit" at bounding box center [461, 63] width 5 height 7
click at [430, 63] on input "Copy of ER_Omni_CLM_NearingRed_T1Resend" at bounding box center [425, 64] width 78 height 8
click at [391, 64] on input "Copy of ER_Omni_CLM_NearingRed_T1Resend" at bounding box center [425, 64] width 78 height 8
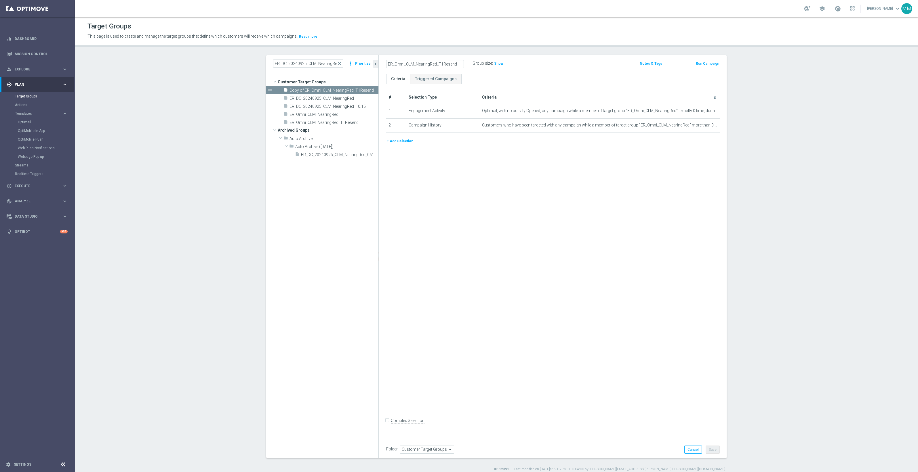
drag, startPoint x: 453, startPoint y: 64, endPoint x: 438, endPoint y: 65, distance: 15.3
click at [438, 65] on input "ER_Omni_CLM_NearingRed_T1Resend" at bounding box center [425, 64] width 78 height 8
type input "ER_Omni_CLM_NearingRed_T2"
click at [496, 183] on div "# Selection Type Criteria delete_forever 1 Engagement Activity Optimail, with n…" at bounding box center [552, 261] width 347 height 354
click at [705, 112] on icon "delete_forever" at bounding box center [707, 111] width 5 height 5
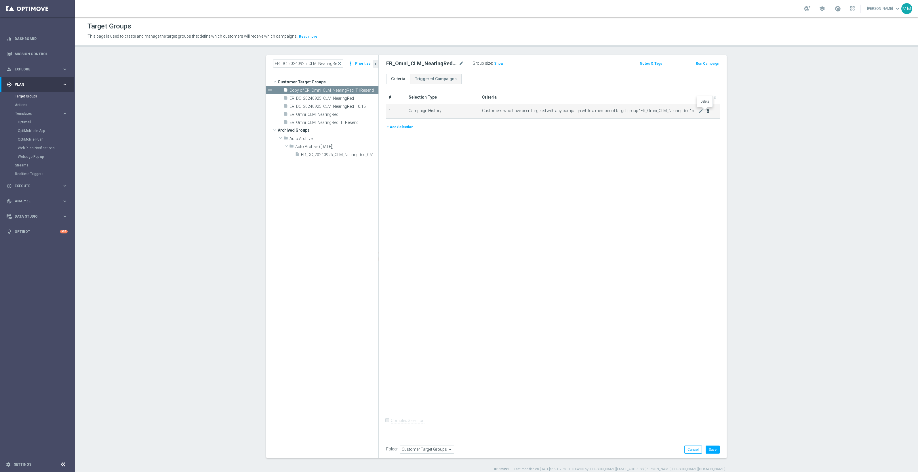
click at [705, 112] on icon "delete_forever" at bounding box center [707, 111] width 5 height 5
click at [389, 96] on button "+ Add Selection" at bounding box center [400, 94] width 28 height 6
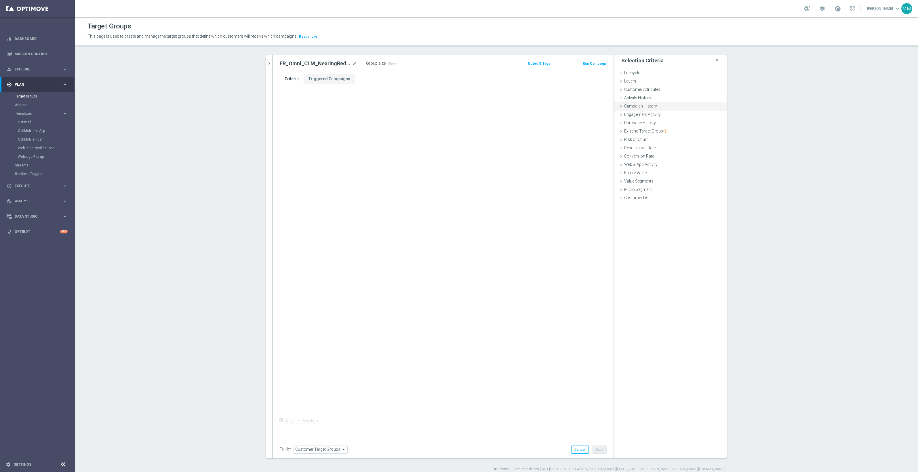
click at [624, 108] on span "Campaign History" at bounding box center [640, 106] width 33 height 5
click at [670, 123] on span "Under-exposure" at bounding box center [688, 122] width 60 height 7
click at [669, 157] on label "Custom" at bounding box center [688, 160] width 60 height 7
type input "Custom"
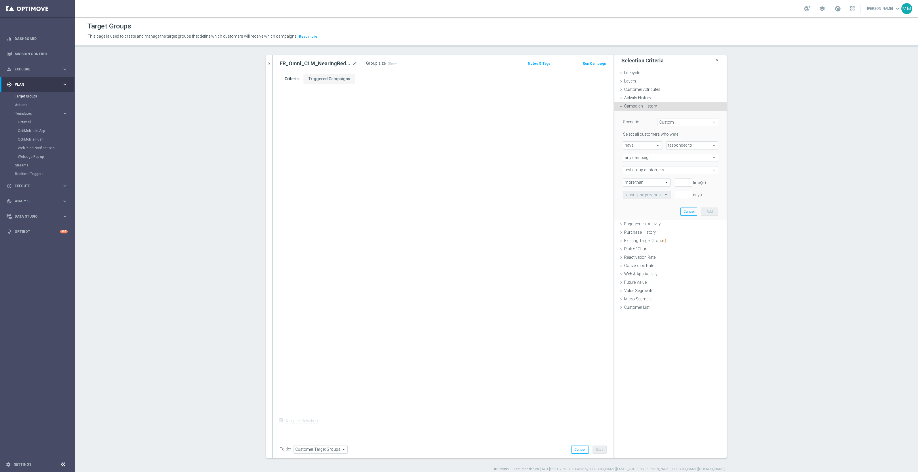
click at [642, 145] on span "have" at bounding box center [642, 145] width 38 height 7
click at [704, 143] on span "responded to" at bounding box center [691, 145] width 51 height 7
click at [700, 159] on span "been targeted with" at bounding box center [691, 161] width 45 height 5
type input "been targeted with"
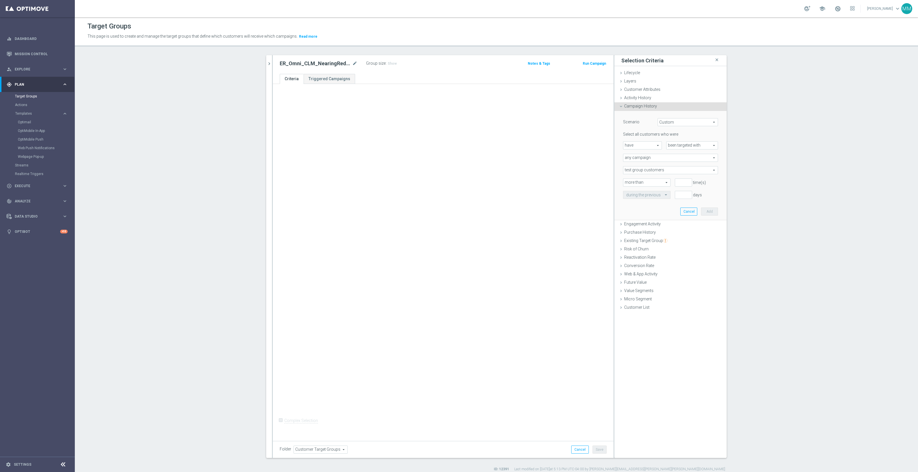
click at [663, 159] on span "any campaign" at bounding box center [670, 157] width 94 height 7
click at [660, 171] on span "any campaign while a member of the specified target group(s)" at bounding box center [670, 173] width 89 height 5
type input "any campaign while a member of the specified target group(s)"
click at [651, 169] on span "test group customers" at bounding box center [670, 170] width 94 height 7
click at [651, 168] on span "test group customers" at bounding box center [670, 170] width 94 height 7
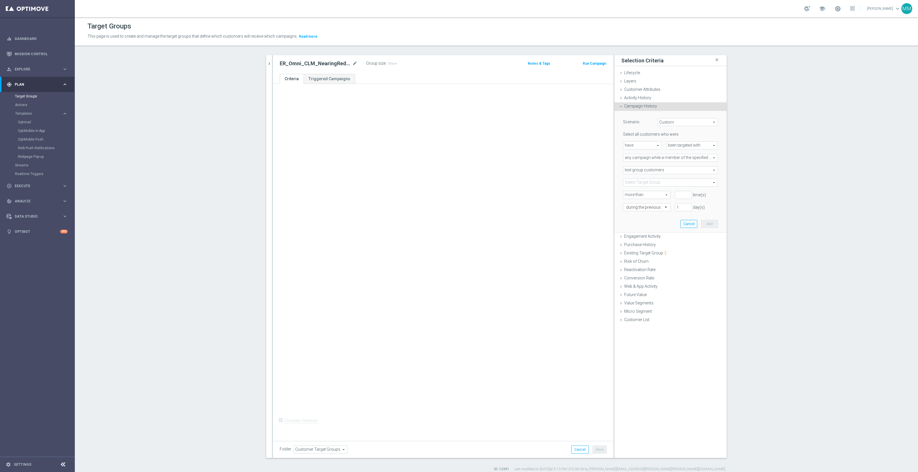
click at [645, 182] on span at bounding box center [670, 182] width 94 height 7
click at [645, 183] on input "search" at bounding box center [670, 183] width 95 height 8
type input "er_omni_clm_nea"
click at [627, 220] on input "ER_Omni_CLM_NearingRed" at bounding box center [629, 219] width 4 height 4
checkbox input "true"
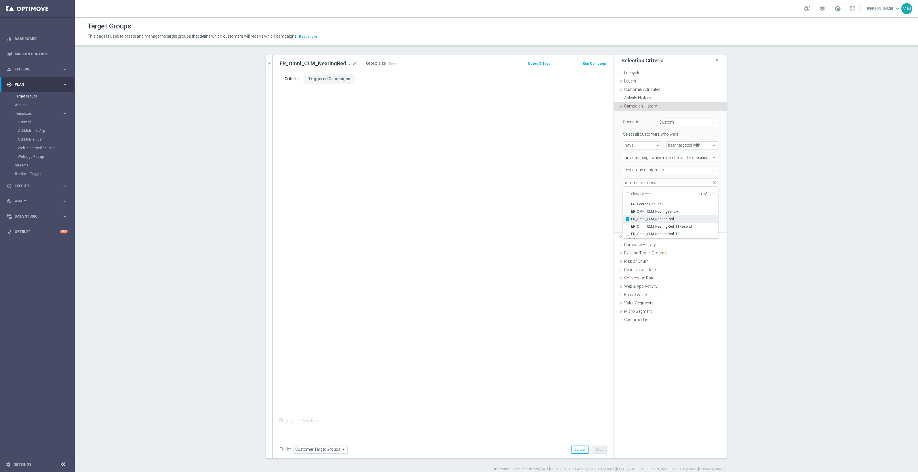
type input "ER_Omni_CLM_NearingRed"
click at [619, 173] on div "test group customers test group customers arrow_drop_down search" at bounding box center [671, 170] width 104 height 8
click at [680, 197] on input "number" at bounding box center [683, 195] width 17 height 8
click at [648, 194] on span "more than" at bounding box center [646, 194] width 47 height 7
click at [645, 220] on span "exactly" at bounding box center [646, 218] width 41 height 5
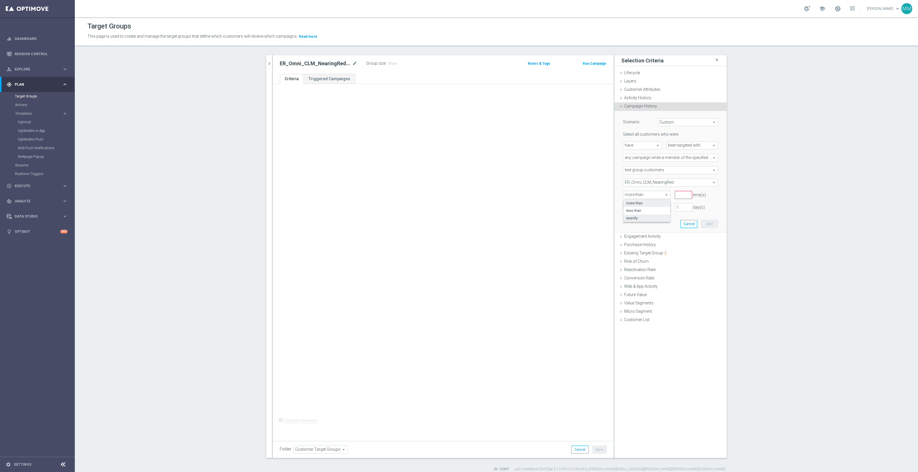
type input "exactly"
click at [678, 192] on input "number" at bounding box center [683, 195] width 17 height 8
type input "1"
drag, startPoint x: 677, startPoint y: 205, endPoint x: 655, endPoint y: 205, distance: 22.2
click at [655, 205] on div "during the previous 1 day(s)" at bounding box center [671, 207] width 104 height 8
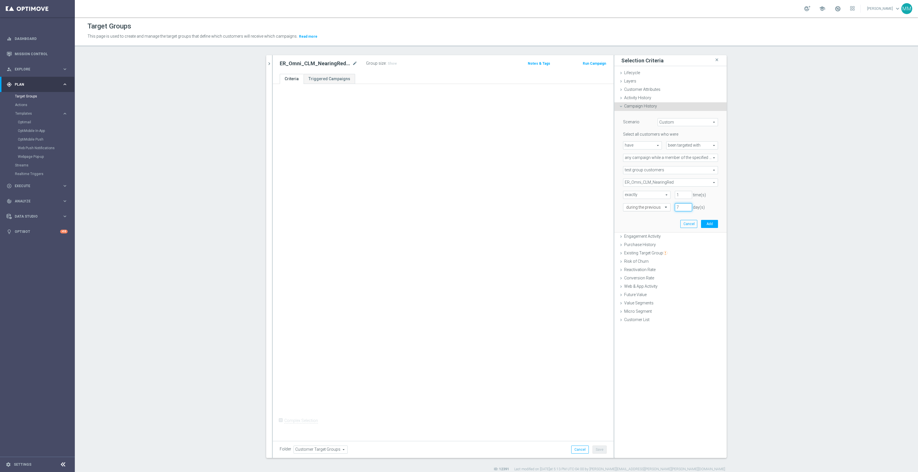
type input "7"
click at [656, 207] on div at bounding box center [646, 207] width 47 height 5
click at [649, 226] on div "exactly" at bounding box center [646, 224] width 41 height 9
click at [675, 207] on input "number" at bounding box center [683, 207] width 17 height 8
type input "7"
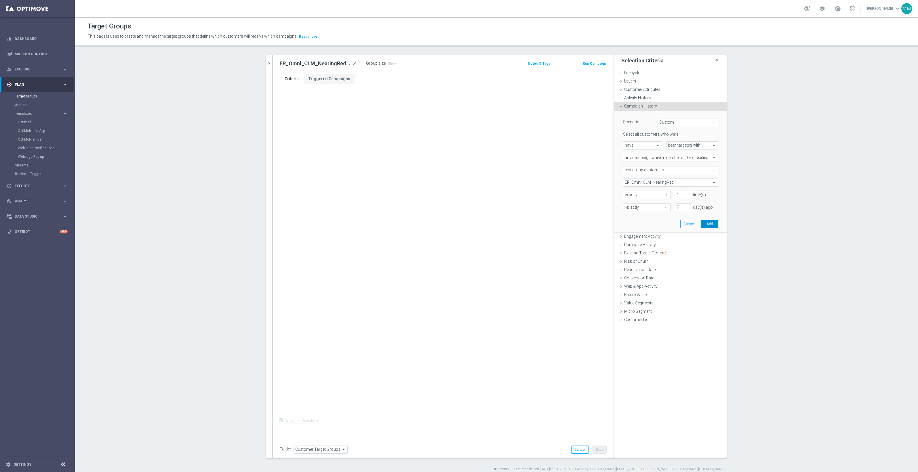
click at [712, 223] on button "Add" at bounding box center [709, 224] width 17 height 8
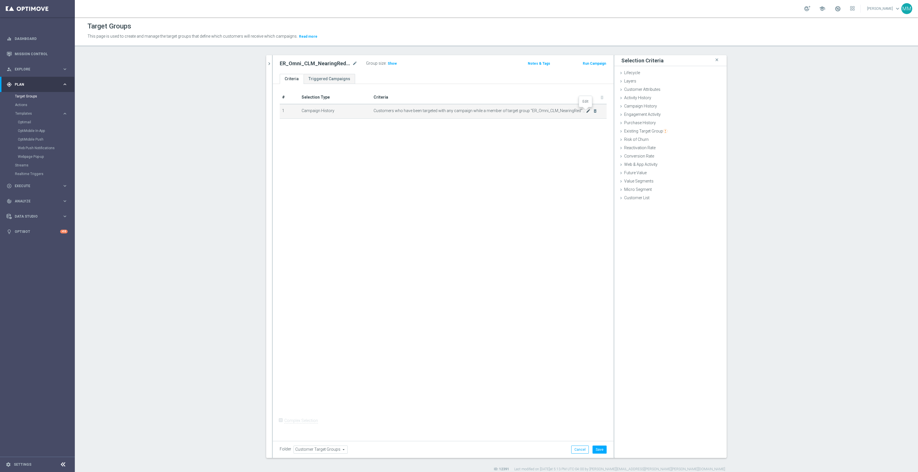
click at [586, 110] on icon "mode_edit" at bounding box center [588, 111] width 5 height 5
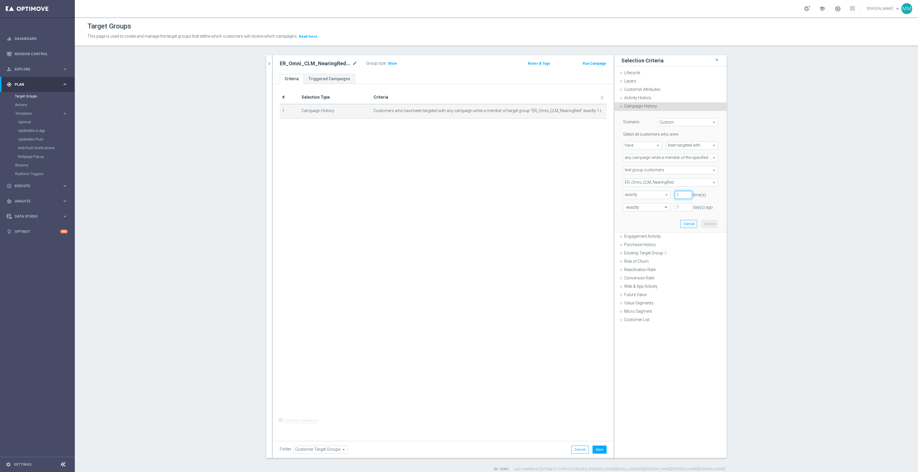
drag, startPoint x: 678, startPoint y: 197, endPoint x: 669, endPoint y: 195, distance: 9.3
click at [670, 195] on div "1 time(s)" at bounding box center [683, 195] width 26 height 8
type input "0"
click at [702, 224] on button "Update" at bounding box center [709, 224] width 17 height 8
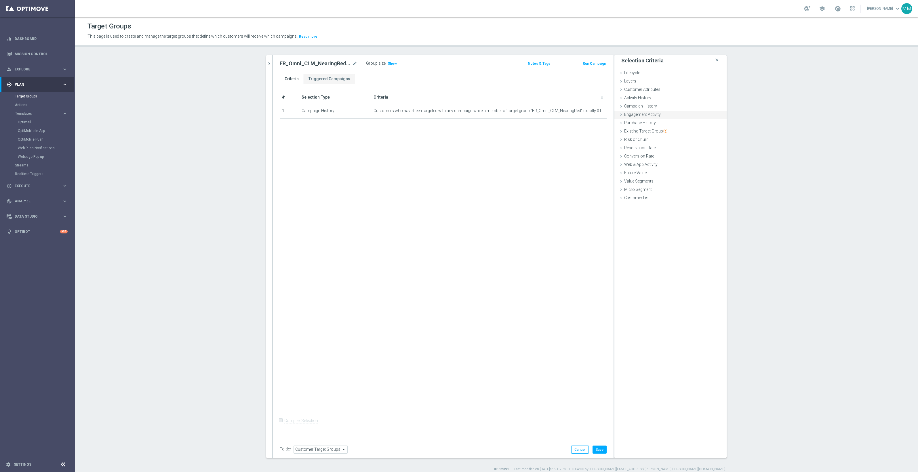
click at [649, 113] on span "Engagement Activity" at bounding box center [642, 114] width 37 height 5
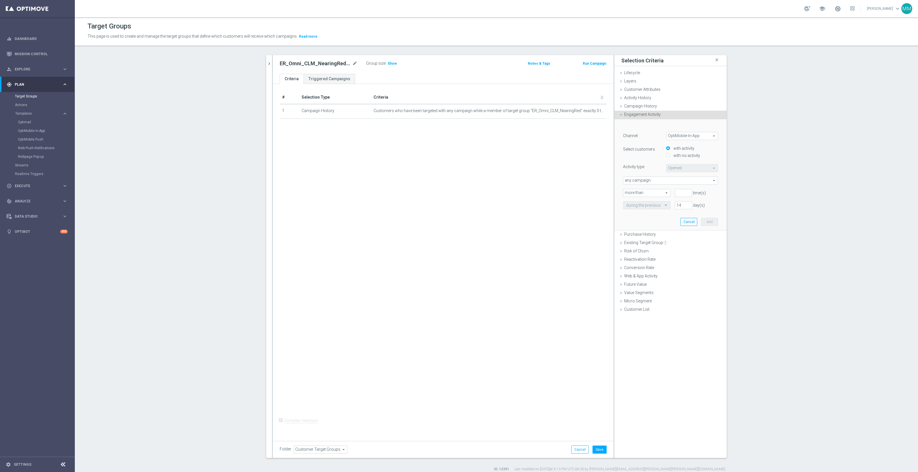
click at [677, 138] on span "OptiMobile In-App" at bounding box center [691, 135] width 51 height 7
click at [691, 155] on label "Optimail" at bounding box center [691, 151] width 51 height 7
type input "Optimail"
click at [671, 169] on span "Bounced" at bounding box center [691, 168] width 51 height 7
click at [679, 199] on span "Opened" at bounding box center [691, 199] width 45 height 5
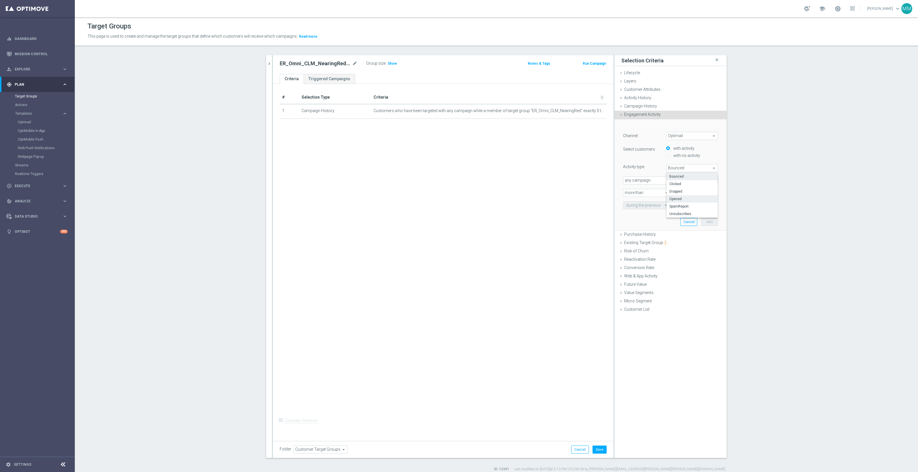
type input "Opened"
click at [651, 181] on span "any campaign" at bounding box center [670, 180] width 94 height 7
click at [655, 183] on span "any campaign" at bounding box center [670, 180] width 94 height 7
click at [659, 196] on span "any campaign while a member of the specified target group(s)" at bounding box center [670, 196] width 89 height 5
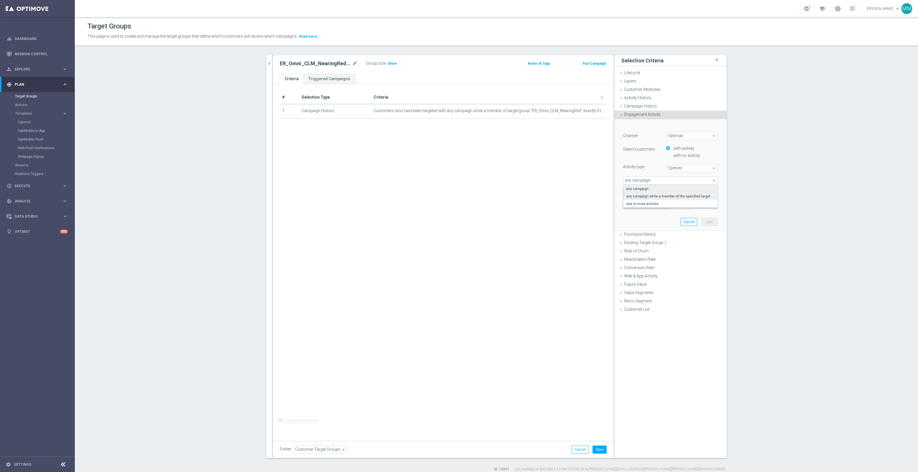
type input "any campaign while a member of the specified target group(s)"
click at [646, 194] on span at bounding box center [670, 192] width 94 height 7
click at [648, 193] on input "search" at bounding box center [670, 193] width 95 height 8
type input "er_omni_clm_nearing"
click at [672, 231] on span "ER_Omni_CLM_NearingRed" at bounding box center [674, 229] width 87 height 5
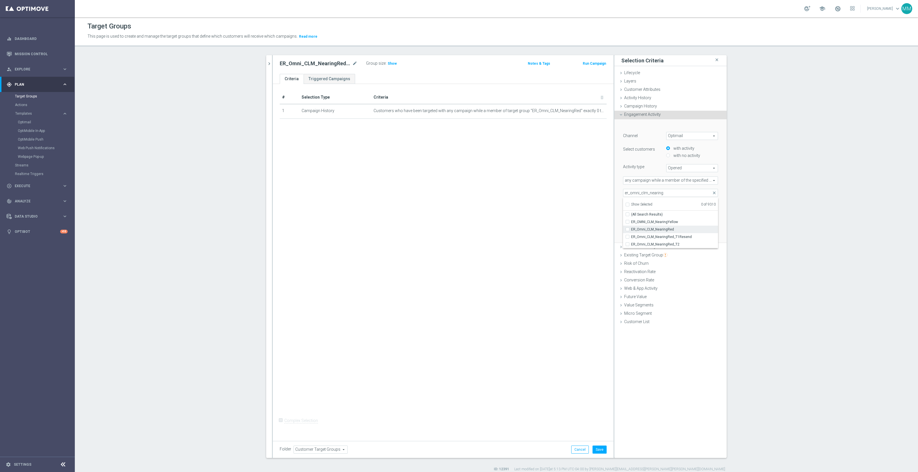
click at [631, 231] on input "ER_Omni_CLM_NearingRed" at bounding box center [629, 230] width 4 height 4
checkbox input "true"
type input "ER_Omni_CLM_NearingRed"
click at [619, 178] on div "any campaign while a member of the specified target group(s) any campaign while…" at bounding box center [671, 181] width 104 height 8
click at [679, 206] on input "number" at bounding box center [683, 205] width 17 height 8
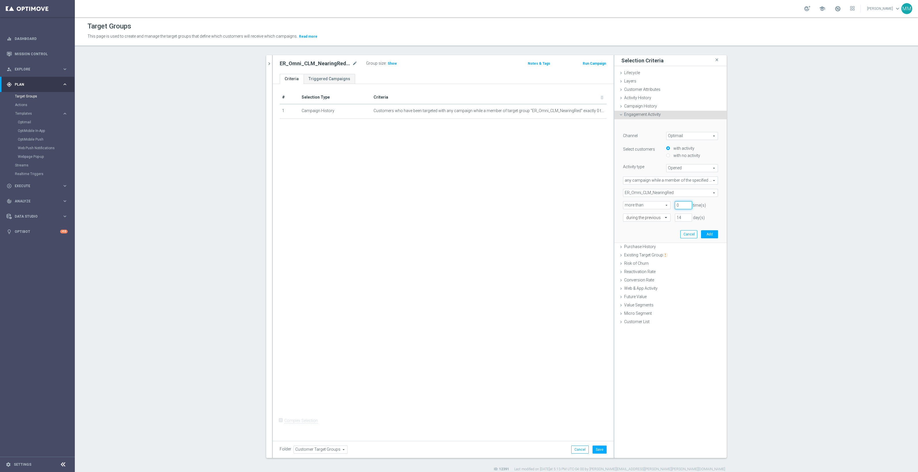
type input "0"
drag, startPoint x: 679, startPoint y: 217, endPoint x: 656, endPoint y: 214, distance: 23.6
click at [656, 214] on div "during the previous 14 day(s)" at bounding box center [671, 218] width 104 height 8
type input "7"
click at [648, 217] on input "text" at bounding box center [641, 217] width 30 height 5
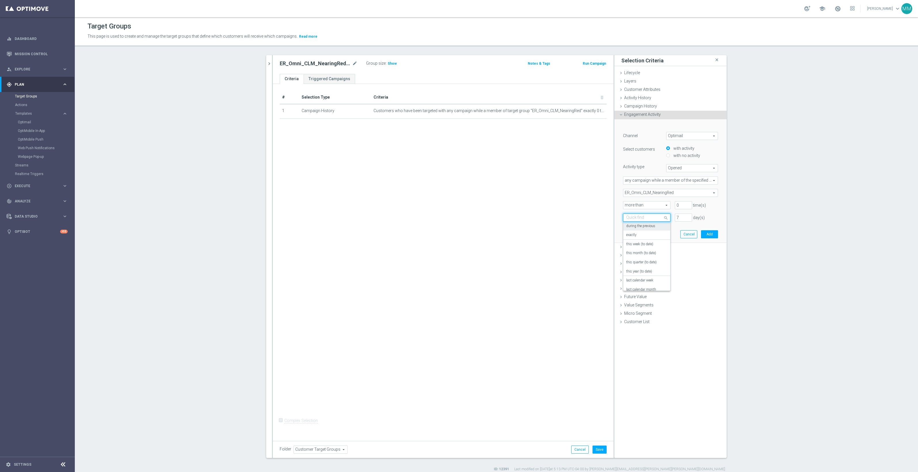
click at [655, 226] on div "during the previous" at bounding box center [646, 226] width 41 height 9
click at [710, 232] on button "Add" at bounding box center [709, 234] width 17 height 8
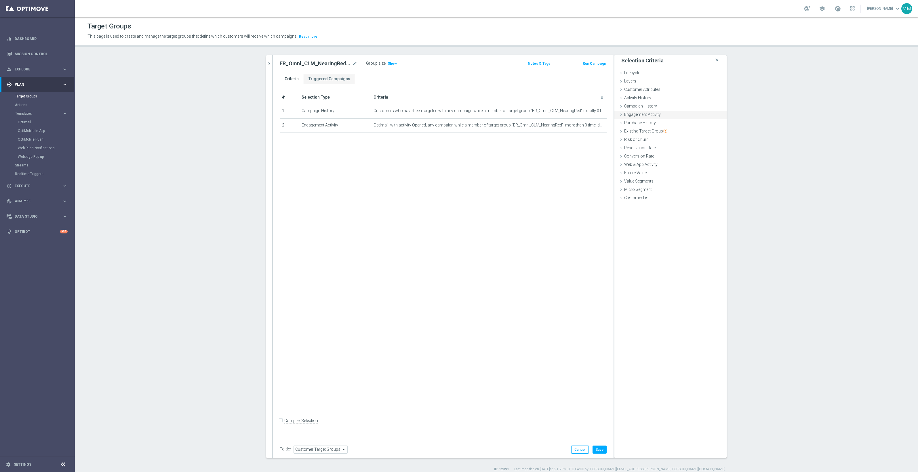
click at [663, 114] on div "Engagement Activity done selection saved" at bounding box center [670, 115] width 112 height 9
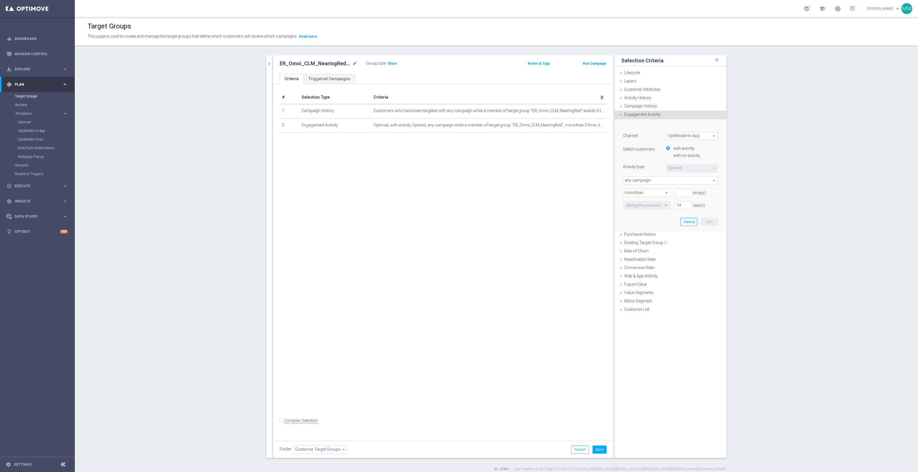
click at [683, 137] on span "OptiMobile In-App" at bounding box center [691, 135] width 51 height 7
click at [691, 149] on label "Optimail" at bounding box center [691, 151] width 51 height 7
type input "Optimail"
type input "Bounced"
click at [686, 155] on label "with no activity" at bounding box center [686, 155] width 28 height 5
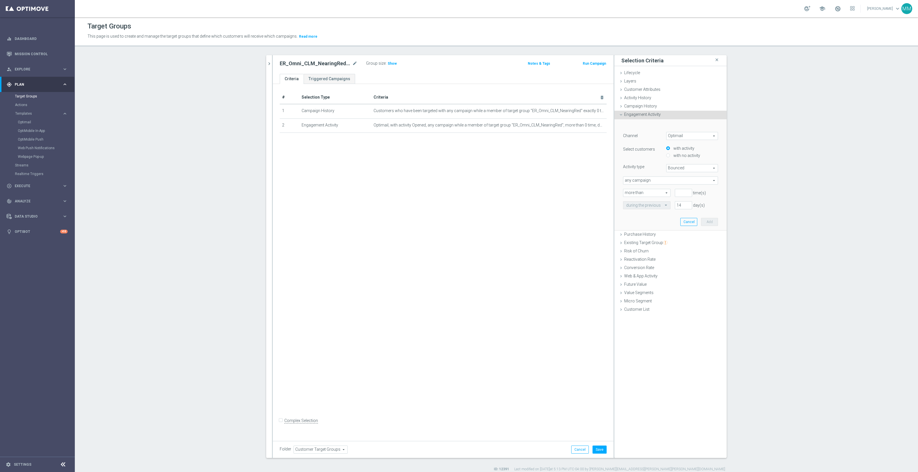
click at [670, 155] on input "with no activity" at bounding box center [668, 156] width 4 height 4
radio input "true"
click at [691, 166] on span "Bounced" at bounding box center [691, 168] width 51 height 7
click at [682, 184] on span "Clicked" at bounding box center [691, 184] width 45 height 5
type input "Clicked"
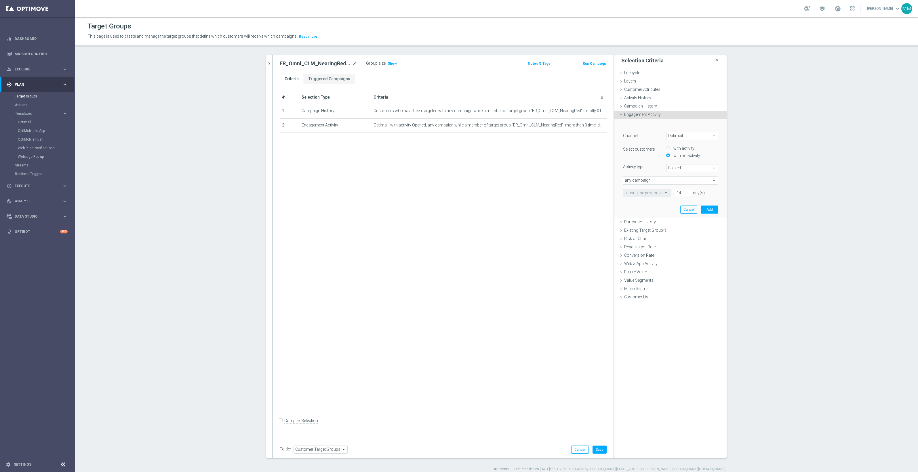
click at [661, 178] on span "any campaign" at bounding box center [670, 180] width 94 height 7
click at [661, 194] on span "any campaign while a member of the specified target group(s)" at bounding box center [670, 196] width 89 height 5
type input "any campaign while a member of the specified target group(s)"
click at [644, 193] on span at bounding box center [670, 192] width 94 height 7
click at [644, 193] on input "search" at bounding box center [670, 193] width 95 height 8
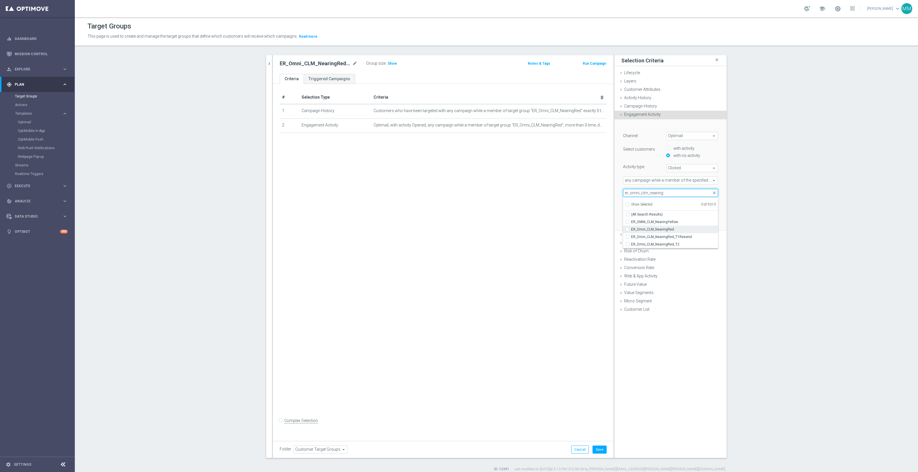
type input "er_omni_clm_nearing"
click at [682, 232] on label "ER_Omni_CLM_NearingRed" at bounding box center [674, 229] width 87 height 7
click at [631, 231] on input "ER_Omni_CLM_NearingRed" at bounding box center [629, 230] width 4 height 4
checkbox input "true"
type input "ER_Omni_CLM_NearingRed"
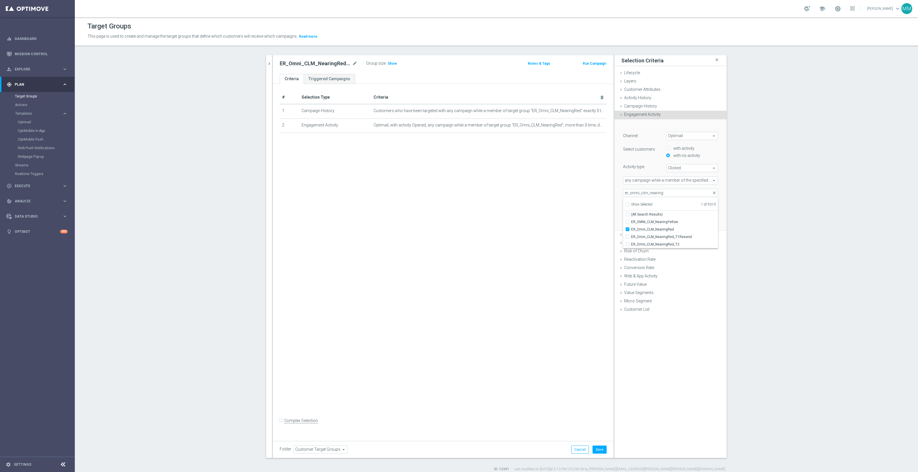
click at [611, 184] on div "# Selection Type Criteria delete_forever 1 Campaign History Customers who have …" at bounding box center [443, 261] width 341 height 354
drag, startPoint x: 680, startPoint y: 205, endPoint x: 673, endPoint y: 205, distance: 7.8
click at [675, 205] on input "14" at bounding box center [683, 205] width 17 height 8
type input "7"
click at [710, 221] on button "Add" at bounding box center [709, 222] width 17 height 8
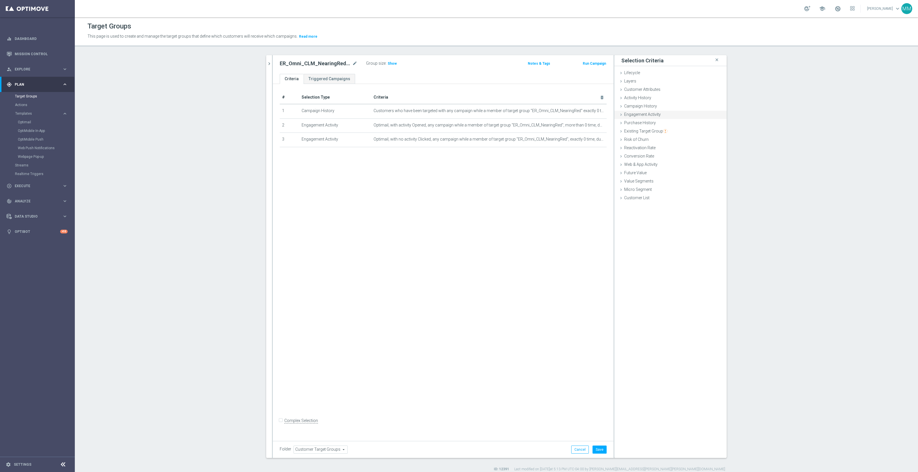
click at [660, 116] on div "Engagement Activity done selection saved" at bounding box center [670, 115] width 112 height 9
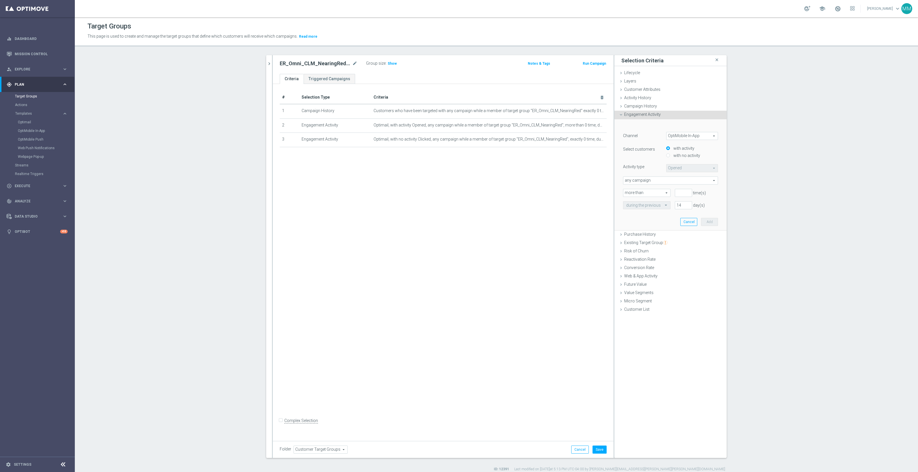
click at [683, 134] on span "OptiMobile In-App" at bounding box center [691, 135] width 51 height 7
click at [684, 152] on span "Optimail" at bounding box center [691, 152] width 45 height 5
type input "Optimail"
type input "Bounced"
click at [688, 156] on label "with no activity" at bounding box center [686, 155] width 28 height 5
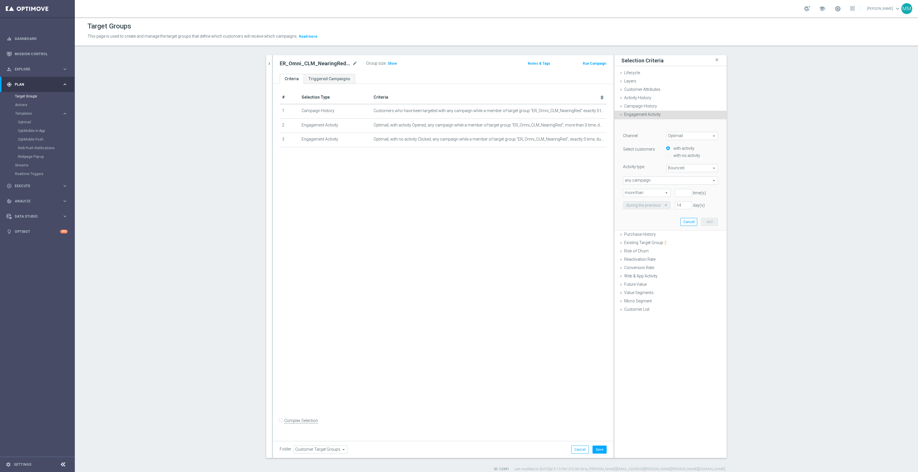
click at [670, 156] on input "with no activity" at bounding box center [668, 156] width 4 height 4
radio input "true"
click at [687, 166] on span "Bounced" at bounding box center [691, 168] width 51 height 7
click at [687, 199] on span "Opened" at bounding box center [691, 199] width 45 height 5
type input "Opened"
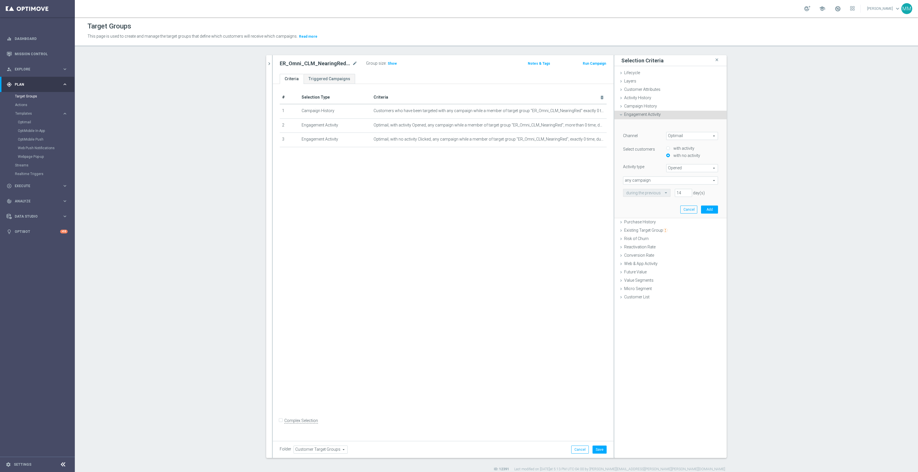
click at [655, 181] on span "any campaign" at bounding box center [670, 180] width 94 height 7
click at [662, 196] on span "any campaign while a member of the specified target group(s)" at bounding box center [670, 196] width 89 height 5
type input "any campaign while a member of the specified target group(s)"
click at [654, 194] on span at bounding box center [670, 192] width 94 height 7
click at [660, 195] on input "search" at bounding box center [670, 193] width 95 height 8
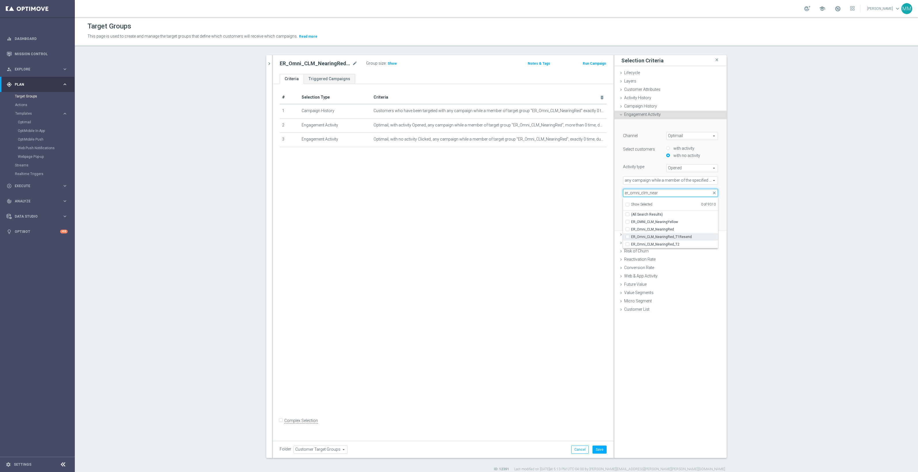
type input "er_omni_clm_near"
click at [673, 235] on span "ER_Omni_CLM_NearingRed_T1Resend" at bounding box center [674, 237] width 87 height 5
click at [631, 235] on input "ER_Omni_CLM_NearingRed_T1Resend" at bounding box center [629, 237] width 4 height 4
checkbox input "true"
type input "ER_Omni_CLM_NearingRed_T1Resend"
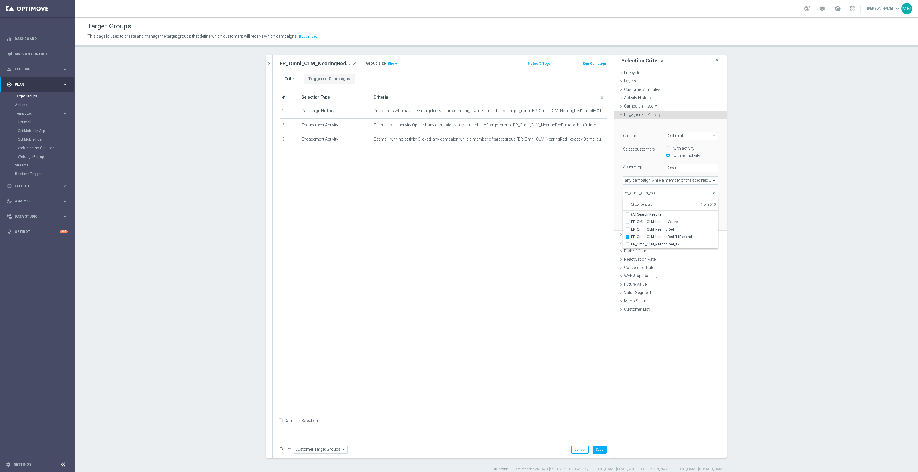
click at [619, 186] on div "﻿ Channel Optimail Optimail arrow_drop_down search Select customers with activi…" at bounding box center [671, 174] width 104 height 111
click at [657, 111] on div "Engagement Activity done selection saved" at bounding box center [670, 115] width 112 height 9
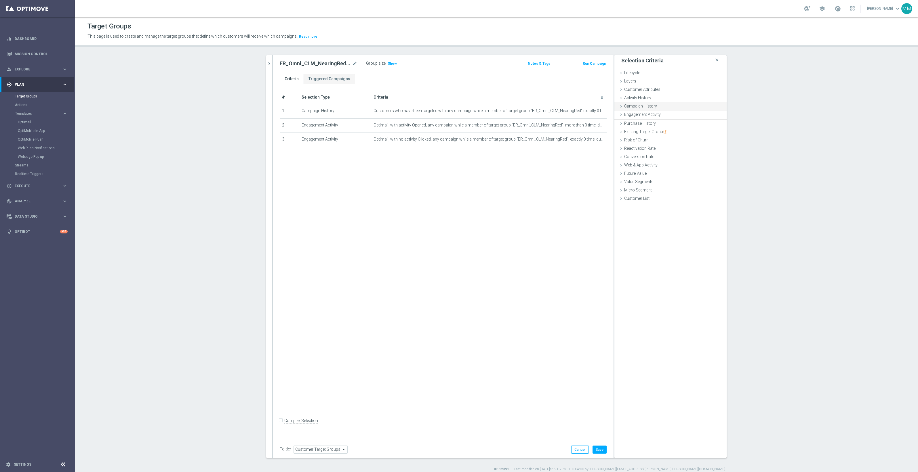
click at [657, 107] on div "Campaign History done selection updated" at bounding box center [670, 106] width 112 height 9
click at [680, 123] on span "Under-exposure" at bounding box center [688, 122] width 60 height 7
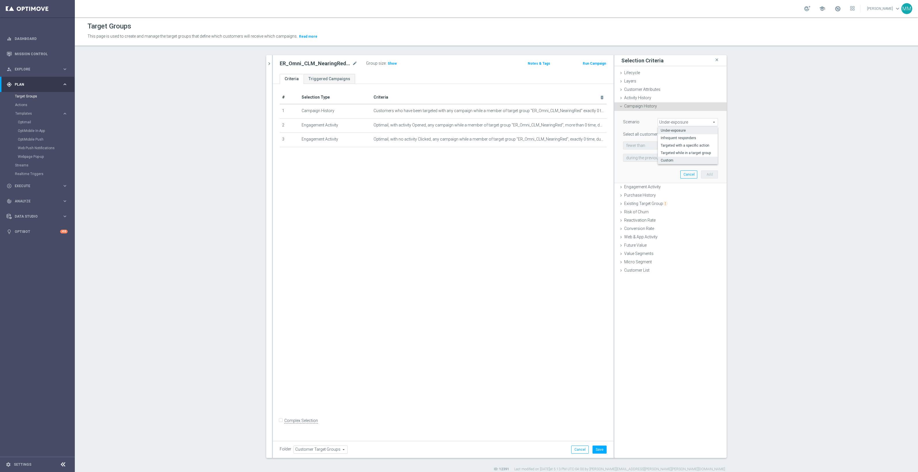
click at [676, 160] on span "Custom" at bounding box center [688, 160] width 54 height 5
type input "Custom"
click at [684, 145] on span "responded to" at bounding box center [691, 145] width 51 height 7
click at [682, 159] on span "been targeted with" at bounding box center [691, 161] width 45 height 5
type input "been targeted with"
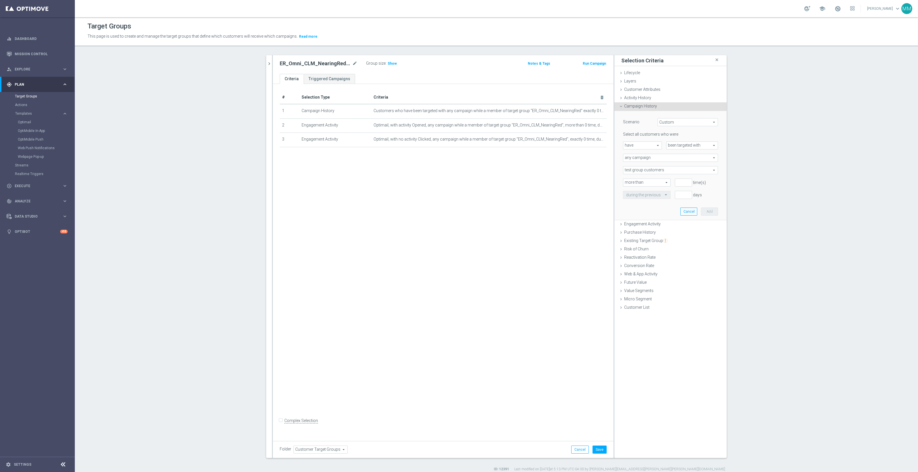
click at [645, 158] on span "any campaign" at bounding box center [670, 157] width 94 height 7
click at [648, 174] on span "any campaign while a member of the specified target group(s)" at bounding box center [670, 173] width 89 height 5
type input "any campaign while a member of the specified target group(s)"
click at [655, 169] on span "test group customers" at bounding box center [670, 170] width 94 height 7
click at [655, 170] on span "test group customers" at bounding box center [670, 170] width 94 height 7
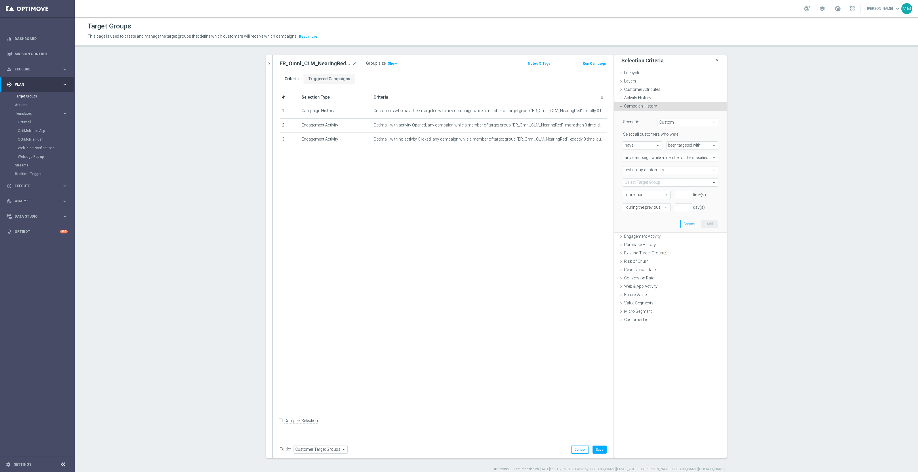
click at [651, 184] on span at bounding box center [670, 182] width 94 height 7
click at [650, 184] on input "search" at bounding box center [670, 183] width 95 height 8
type input "er_omni_clm_nearing"
click at [682, 227] on span "ER_Omni_CLM_NearingRed_T1Resend" at bounding box center [674, 226] width 87 height 5
click at [631, 227] on input "ER_Omni_CLM_NearingRed_T1Resend" at bounding box center [629, 227] width 4 height 4
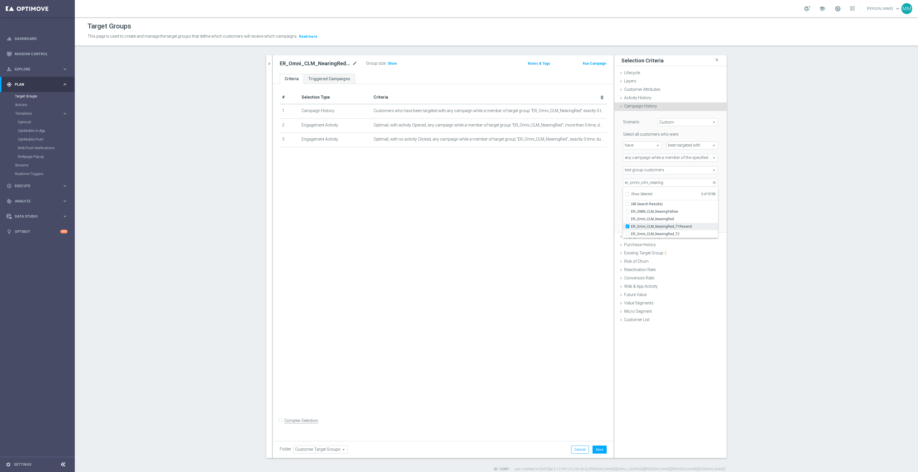
checkbox input "true"
type input "ER_Omni_CLM_NearingRed_T1Resend"
click at [609, 163] on div "# Selection Type Criteria delete_forever 1 Campaign History Customers who have …" at bounding box center [443, 261] width 341 height 354
click at [675, 192] on input "number" at bounding box center [683, 195] width 17 height 8
type input "0"
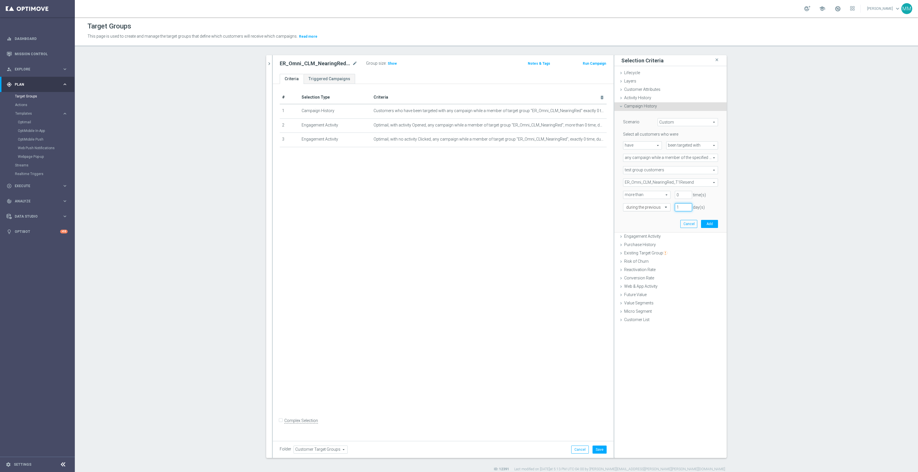
drag, startPoint x: 678, startPoint y: 204, endPoint x: 664, endPoint y: 206, distance: 14.2
click at [664, 206] on div "during the previous 1 day(s)" at bounding box center [671, 207] width 104 height 8
type input "7"
click at [651, 206] on input "text" at bounding box center [641, 207] width 30 height 5
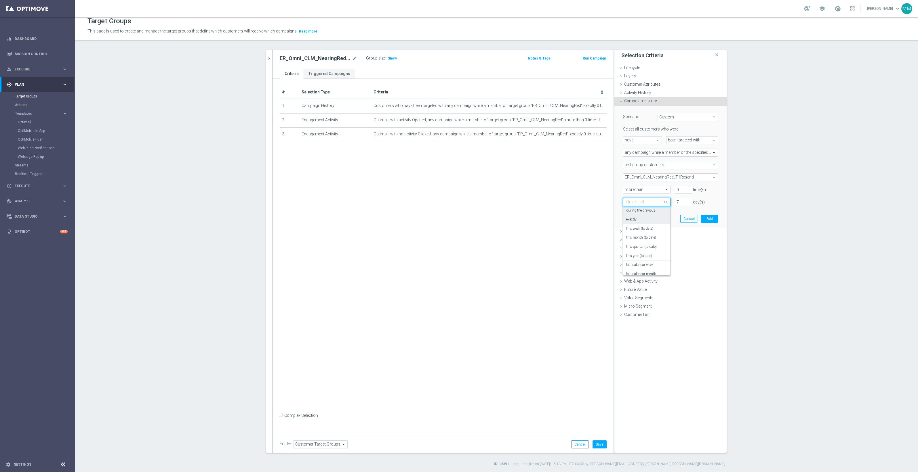
click at [638, 219] on div "exactly" at bounding box center [646, 219] width 41 height 9
click at [682, 202] on input "number" at bounding box center [683, 202] width 17 height 8
type input "7"
click at [709, 216] on button "Add" at bounding box center [709, 219] width 17 height 8
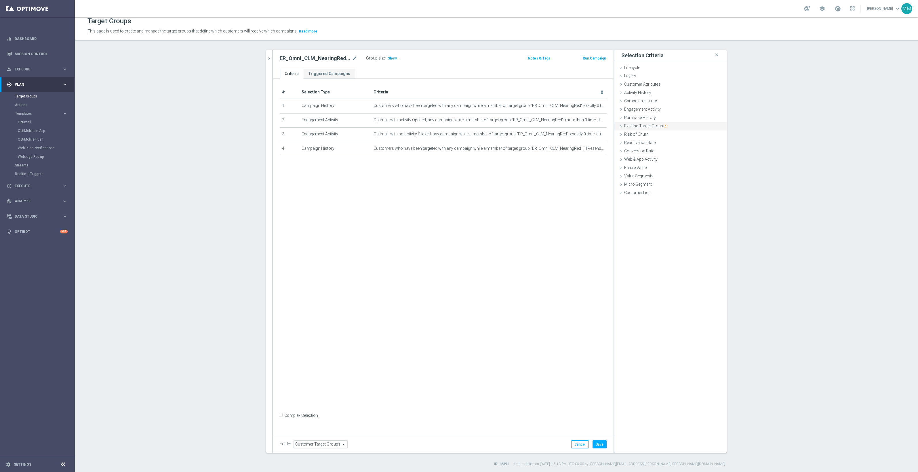
click at [663, 126] on img "button" at bounding box center [665, 126] width 4 height 4
click at [661, 109] on button "Got it!" at bounding box center [656, 108] width 20 height 9
click at [642, 109] on span "Engagement Activity" at bounding box center [642, 109] width 37 height 5
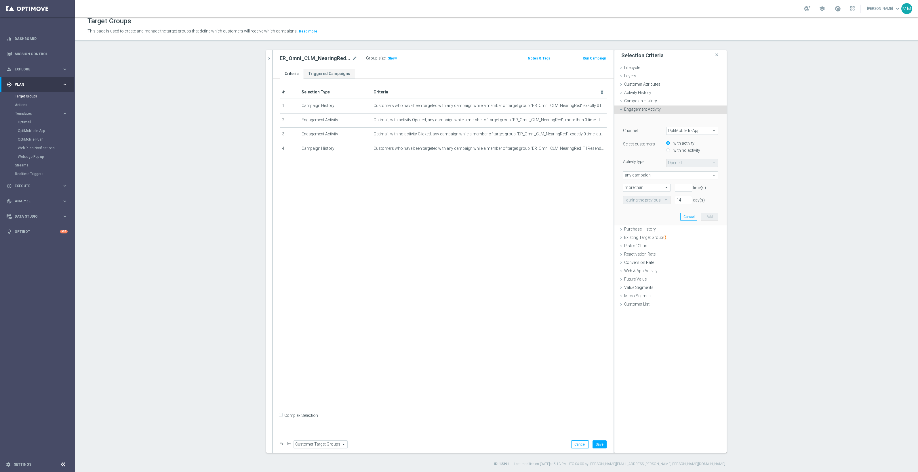
click at [694, 132] on span "OptiMobile In-App" at bounding box center [691, 130] width 51 height 7
click at [685, 147] on span "Optimail" at bounding box center [691, 146] width 45 height 5
type input "Optimail"
type input "Bounced"
click at [680, 150] on label "with no activity" at bounding box center [686, 150] width 28 height 5
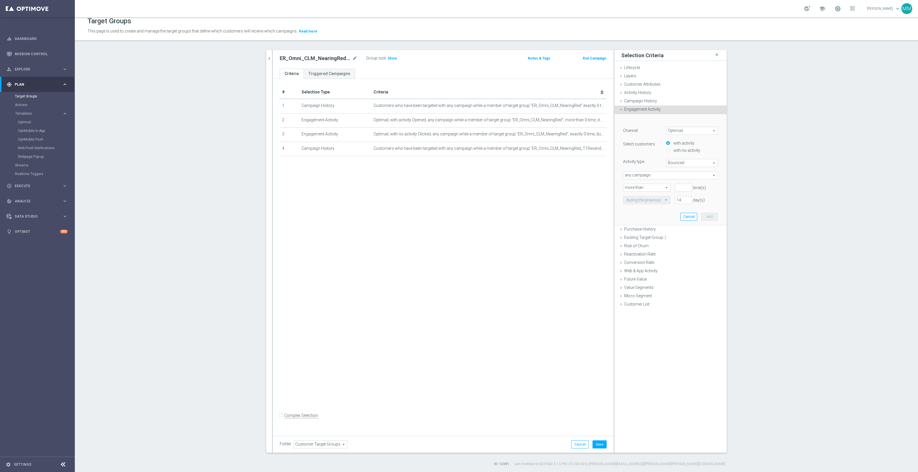
click at [670, 150] on input "with no activity" at bounding box center [668, 151] width 4 height 4
radio input "true"
click at [680, 162] on span "Bounced" at bounding box center [691, 162] width 51 height 7
drag, startPoint x: 682, startPoint y: 196, endPoint x: 668, endPoint y: 186, distance: 16.8
click at [682, 196] on span "Opened" at bounding box center [691, 194] width 45 height 5
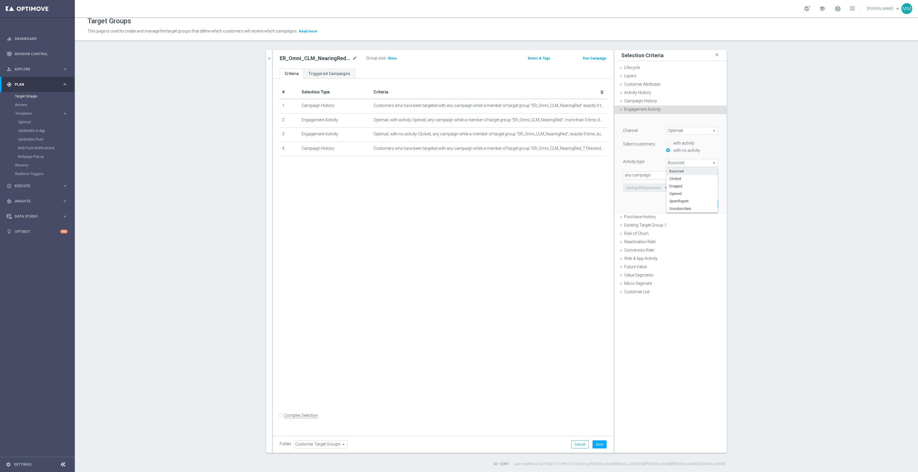
type input "Opened"
click at [645, 173] on span "any campaign" at bounding box center [670, 175] width 94 height 7
click at [670, 190] on span "any campaign while a member of the specified target group(s)" at bounding box center [670, 191] width 89 height 5
type input "any campaign while a member of the specified target group(s)"
click at [645, 188] on span at bounding box center [670, 187] width 94 height 7
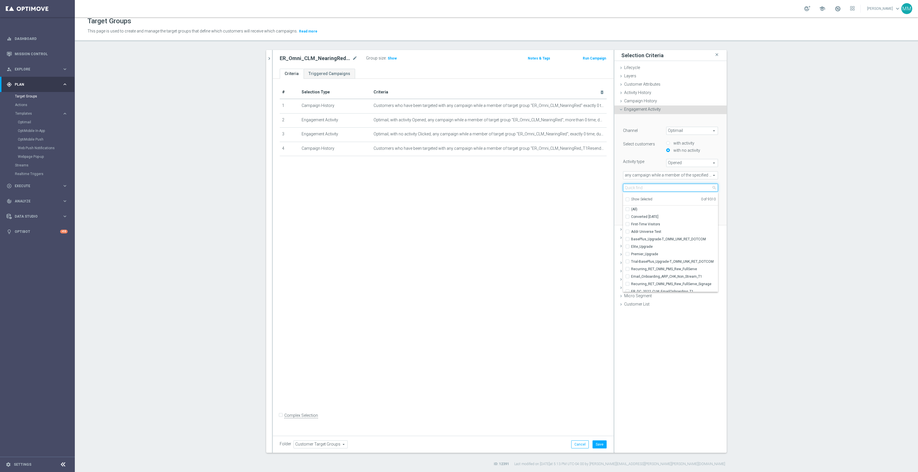
click at [650, 190] on input "search" at bounding box center [670, 188] width 95 height 8
type input "er_omni_clm_nearing"
click at [680, 233] on span "ER_Omni_CLM_NearingRed_T1Resend" at bounding box center [674, 232] width 87 height 5
click at [631, 233] on input "ER_Omni_CLM_NearingRed_T1Resend" at bounding box center [629, 232] width 4 height 4
checkbox input "true"
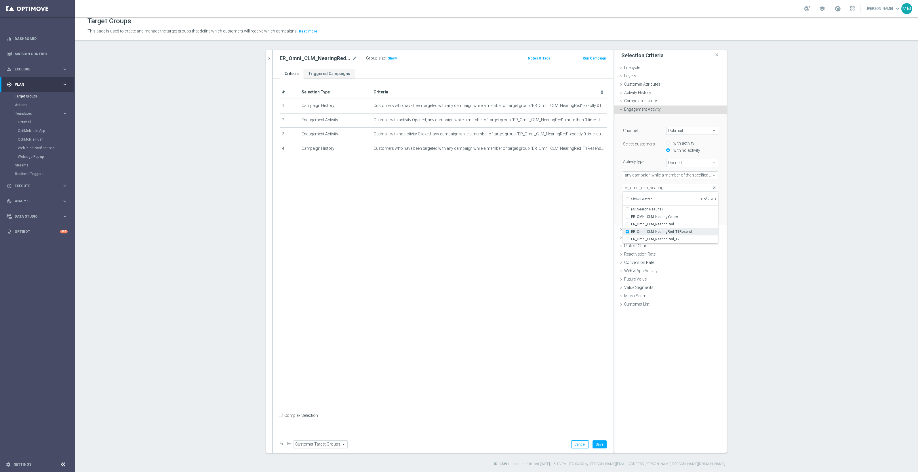
type input "ER_Omni_CLM_NearingRed_T1Resend"
click at [619, 184] on div "ER_Omni_CLM_NearingRed_T1Resend ER_Omni_CLM_NearingRed_T1Resend arrow_drop_down…" at bounding box center [671, 188] width 104 height 8
drag, startPoint x: 680, startPoint y: 200, endPoint x: 619, endPoint y: 193, distance: 60.5
click at [623, 193] on div "Channel Optimail Optimail arrow_drop_down search Select customers with activity…" at bounding box center [670, 165] width 95 height 77
type input "7"
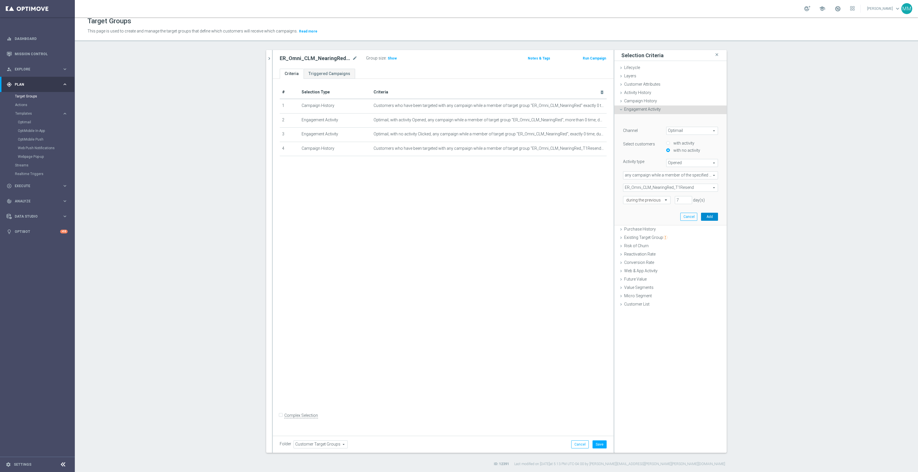
click at [712, 221] on button "Add" at bounding box center [709, 217] width 17 height 8
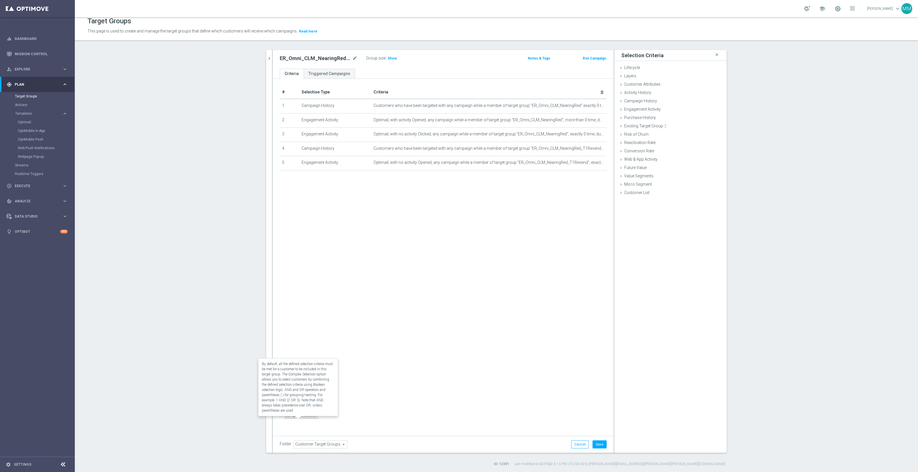
click at [302, 419] on label "Complex Selection" at bounding box center [301, 415] width 34 height 5
click at [283, 419] on input "Complex Selection" at bounding box center [282, 417] width 4 height 8
checkbox input "true"
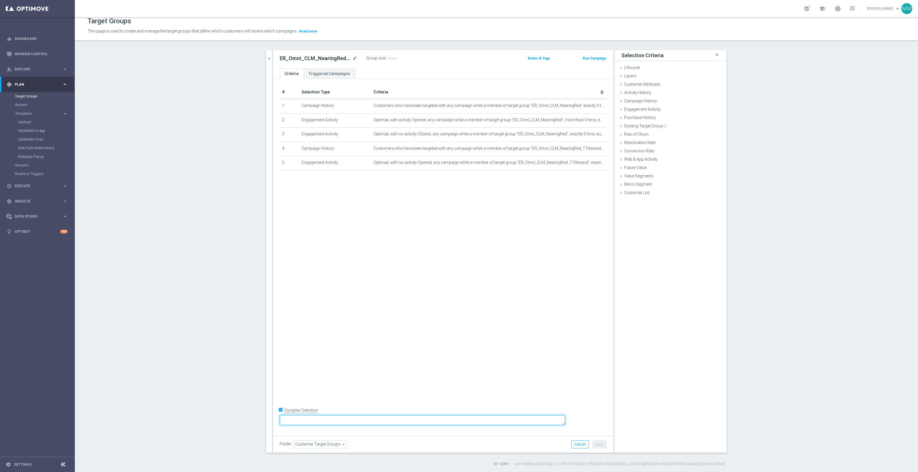
click at [327, 419] on textarea at bounding box center [422, 420] width 285 height 10
type textarea "(1 and 2 and 3) or (4 and 5)"
click at [597, 444] on button "Save" at bounding box center [599, 445] width 14 height 8
click at [268, 58] on icon "chevron_right" at bounding box center [268, 58] width 5 height 5
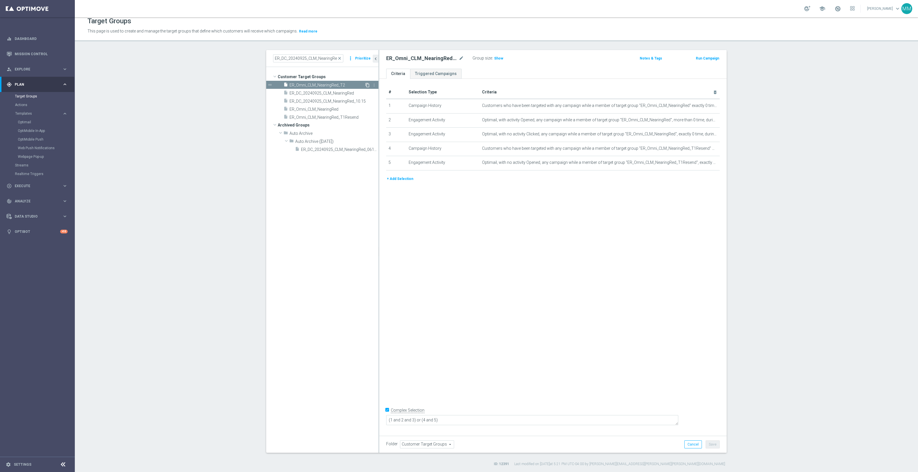
click at [366, 84] on icon "content_copy" at bounding box center [367, 85] width 5 height 5
click at [459, 57] on icon "mode_edit" at bounding box center [461, 58] width 5 height 7
click at [399, 59] on input "Copy of ER_Omni_CLM_NearingRed_T2" at bounding box center [425, 59] width 78 height 8
drag, startPoint x: 400, startPoint y: 58, endPoint x: 330, endPoint y: 58, distance: 70.5
click at [330, 58] on as-split "ER_DC_20240925_CLM_NearingRed close more_vert Prioritize Customer Target Groups…" at bounding box center [496, 251] width 460 height 403
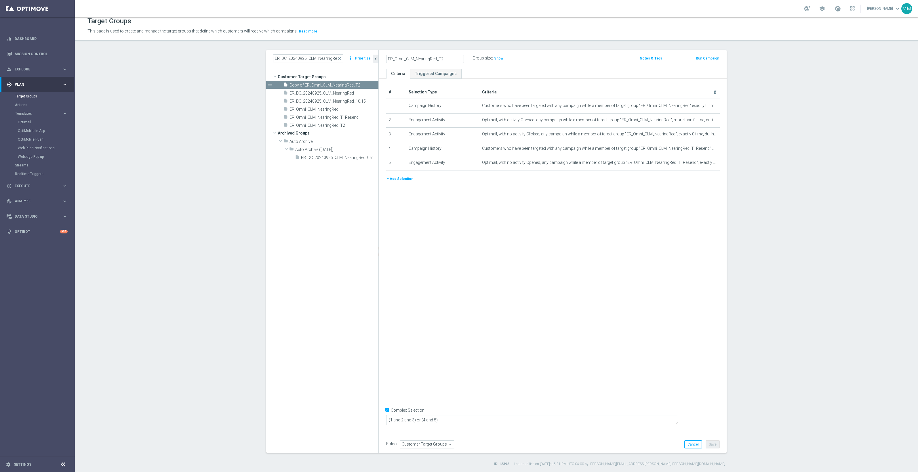
click at [447, 58] on input "ER_Omni_CLM_NearingRed_T2" at bounding box center [425, 59] width 78 height 8
type input "ER_Omni_CLM_NearingRed_T2Resend"
click at [459, 59] on icon "mode_edit" at bounding box center [461, 58] width 5 height 7
click at [456, 59] on input "ER_Omni_CLM_NearingRed_T2Resend" at bounding box center [425, 59] width 78 height 8
click at [479, 249] on div "# Selection Type Criteria delete_forever 1 Campaign History Customers who have …" at bounding box center [552, 256] width 347 height 354
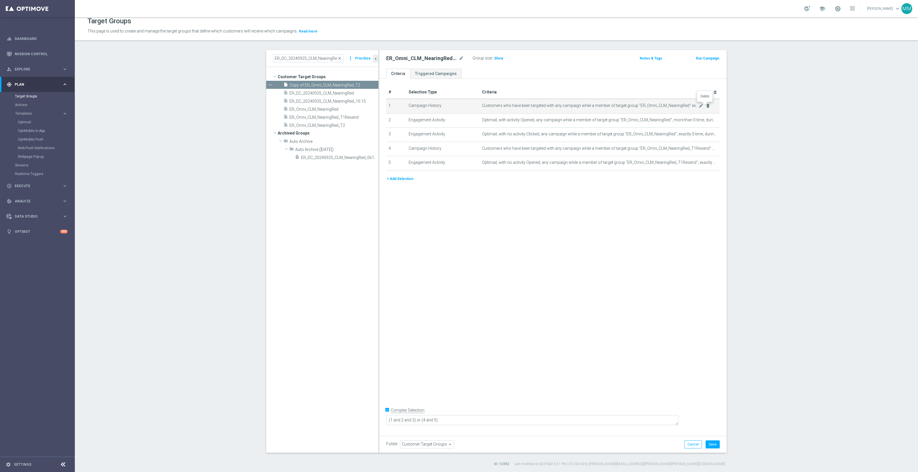
click at [706, 105] on icon "delete_forever" at bounding box center [707, 106] width 5 height 5
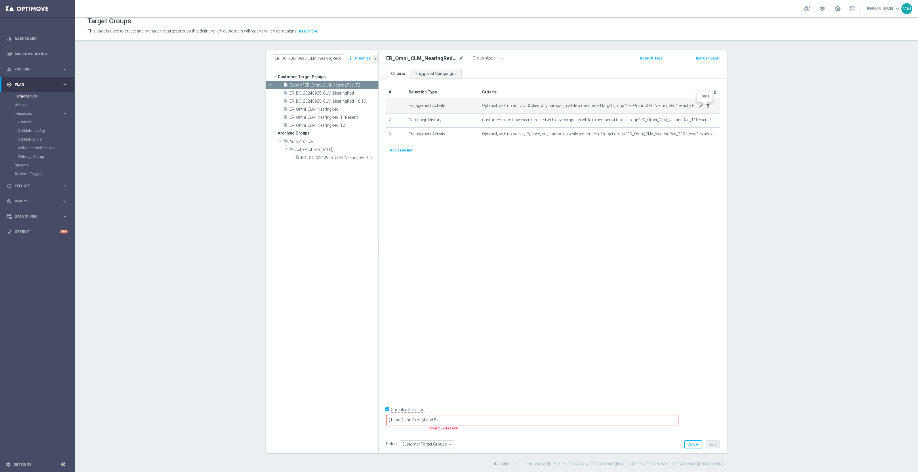
click at [706, 105] on icon "delete_forever" at bounding box center [707, 106] width 5 height 5
checkbox input "false"
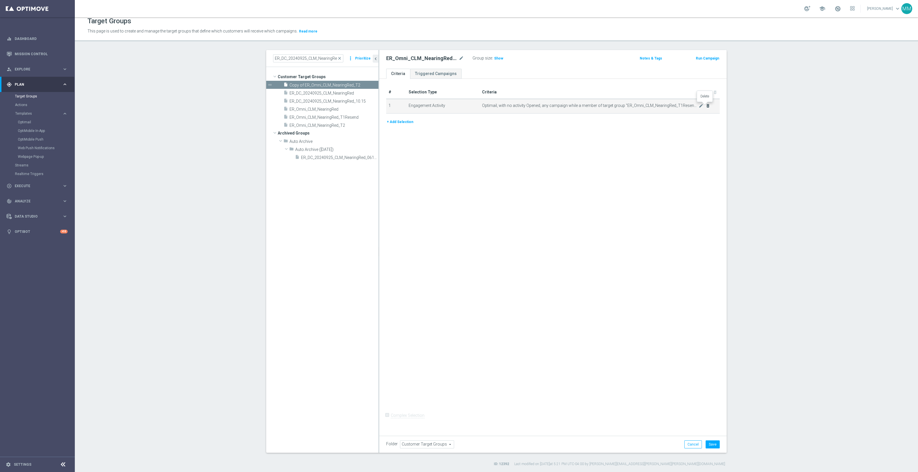
click at [706, 105] on icon "delete_forever" at bounding box center [707, 106] width 5 height 5
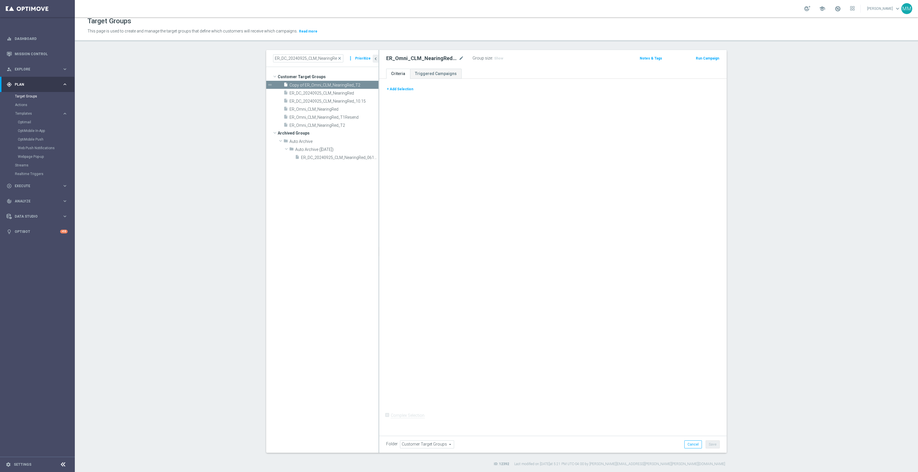
click at [405, 90] on button "+ Add Selection" at bounding box center [400, 89] width 28 height 6
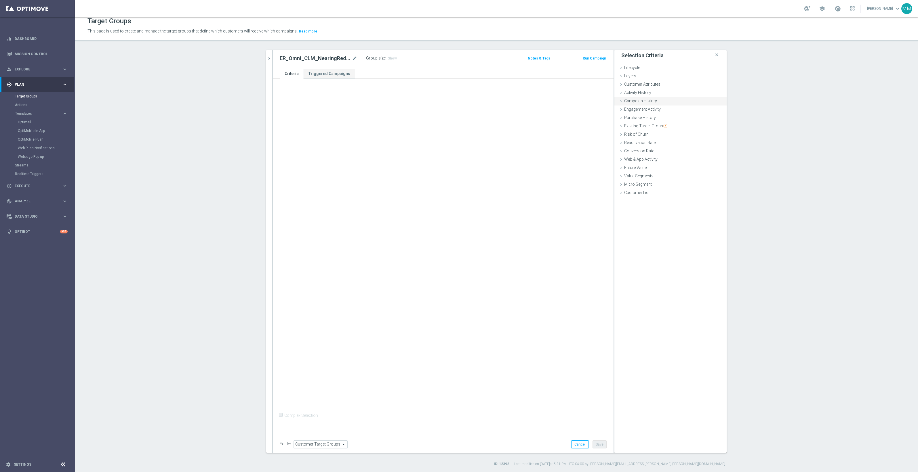
click at [653, 101] on span "Campaign History" at bounding box center [640, 101] width 33 height 5
click at [678, 117] on span "Under-exposure" at bounding box center [688, 116] width 60 height 7
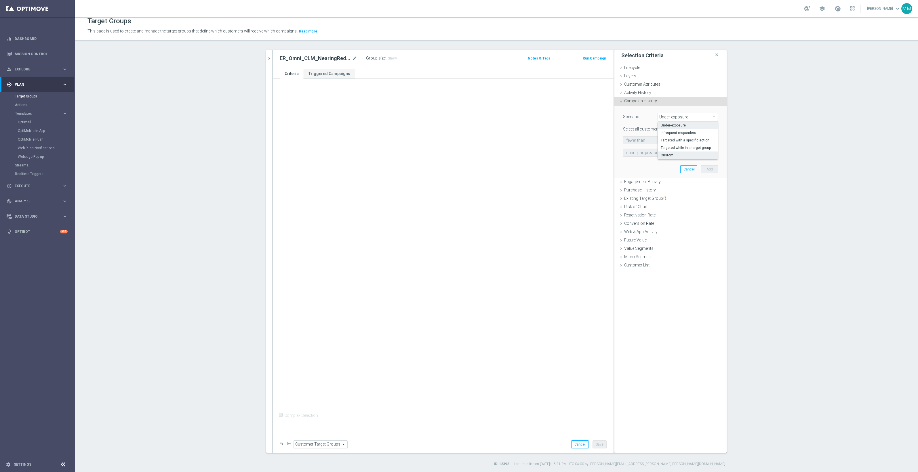
click at [674, 155] on span "Custom" at bounding box center [688, 155] width 54 height 5
type input "Custom"
click at [654, 140] on span "have" at bounding box center [642, 140] width 38 height 7
click at [653, 157] on span "have not" at bounding box center [642, 156] width 33 height 5
click at [673, 140] on span "responded to" at bounding box center [691, 140] width 51 height 7
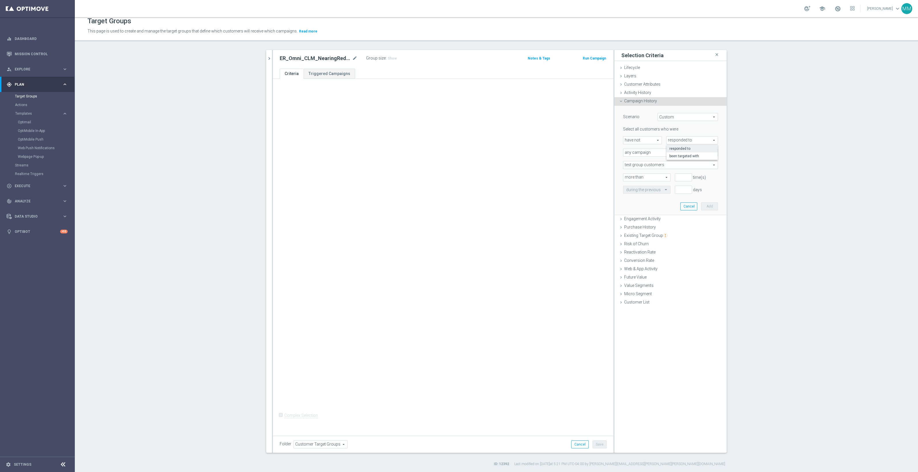
click at [684, 140] on span "responded to" at bounding box center [691, 140] width 51 height 7
click at [649, 139] on span "have not" at bounding box center [642, 140] width 38 height 7
click at [646, 148] on span "have" at bounding box center [642, 148] width 33 height 5
type input "have"
click at [678, 138] on span "responded to" at bounding box center [691, 140] width 51 height 7
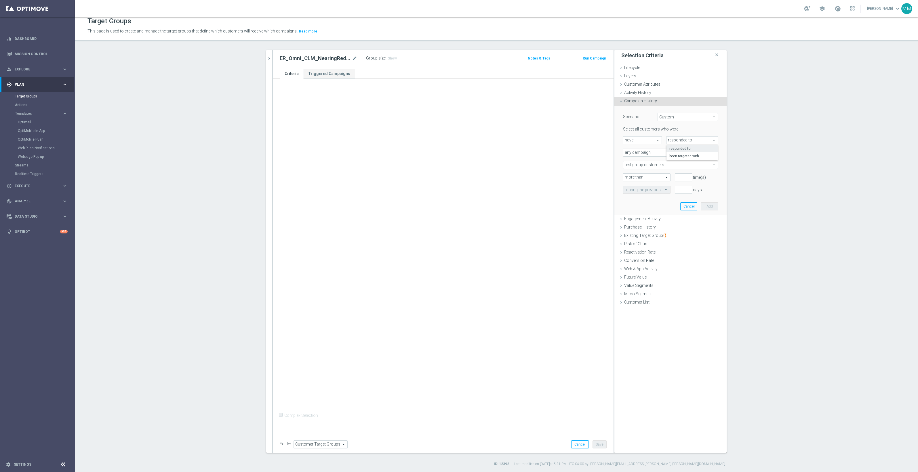
click at [678, 138] on span "responded to" at bounding box center [691, 140] width 51 height 7
click at [676, 114] on span "Custom" at bounding box center [688, 116] width 60 height 7
click at [678, 144] on label "Targeted while in a target group" at bounding box center [688, 147] width 60 height 7
type input "Targeted while in a target group"
click at [639, 151] on span "responded to" at bounding box center [670, 152] width 94 height 7
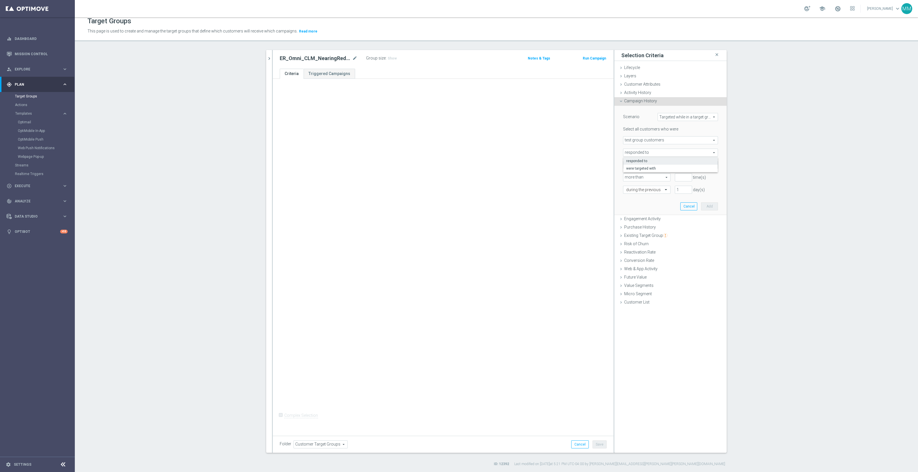
click at [643, 153] on span "responded to" at bounding box center [670, 152] width 94 height 7
click at [642, 153] on span "responded to" at bounding box center [670, 152] width 94 height 7
click at [648, 166] on span "were targeted with" at bounding box center [670, 168] width 89 height 5
type input "were targeted with"
click at [650, 163] on span at bounding box center [670, 164] width 94 height 7
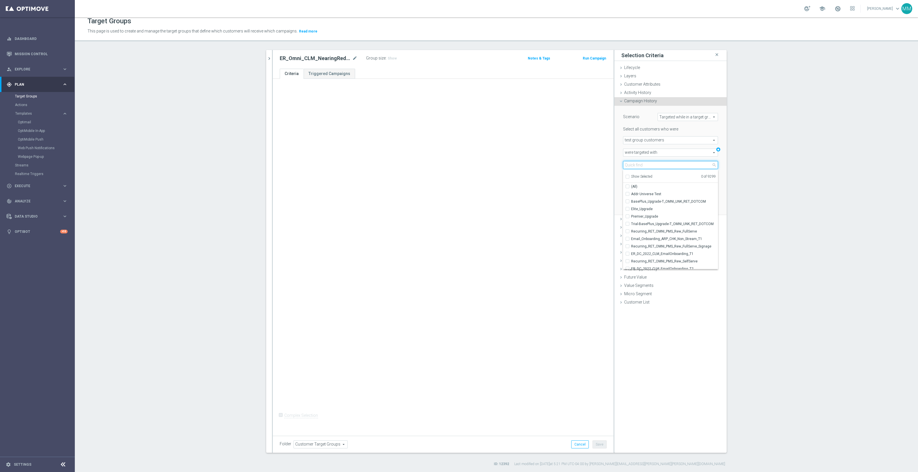
click at [652, 163] on input "search" at bounding box center [670, 165] width 95 height 8
type input "er_omni_clm_nearing"
click at [691, 224] on span "ER_Omni_CLM_NearingRed_T2Resend" at bounding box center [674, 224] width 87 height 5
click at [631, 224] on input "ER_Omni_CLM_NearingRed_T2Resend" at bounding box center [629, 224] width 4 height 4
checkbox input "true"
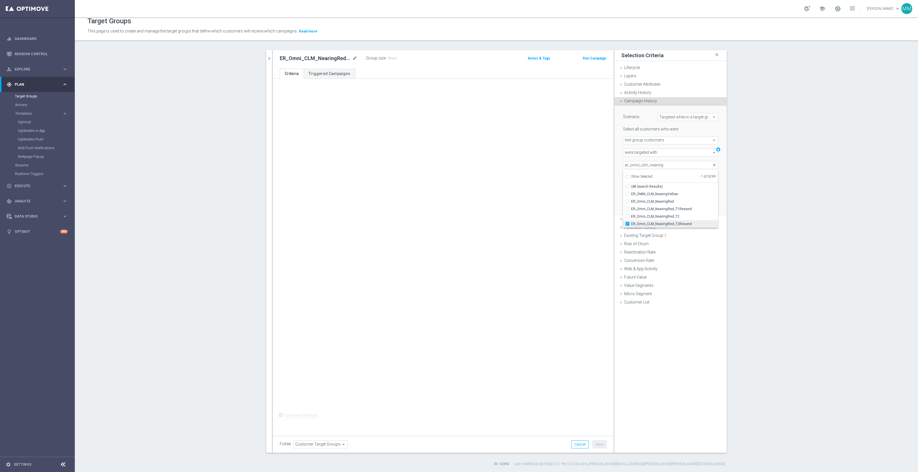
type input "ER_Omni_CLM_NearingRed_T2Resend"
click at [615, 189] on div "Scenario Targeted while in a target group Targeted while in a target group arro…" at bounding box center [670, 161] width 112 height 110
click at [676, 176] on input "number" at bounding box center [683, 177] width 17 height 8
type input "0"
click at [654, 179] on span "more than" at bounding box center [646, 177] width 47 height 7
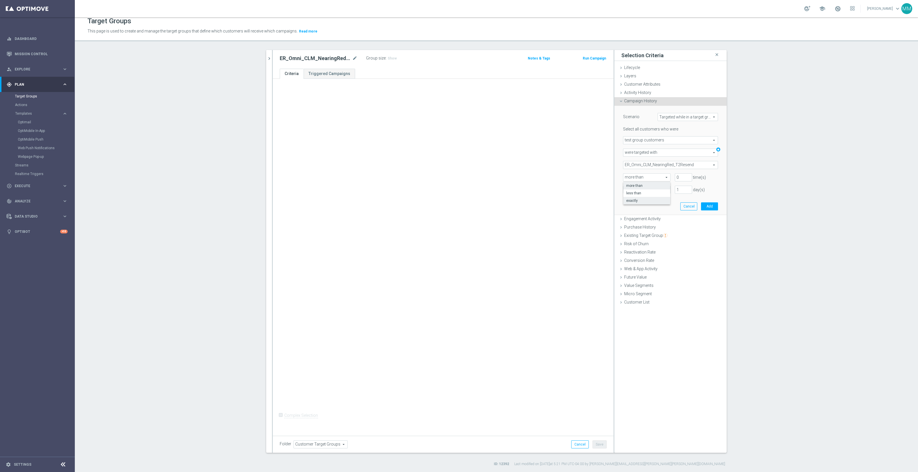
click at [653, 198] on label "exactly" at bounding box center [646, 200] width 47 height 7
type input "exactly"
click at [682, 190] on input "1" at bounding box center [683, 190] width 17 height 8
type input "7"
click at [691, 162] on span "ER_Omni_CLM_NearingRed_T2Resend" at bounding box center [670, 164] width 94 height 7
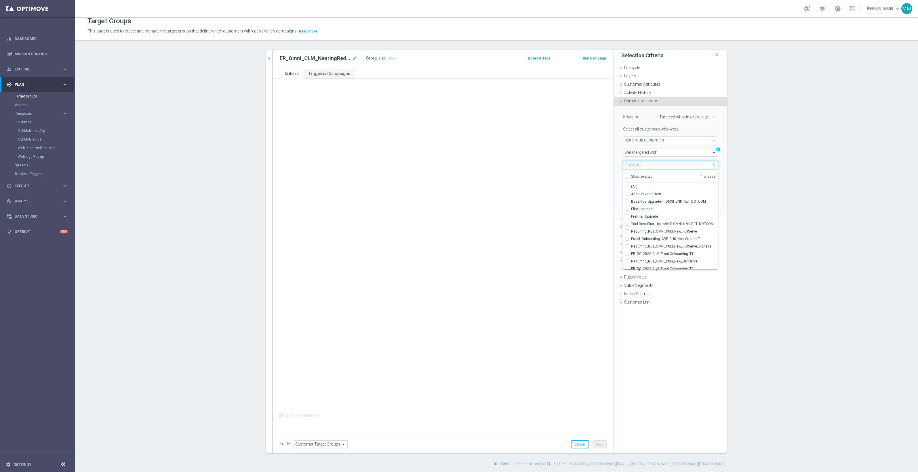
click at [693, 162] on input "search" at bounding box center [670, 165] width 95 height 8
type input "er_omni_clm_nearing"
click at [663, 217] on span "ER_Omni_CLM_NearingRed_T2" at bounding box center [674, 216] width 87 height 5
click at [631, 217] on input "ER_Omni_CLM_NearingRed_T2" at bounding box center [629, 217] width 4 height 4
checkbox input "true"
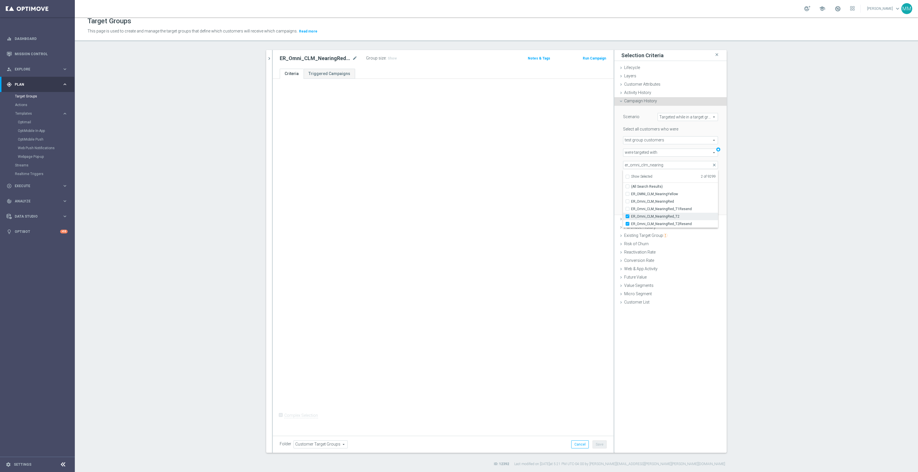
type input "Selected 2 of 9299"
click at [627, 224] on input "ER_Omni_CLM_NearingRed_T2Resend" at bounding box center [629, 224] width 4 height 4
checkbox input "false"
type input "ER_Omni_CLM_NearingRed_T2"
click at [619, 176] on div "exactly exactly arrow_drop_down search" at bounding box center [645, 177] width 52 height 8
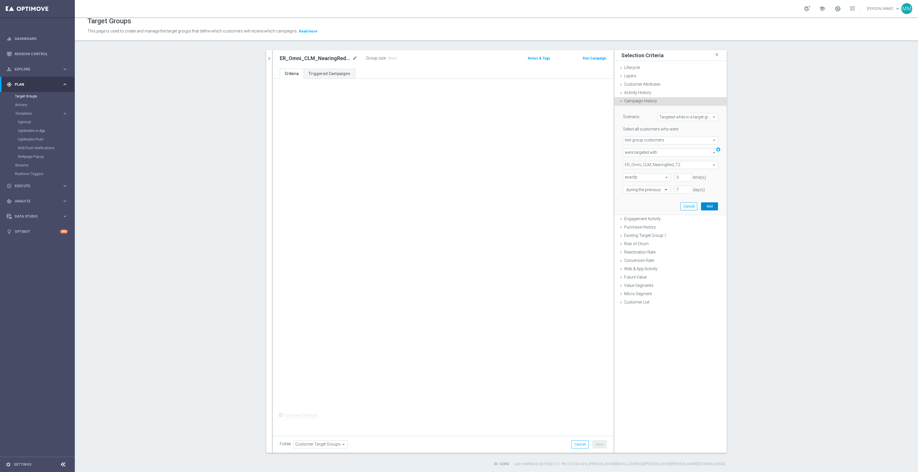
click at [705, 205] on button "Add" at bounding box center [709, 207] width 17 height 8
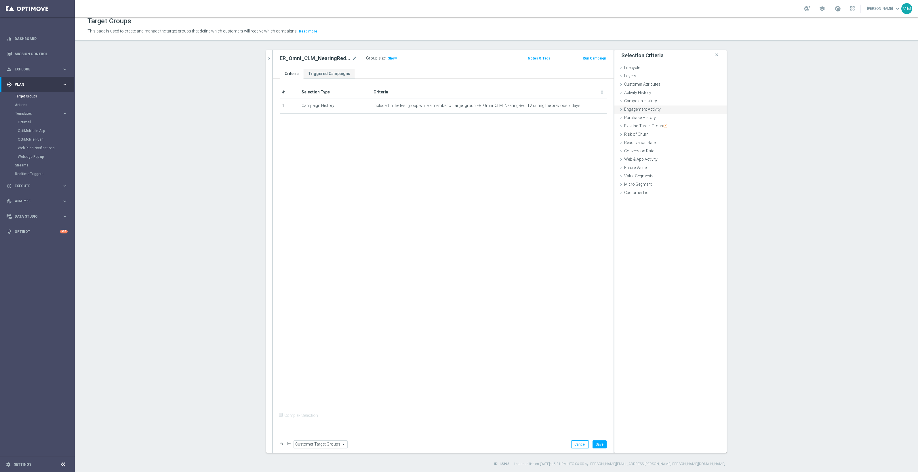
click at [646, 109] on span "Engagement Activity" at bounding box center [642, 109] width 37 height 5
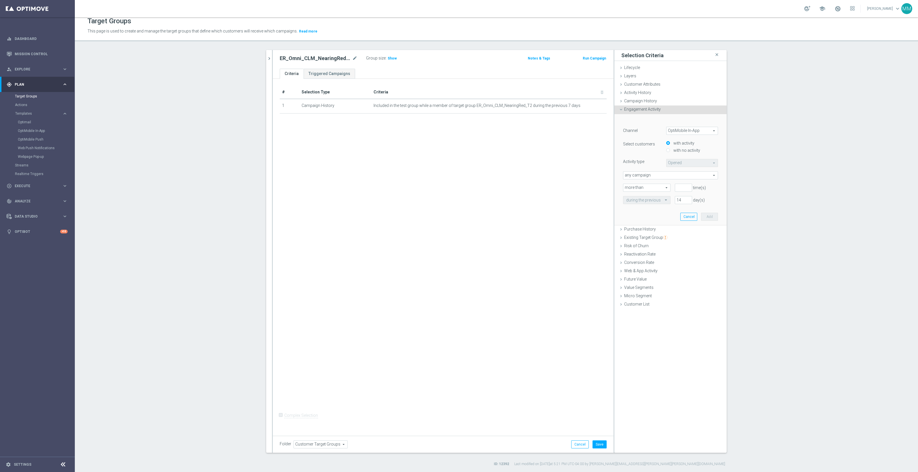
click at [677, 129] on span "OptiMobile In-App" at bounding box center [691, 130] width 51 height 7
drag, startPoint x: 685, startPoint y: 148, endPoint x: 688, endPoint y: 148, distance: 3.3
click at [685, 148] on span "Optimail" at bounding box center [691, 146] width 45 height 5
type input "Optimail"
type input "Bounced"
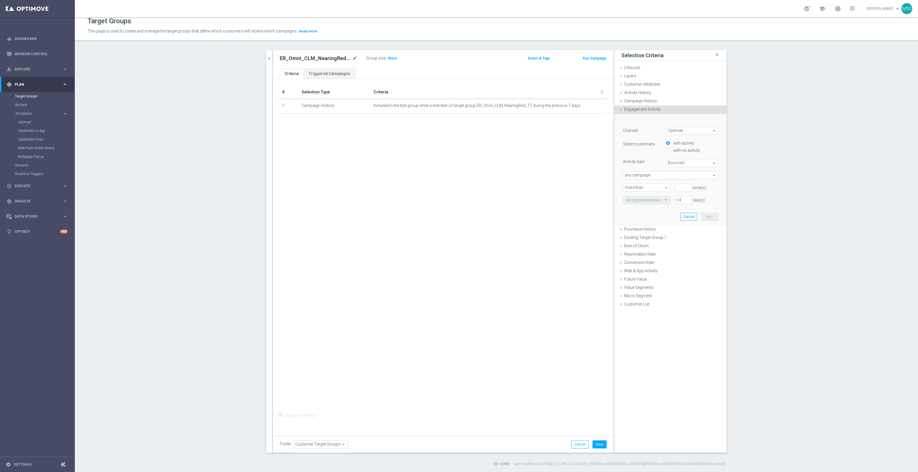
click at [686, 149] on label "with no activity" at bounding box center [686, 150] width 28 height 5
click at [670, 149] on input "with no activity" at bounding box center [668, 151] width 4 height 4
radio input "true"
click at [683, 163] on span "Bounced" at bounding box center [691, 162] width 51 height 7
click at [677, 195] on span "Opened" at bounding box center [691, 194] width 45 height 5
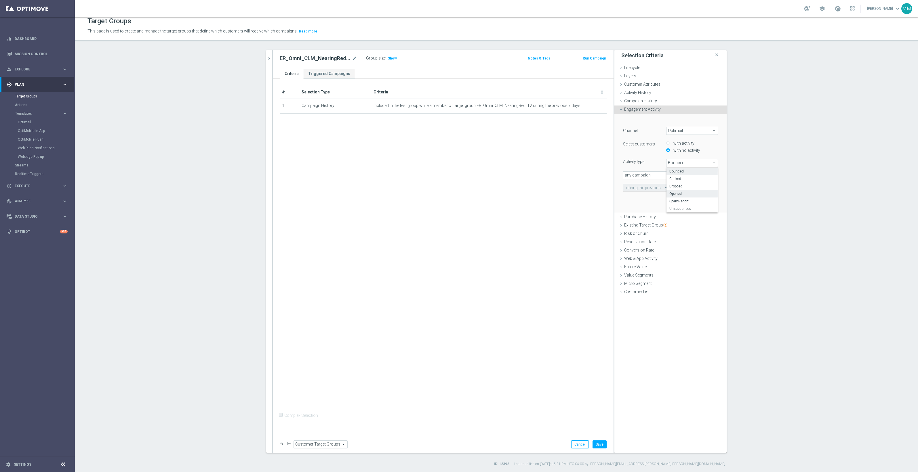
type input "Opened"
click at [649, 175] on span "any campaign" at bounding box center [670, 175] width 94 height 7
click at [661, 192] on span "any campaign while a member of the specified target group(s)" at bounding box center [670, 191] width 89 height 5
type input "any campaign while a member of the specified target group(s)"
click at [646, 187] on span at bounding box center [670, 187] width 94 height 7
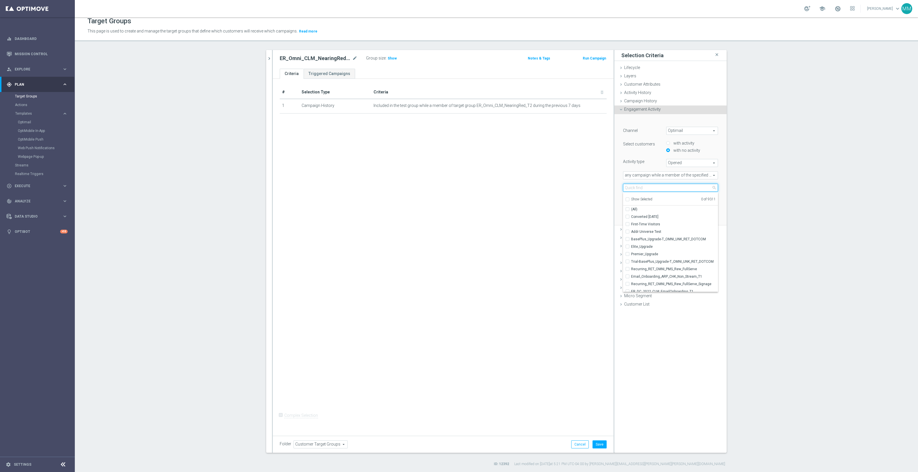
click at [649, 188] on input "search" at bounding box center [670, 188] width 95 height 8
type input "ER_omni_clm_nearing"
click at [679, 239] on span "ER_Omni_CLM_NearingRed_T2" at bounding box center [674, 239] width 87 height 5
click at [631, 239] on input "ER_Omni_CLM_NearingRed_T2" at bounding box center [629, 239] width 4 height 4
checkbox input "true"
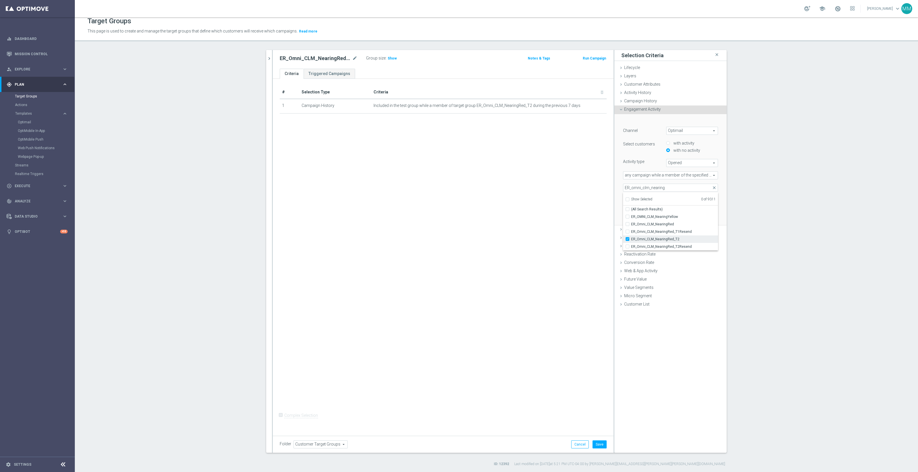
type input "ER_Omni_CLM_NearingRed_T2"
click at [619, 179] on div "﻿ Channel Optimail Optimail arrow_drop_down search Select customers with activi…" at bounding box center [671, 169] width 104 height 111
click at [702, 218] on button "Add" at bounding box center [709, 217] width 17 height 8
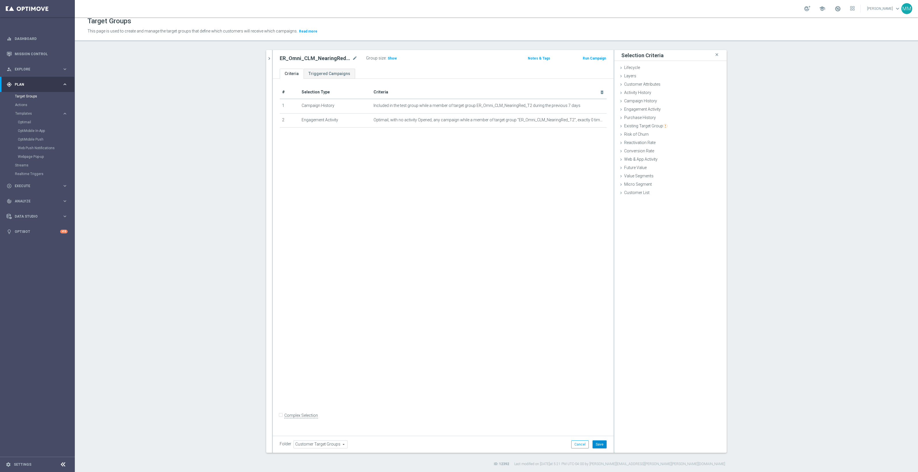
click at [597, 444] on button "Save" at bounding box center [599, 445] width 14 height 8
click at [269, 60] on icon "chevron_right" at bounding box center [268, 58] width 5 height 5
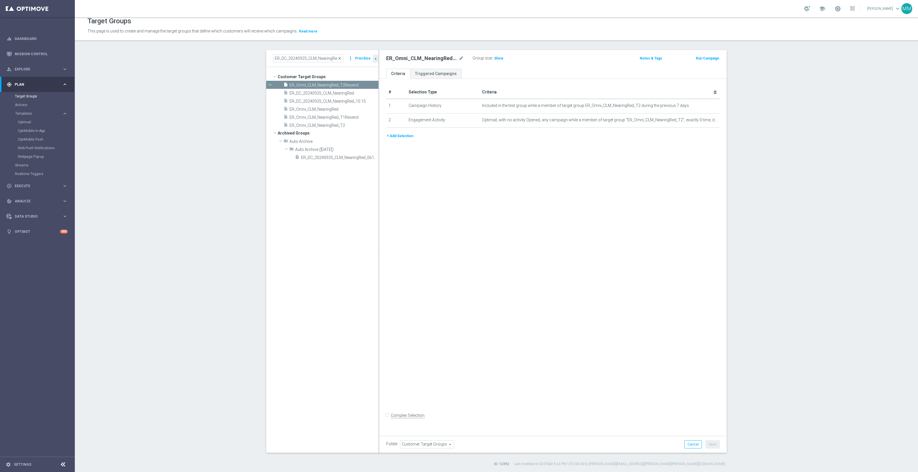
click at [453, 60] on h2 "ER_Omni_CLM_NearingRed_T2Resend" at bounding box center [421, 58] width 71 height 7
click at [453, 58] on h2 "ER_Omni_CLM_NearingRed_T2Resend" at bounding box center [421, 58] width 71 height 7
click at [459, 58] on icon "mode_edit" at bounding box center [461, 58] width 5 height 7
click at [349, 91] on span "ER_DC_20240925_CLM_NearingRed" at bounding box center [326, 93] width 75 height 5
drag, startPoint x: 451, startPoint y: 56, endPoint x: 459, endPoint y: 57, distance: 8.7
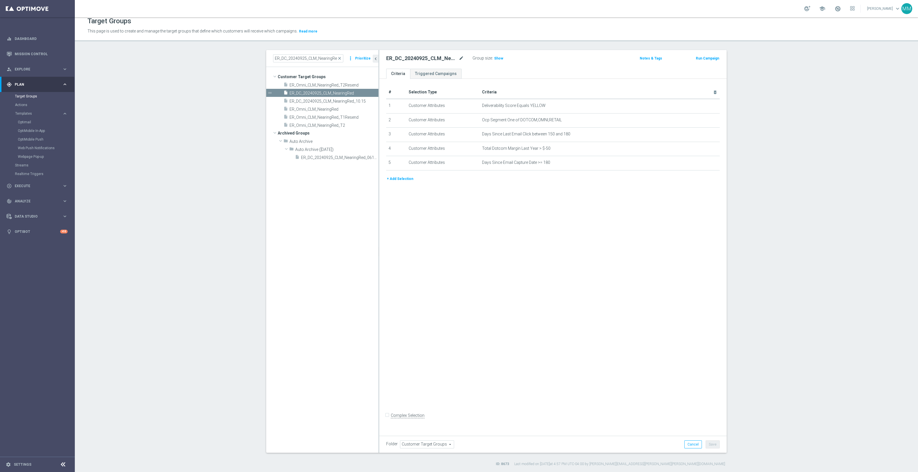
click at [451, 56] on h2 "ER_DC_20240925_CLM_NearingRed" at bounding box center [421, 58] width 71 height 7
click at [460, 57] on icon "mode_edit" at bounding box center [461, 58] width 5 height 7
click at [351, 117] on span "ER_Omni_CLM_NearingRed_T1Resend" at bounding box center [326, 117] width 75 height 5
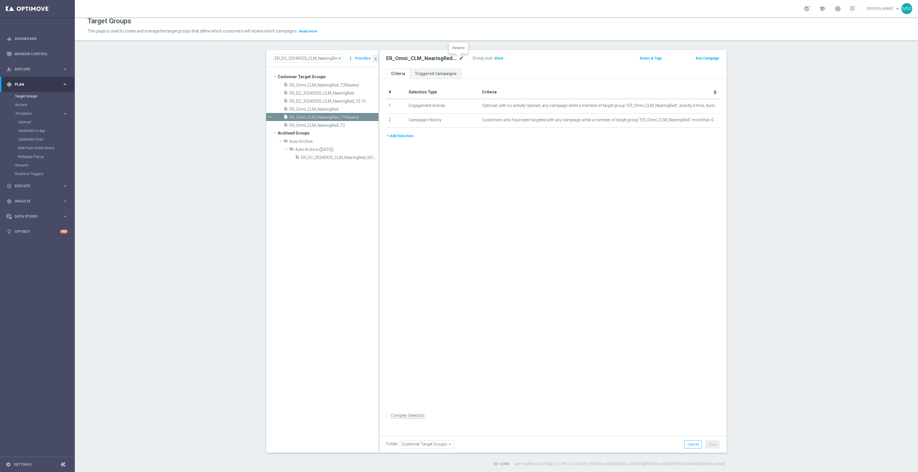
click at [460, 57] on icon "mode_edit" at bounding box center [461, 58] width 5 height 7
click at [336, 110] on span "ER_Omni_CLM_NearingRed" at bounding box center [326, 109] width 75 height 5
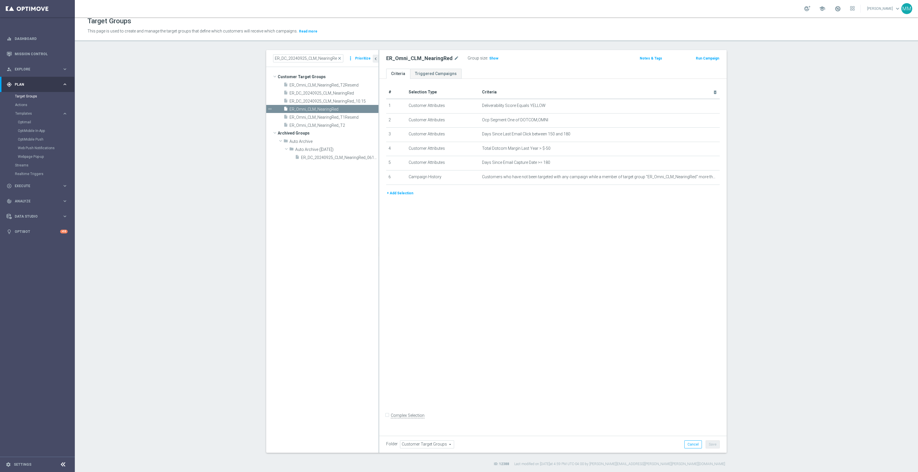
click at [451, 56] on div at bounding box center [451, 55] width 6 height 3
click at [454, 58] on icon "mode_edit" at bounding box center [456, 58] width 5 height 7
click at [447, 58] on input "ER_Omni_CLM_NearingRed" at bounding box center [425, 59] width 78 height 8
drag, startPoint x: 447, startPoint y: 58, endPoint x: 331, endPoint y: 61, distance: 116.3
click at [331, 61] on as-split "ER_DC_20240925_CLM_NearingRed close more_vert Prioritize Customer Target Groups…" at bounding box center [496, 251] width 460 height 403
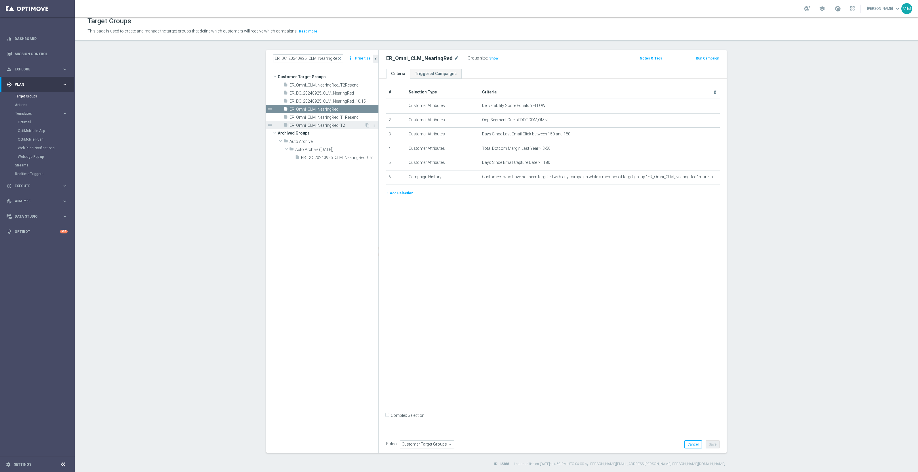
click at [342, 126] on span "ER_Omni_CLM_NearingRed_T2" at bounding box center [326, 125] width 75 height 5
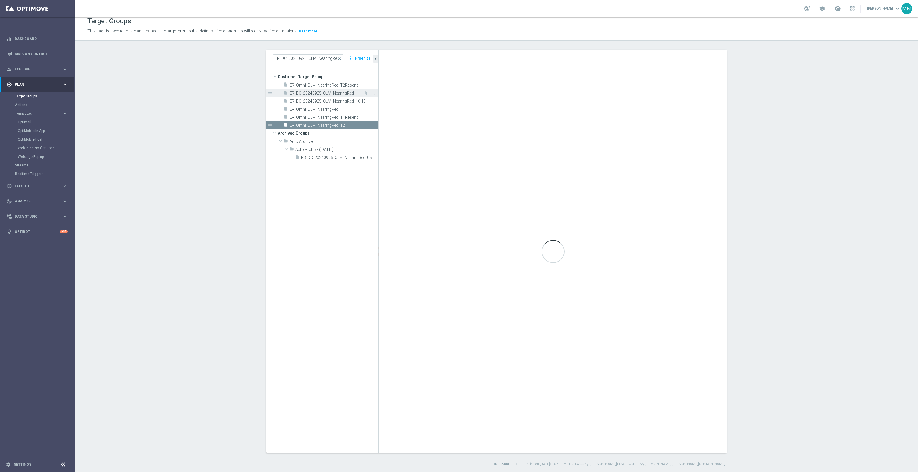
checkbox input "true"
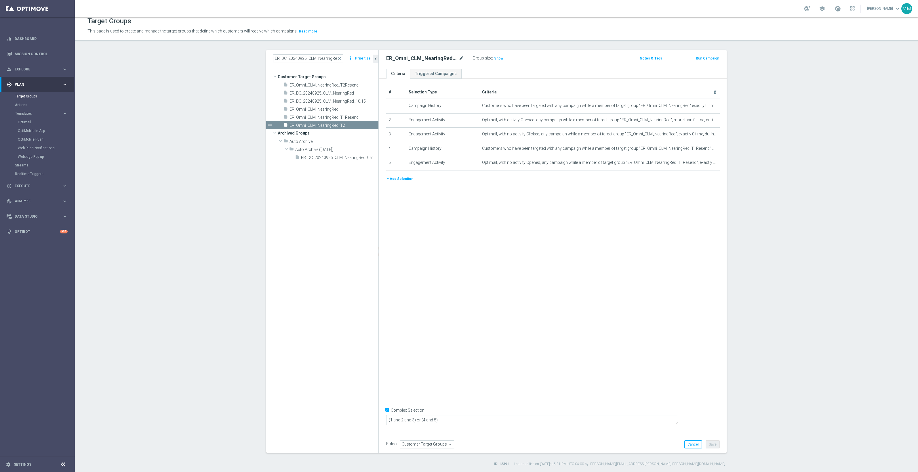
click at [458, 56] on div at bounding box center [458, 55] width 6 height 3
click at [459, 58] on icon "mode_edit" at bounding box center [461, 58] width 5 height 7
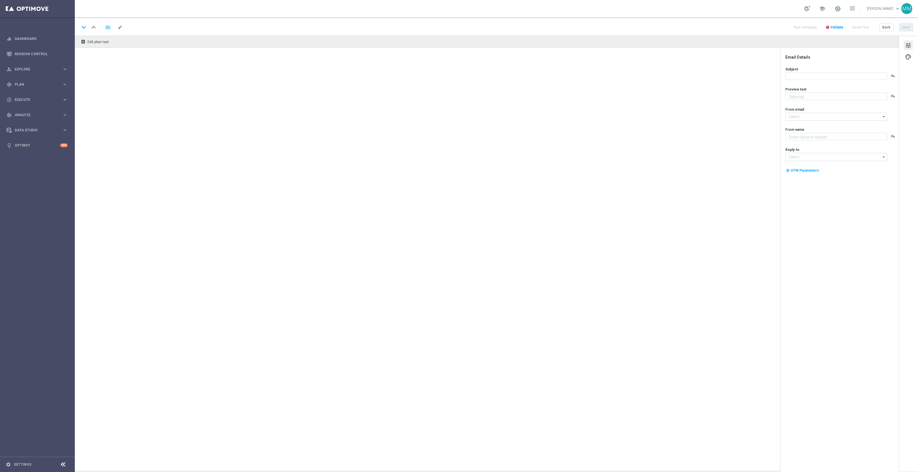
type textarea "Plus 30-min pickup (so fast and easy!)."
type input "[EMAIL_ADDRESS][DOMAIN_NAME]"
type textarea "Staples"
type input "[EMAIL_ADDRESS][DOMAIN_NAME]"
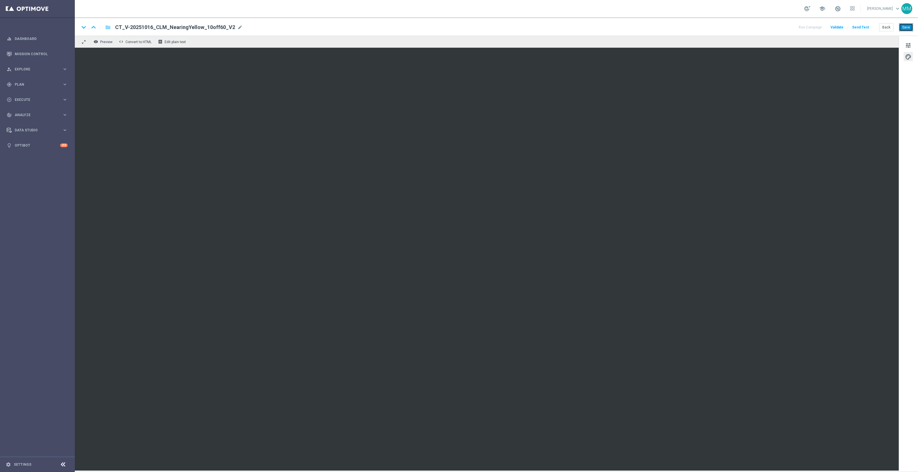
click at [903, 29] on button "Save" at bounding box center [906, 27] width 14 height 8
click at [54, 82] on div "gps_fixed Plan" at bounding box center [35, 84] width 56 height 5
click at [35, 117] on accordion "Templates keyboard_arrow_right Optimail OptiMobile In-App OptiMobile Push Web P…" at bounding box center [44, 113] width 59 height 9
click at [36, 110] on accordion "Templates keyboard_arrow_right Optimail OptiMobile In-App OptiMobile Push Web P…" at bounding box center [44, 113] width 59 height 9
click at [30, 110] on accordion "Templates keyboard_arrow_right Optimail OptiMobile In-App OptiMobile Push Web P…" at bounding box center [44, 113] width 59 height 9
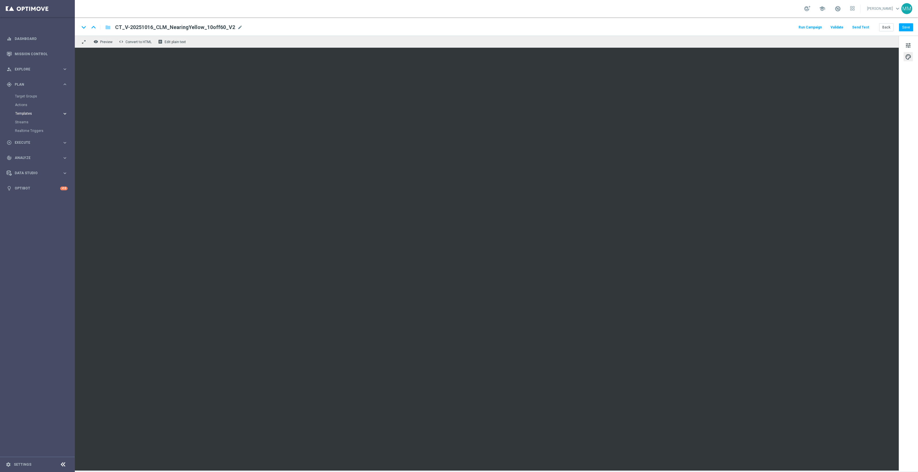
click at [32, 112] on span "Templates" at bounding box center [35, 113] width 41 height 3
click at [36, 147] on link "Web Push Notifications" at bounding box center [39, 148] width 42 height 5
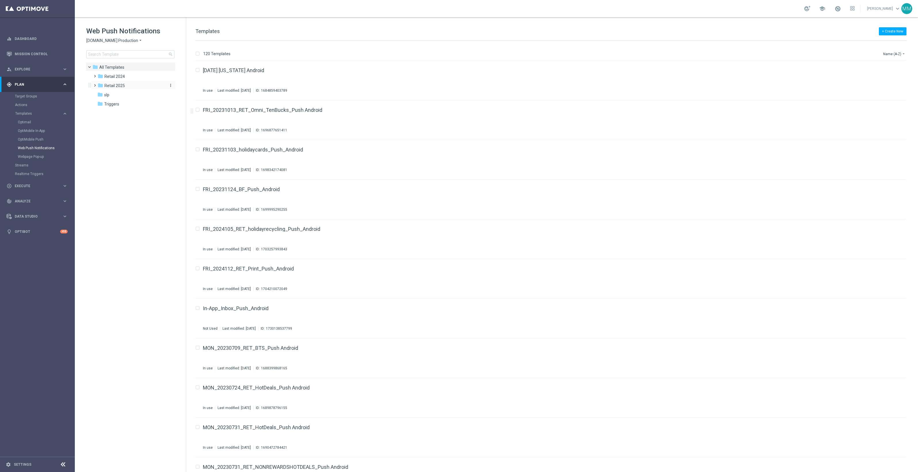
click at [124, 83] on span "Retail 2025" at bounding box center [114, 85] width 20 height 5
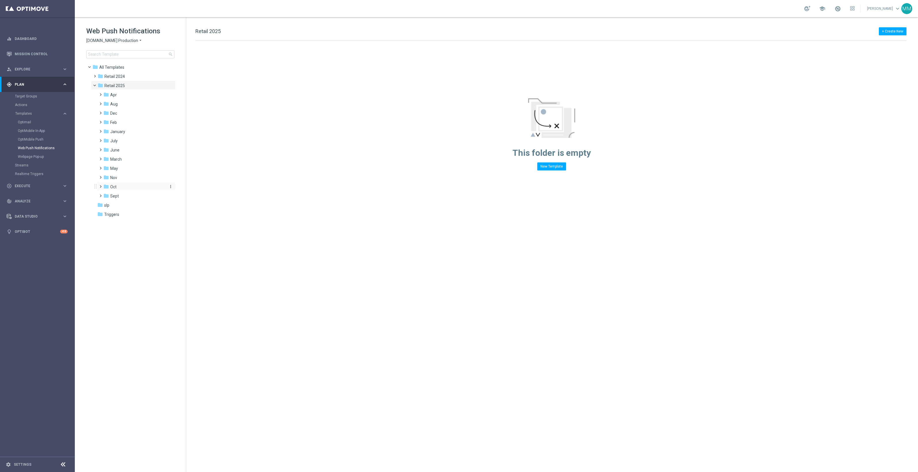
click at [127, 187] on div "folder Oct" at bounding box center [133, 187] width 61 height 7
click at [139, 206] on div "folder wo 10.19" at bounding box center [137, 205] width 57 height 7
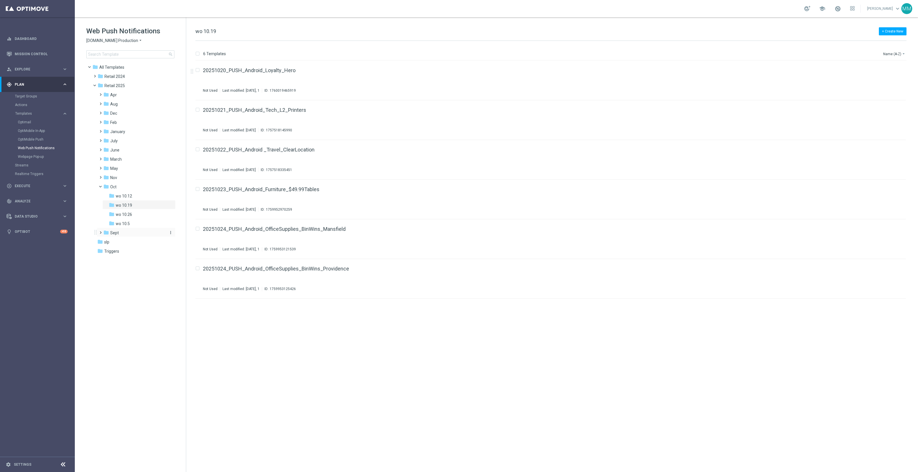
click at [121, 233] on div "folder Sept" at bounding box center [133, 233] width 61 height 7
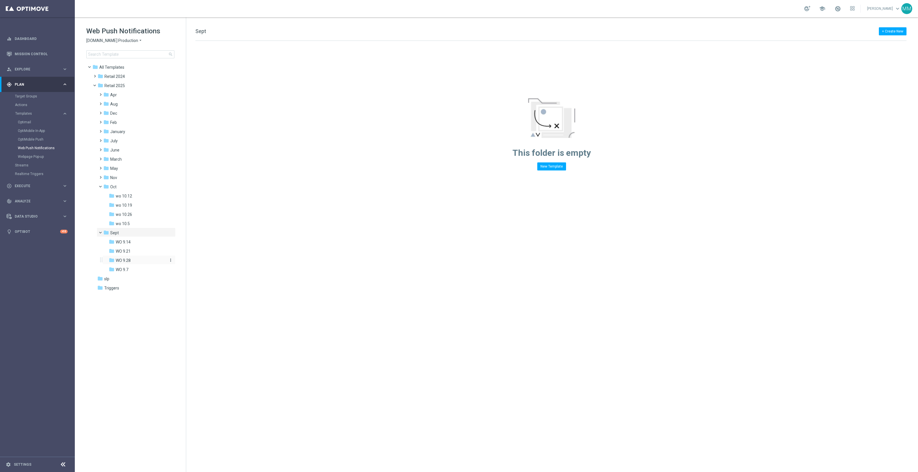
click at [134, 264] on div "folder WO 9.28" at bounding box center [137, 261] width 57 height 7
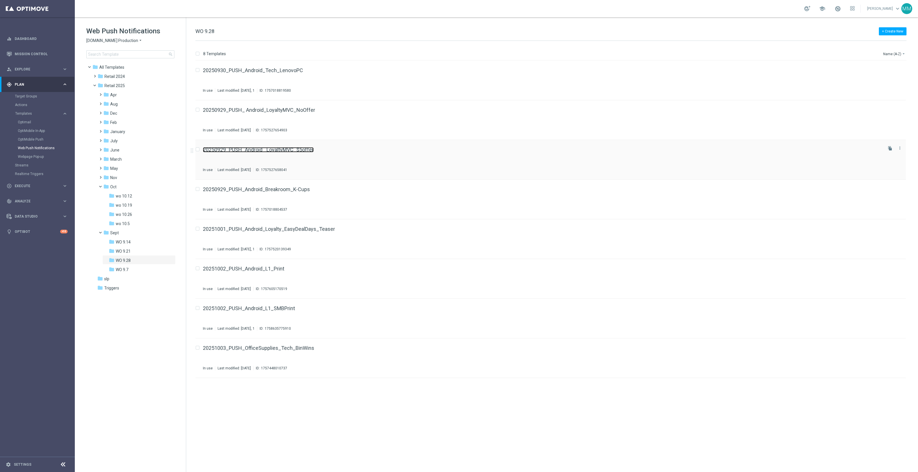
drag, startPoint x: 293, startPoint y: 110, endPoint x: 264, endPoint y: 151, distance: 51.3
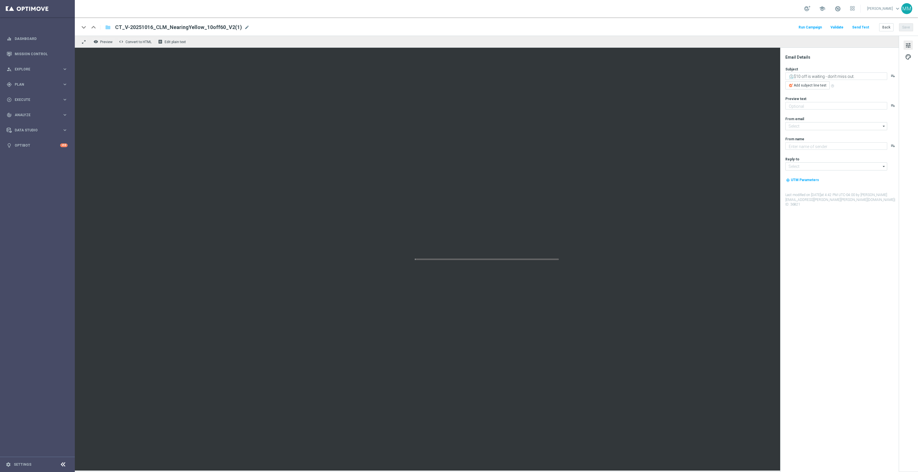
type textarea "Plus 30-min pickup (so fast and easy!)."
type input "[EMAIL_ADDRESS][DOMAIN_NAME]"
type textarea "Staples"
type input "[EMAIL_ADDRESS][DOMAIN_NAME]"
click at [245, 28] on span "mode_edit" at bounding box center [246, 27] width 5 height 5
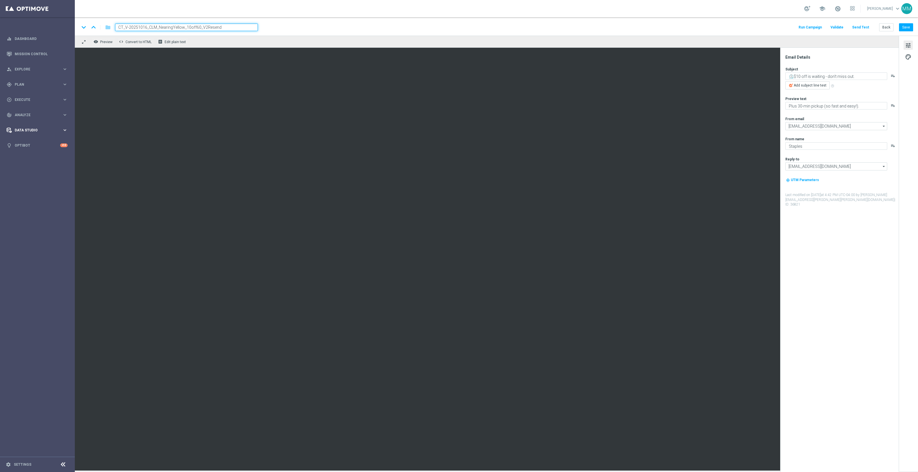
type input "CT_V-20251016_CLM_NearingYellow_10off60_V2Resend"
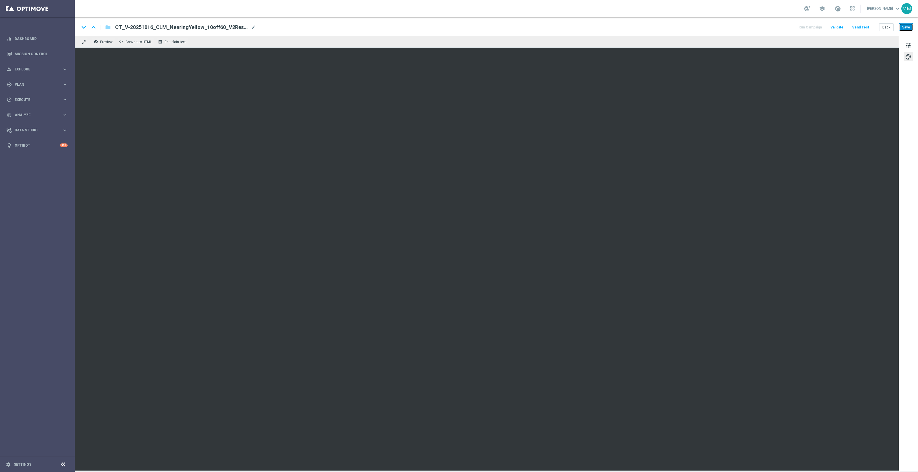
click at [910, 25] on button "Save" at bounding box center [906, 27] width 14 height 8
click at [26, 84] on span "Plan" at bounding box center [38, 84] width 47 height 3
click at [26, 111] on button "Templates keyboard_arrow_right" at bounding box center [41, 113] width 53 height 5
click at [37, 140] on link "OptiMobile Push" at bounding box center [39, 139] width 42 height 5
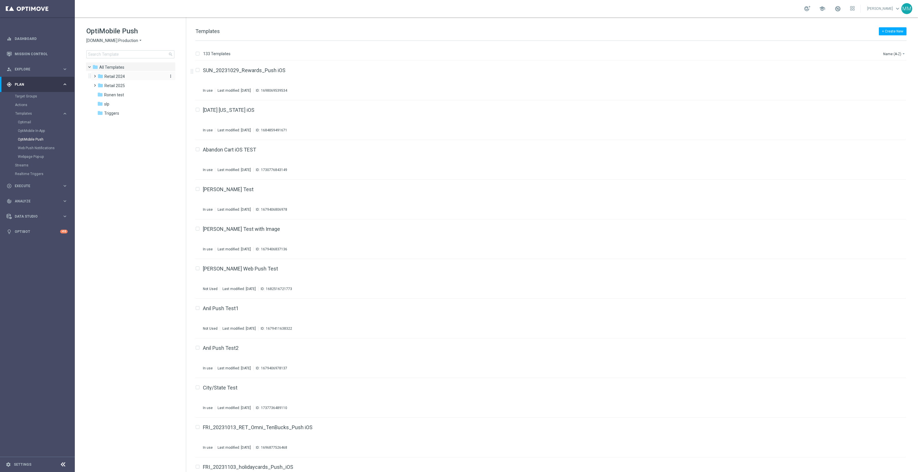
drag, startPoint x: 130, startPoint y: 81, endPoint x: 126, endPoint y: 78, distance: 4.8
click at [130, 81] on div "folder Retail 2025 more_vert" at bounding box center [133, 85] width 85 height 9
click at [124, 86] on span "Retail 2025" at bounding box center [114, 85] width 20 height 5
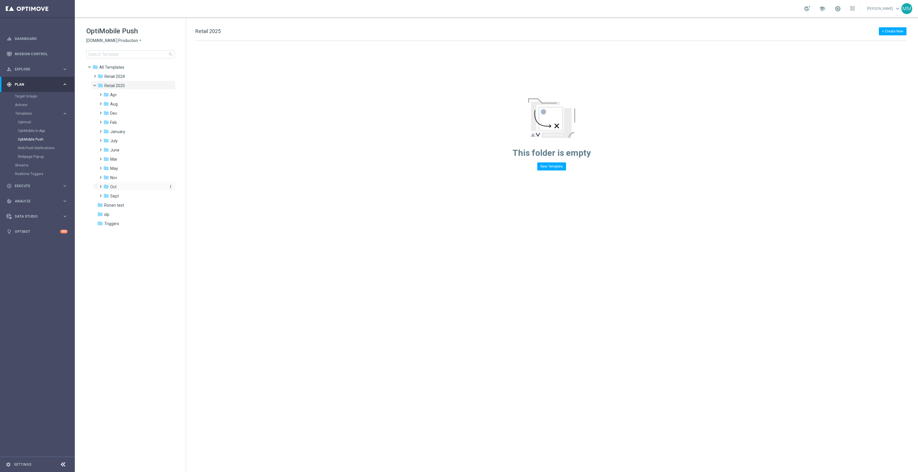
click at [117, 185] on div "folder Oct" at bounding box center [133, 187] width 61 height 7
click at [139, 208] on div "folder wo 10.19" at bounding box center [137, 205] width 57 height 7
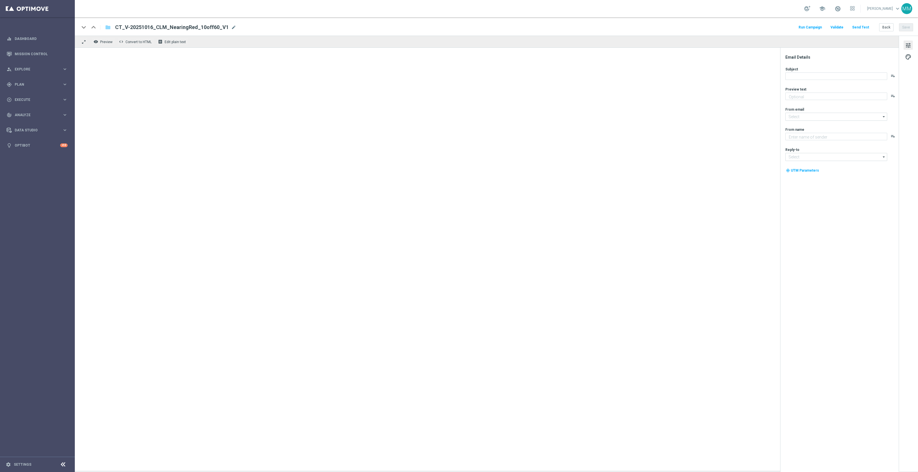
type textarea "You're just a tap away from saving."
type input "[EMAIL_ADDRESS][DOMAIN_NAME]"
type textarea "Staples"
type input "[EMAIL_ADDRESS][DOMAIN_NAME]"
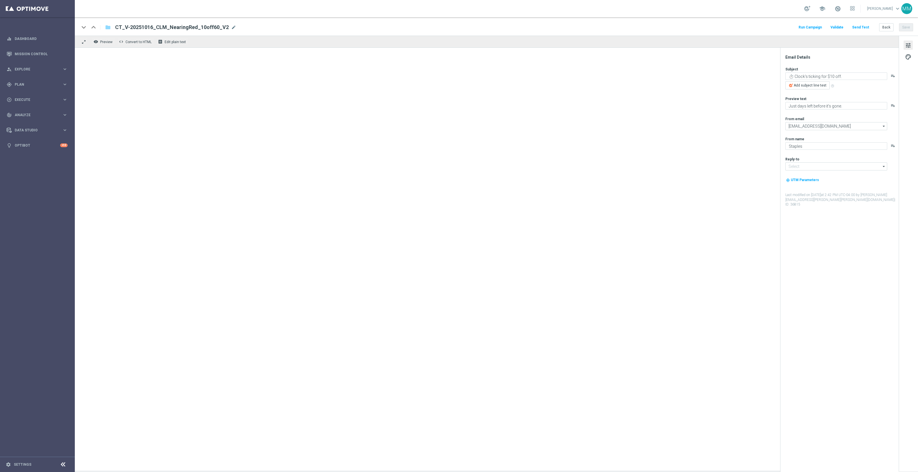
type input "[EMAIL_ADDRESS][DOMAIN_NAME]"
